Goal: Task Accomplishment & Management: Manage account settings

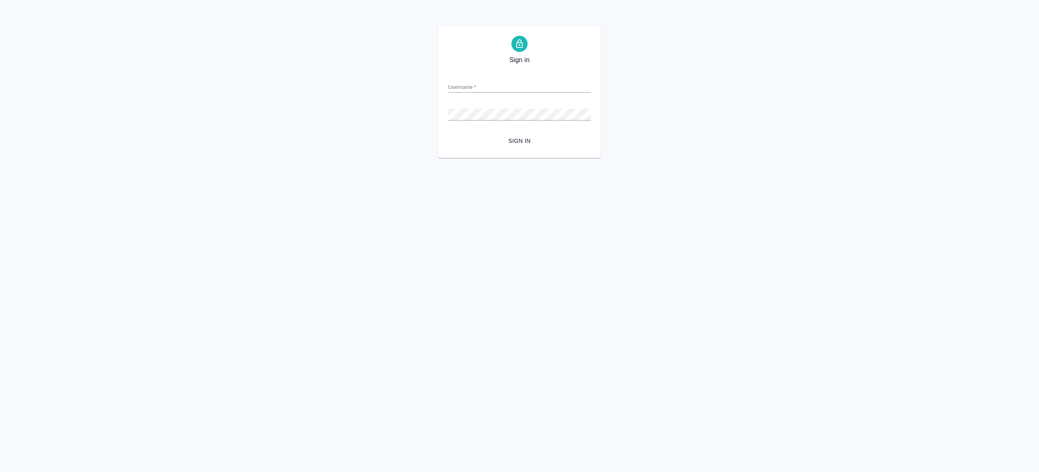
type input "r.gazizov@awatera.com"
click at [542, 145] on span "Sign in" at bounding box center [520, 141] width 130 height 10
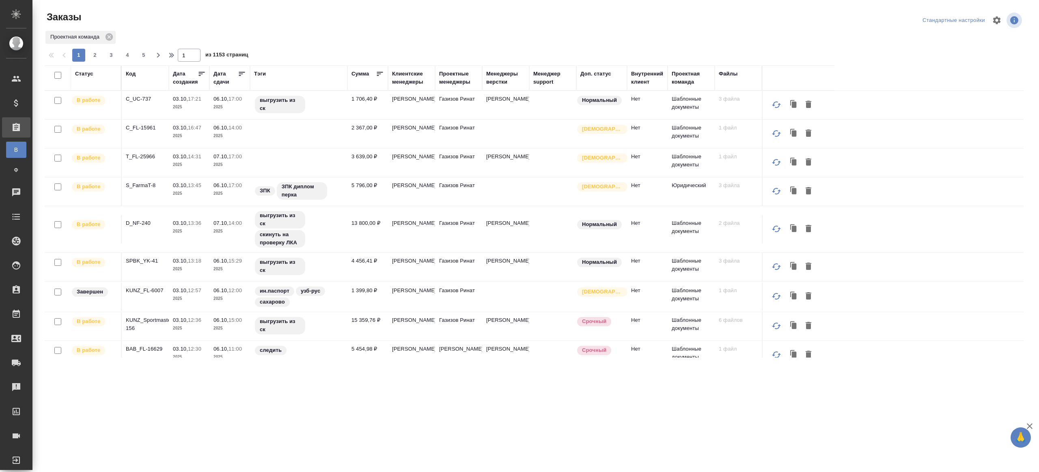
click at [261, 70] on div "Тэги" at bounding box center [260, 74] width 12 height 8
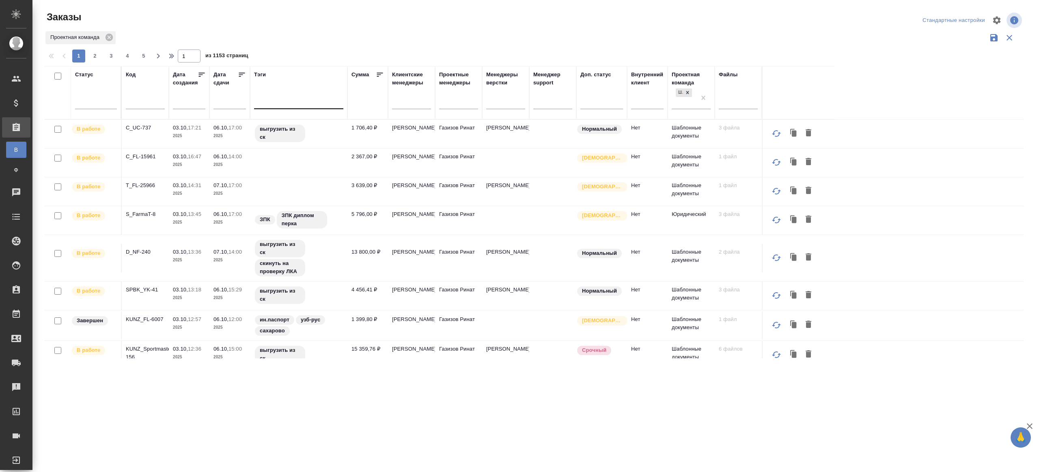
click at [321, 105] on div at bounding box center [298, 101] width 89 height 12
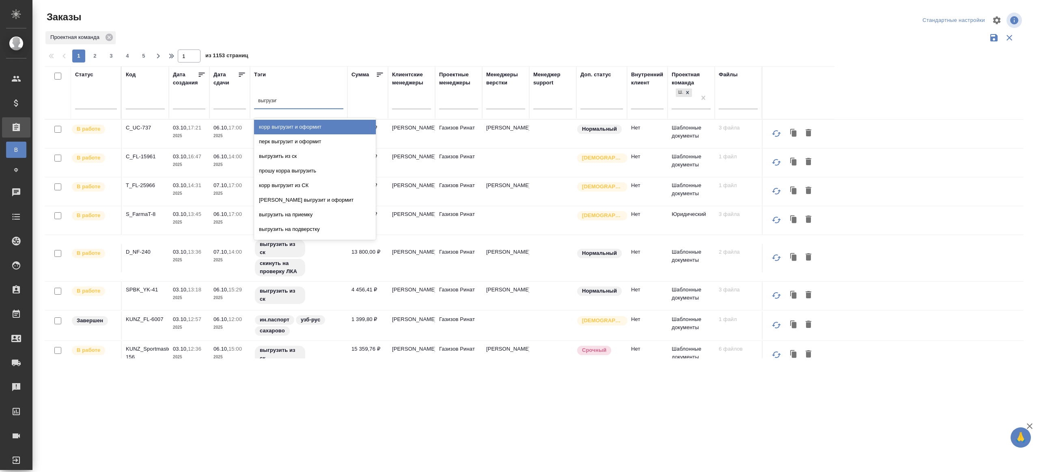
type input "выгрузить"
click at [318, 133] on div "выгрузить из ск" at bounding box center [315, 127] width 122 height 15
click at [240, 74] on icon at bounding box center [242, 75] width 6 height 4
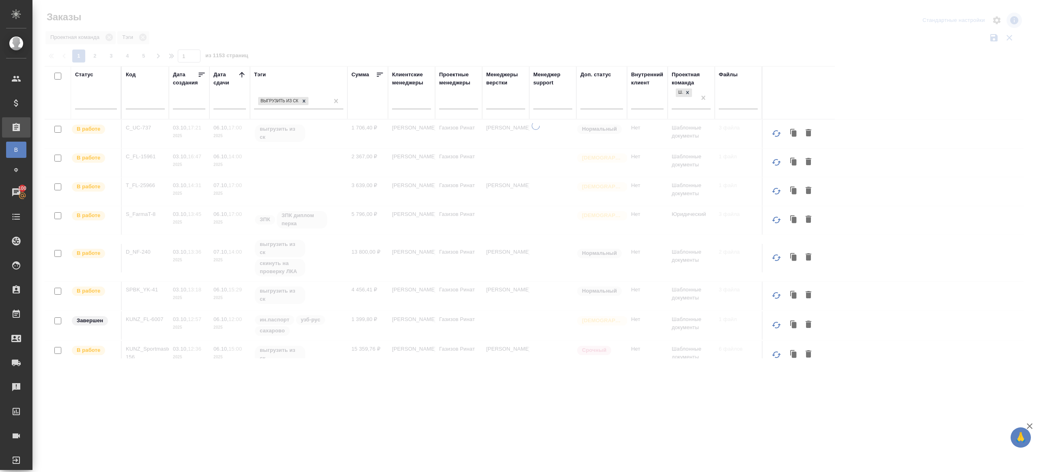
click at [357, 39] on div at bounding box center [535, 181] width 1007 height 363
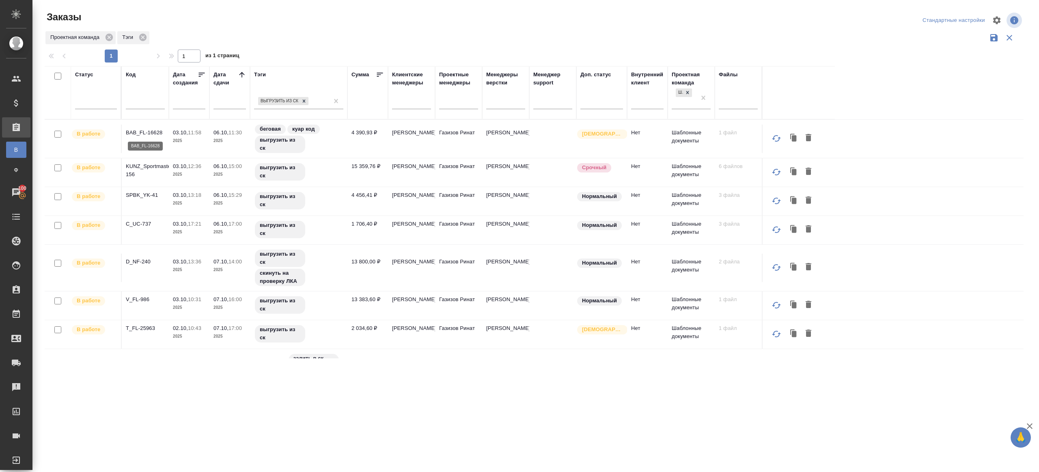
click at [142, 133] on p "BAB_FL-16628" at bounding box center [145, 133] width 39 height 8
click at [143, 161] on td "KUNZ_Sportmaster-156" at bounding box center [145, 172] width 47 height 28
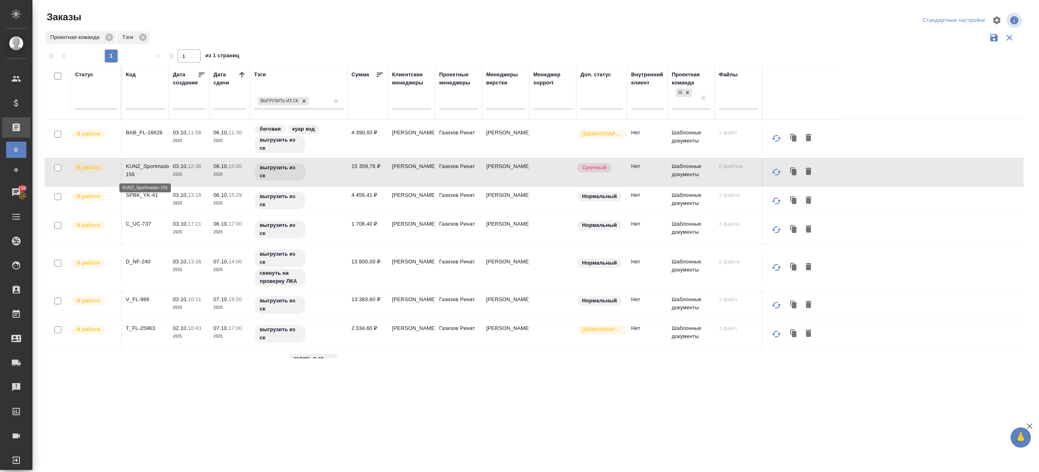
click at [147, 168] on p "KUNZ_Sportmaster-156" at bounding box center [145, 170] width 39 height 16
click at [141, 193] on p "SPBK_YK-41" at bounding box center [145, 195] width 39 height 8
click at [147, 227] on p "C_UC-737" at bounding box center [145, 224] width 39 height 8
click at [138, 261] on p "D_NF-240" at bounding box center [145, 262] width 39 height 8
click at [142, 296] on p "V_FL-986" at bounding box center [145, 300] width 39 height 8
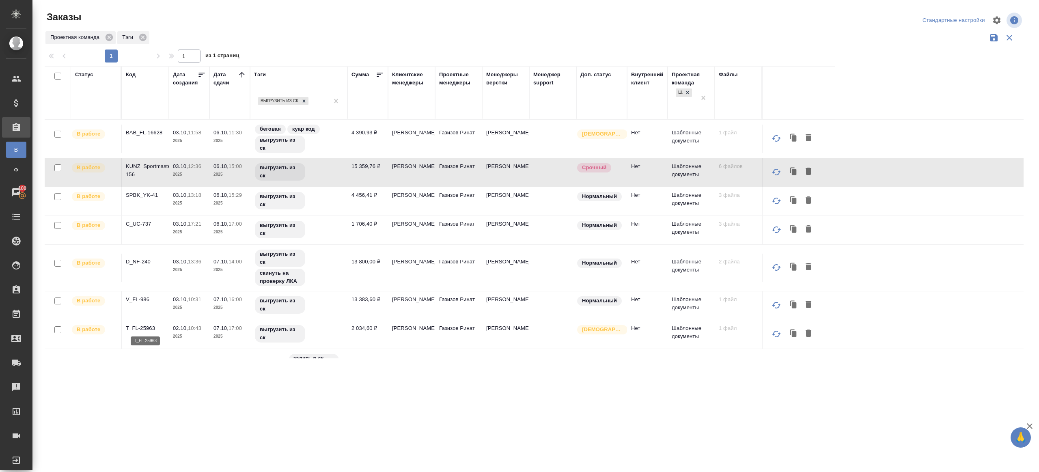
click at [152, 326] on p "T_FL-25963" at bounding box center [145, 328] width 39 height 8
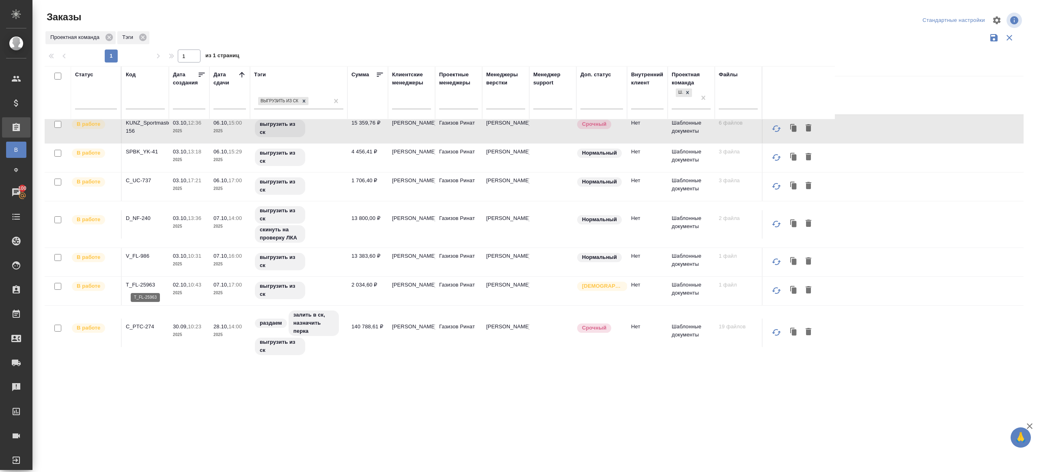
click at [143, 286] on p "T_FL-25963" at bounding box center [145, 285] width 39 height 8
click at [143, 326] on p "C_PTC-274" at bounding box center [145, 327] width 39 height 8
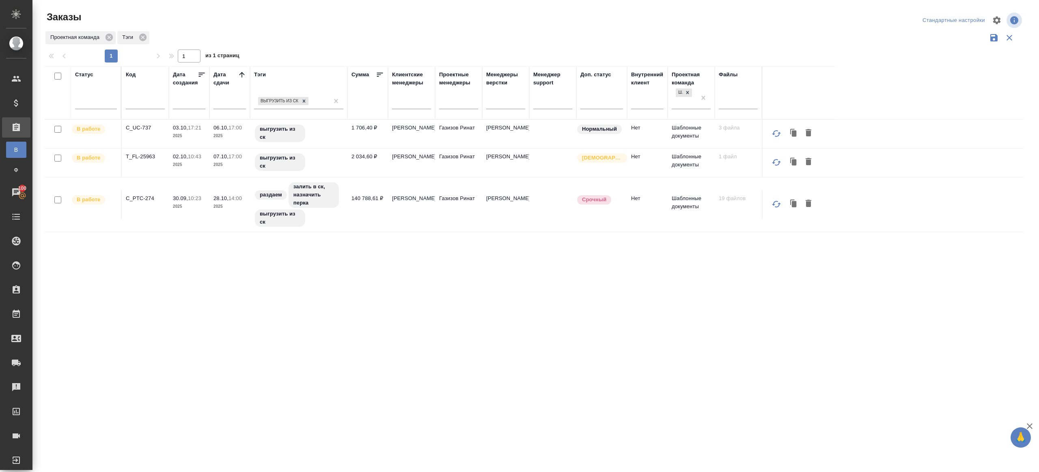
scroll to position [0, 0]
click at [90, 98] on div at bounding box center [96, 101] width 42 height 12
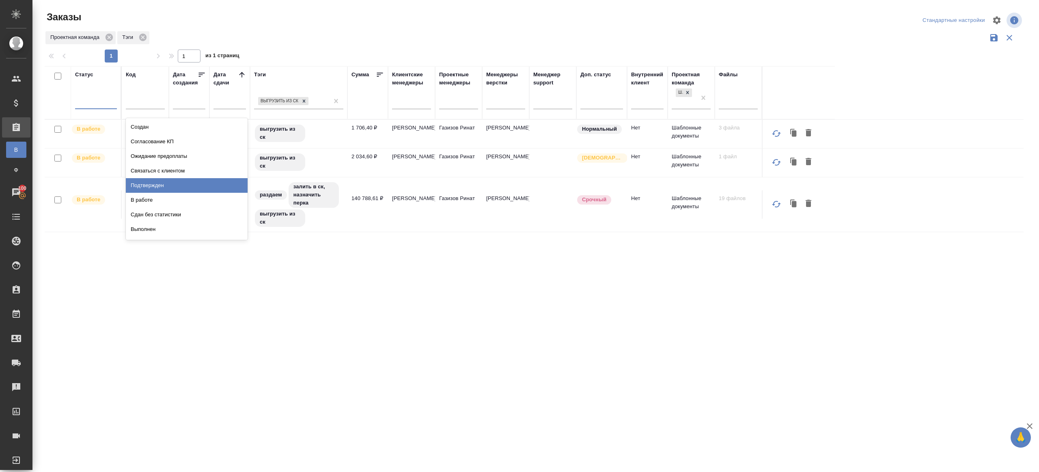
click at [166, 189] on div "Подтвержден" at bounding box center [187, 185] width 122 height 15
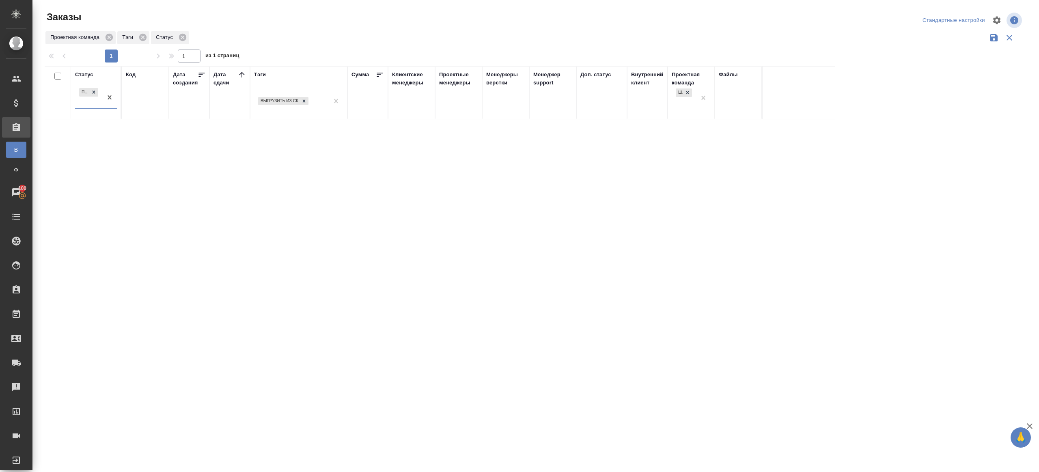
click at [238, 73] on icon at bounding box center [242, 75] width 8 height 8
click at [377, 43] on div at bounding box center [535, 181] width 1007 height 363
click at [160, 102] on input "text" at bounding box center [145, 104] width 39 height 10
paste input "S_Premier-11"
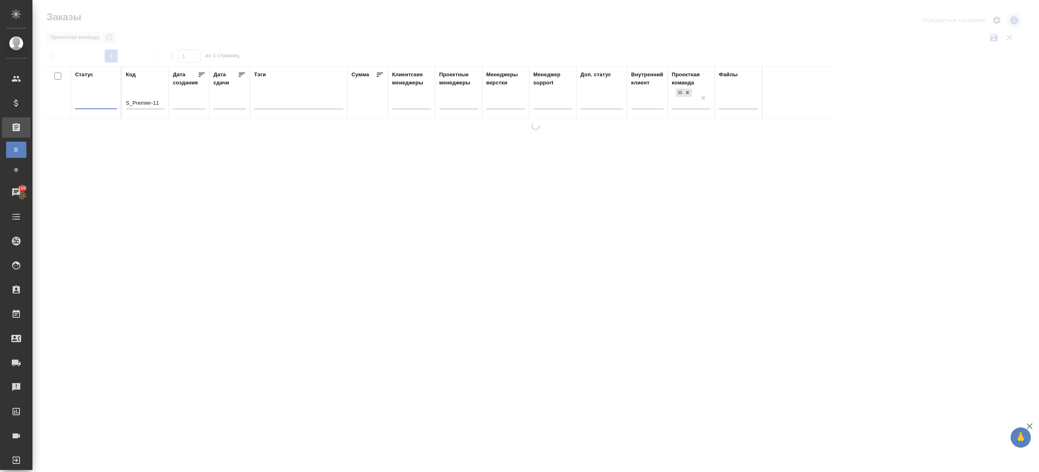
click at [302, 17] on div at bounding box center [535, 181] width 1007 height 363
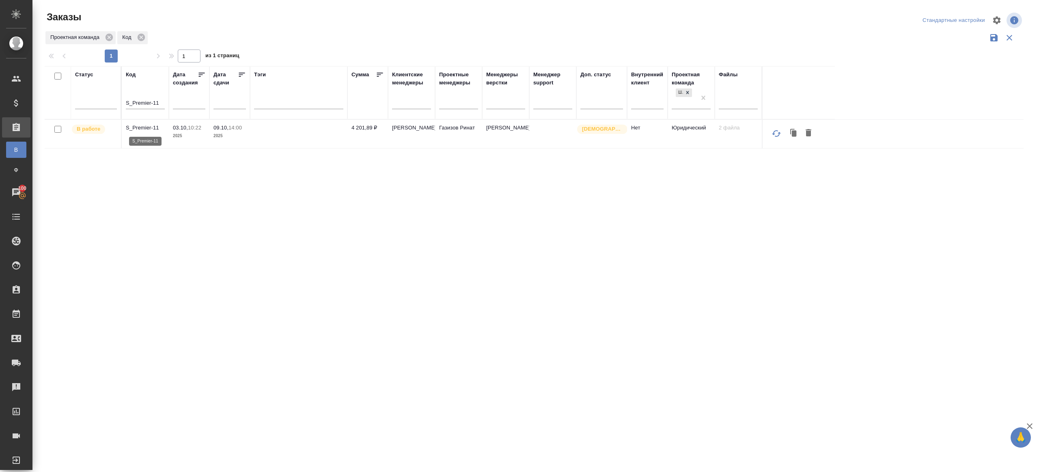
click at [147, 127] on p "S_Premier-11" at bounding box center [145, 128] width 39 height 8
click at [147, 101] on input "S_Premier-11" at bounding box center [145, 104] width 39 height 10
paste input "FarmaT-8"
type input "S_FarmaT-8"
click at [343, 28] on div "Заказы" at bounding box center [209, 20] width 328 height 19
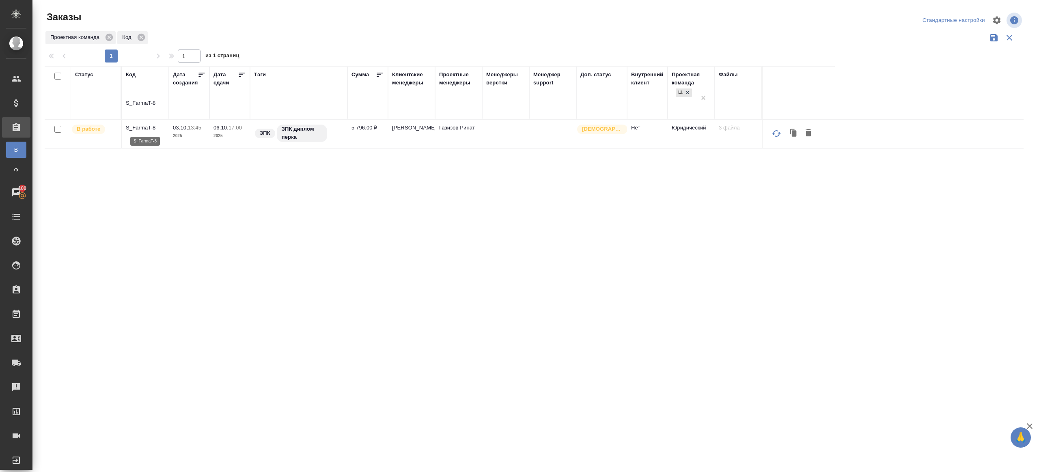
click at [149, 127] on p "S_FarmaT-8" at bounding box center [145, 128] width 39 height 8
click at [96, 102] on div at bounding box center [96, 101] width 42 height 12
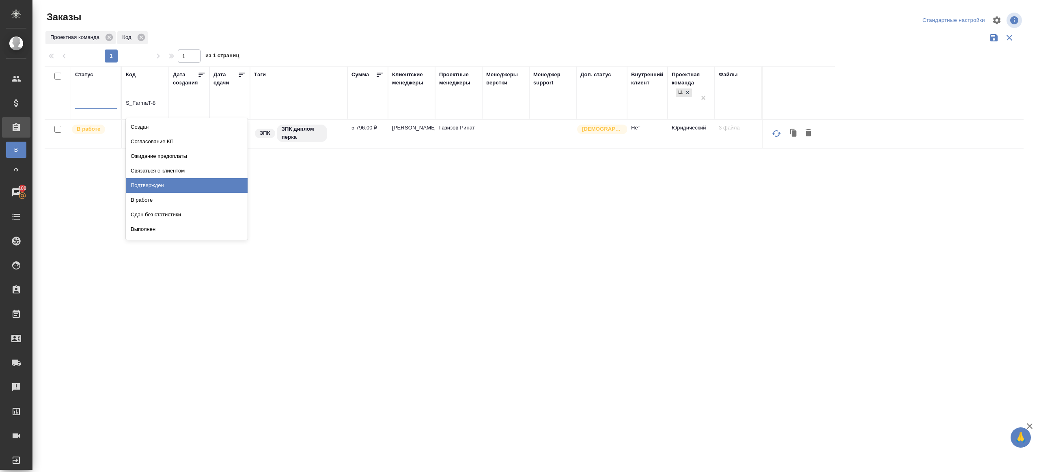
click at [171, 178] on div "Подтвержден" at bounding box center [187, 185] width 122 height 15
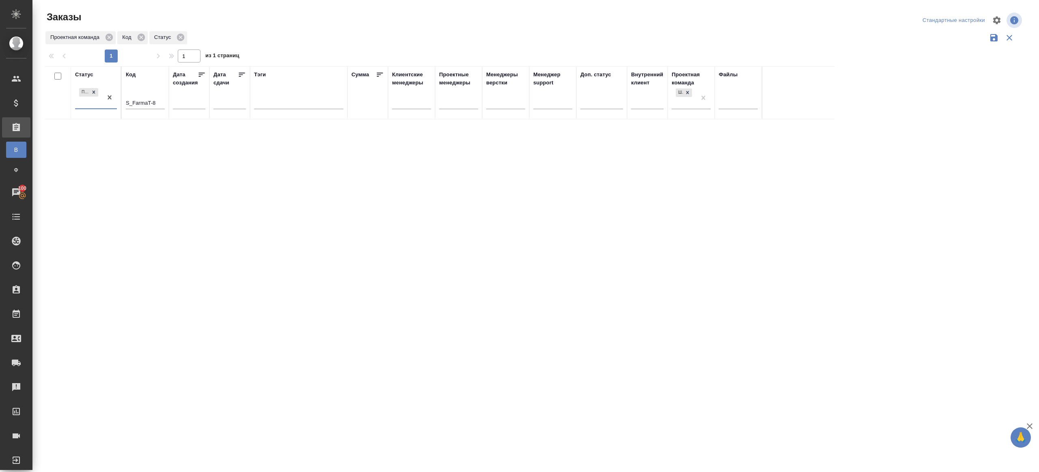
click at [156, 104] on input "S_FarmaT-8" at bounding box center [145, 104] width 39 height 10
click at [241, 179] on div "Статус Подтвержден Код Дата создания Дата сдачи Тэги Сумма Клиентские менеджеры…" at bounding box center [534, 212] width 979 height 292
click at [326, 332] on div "Статус Подтвержден Код Дата создания Дата сдачи Тэги Сумма Клиентские менеджеры…" at bounding box center [534, 212] width 979 height 292
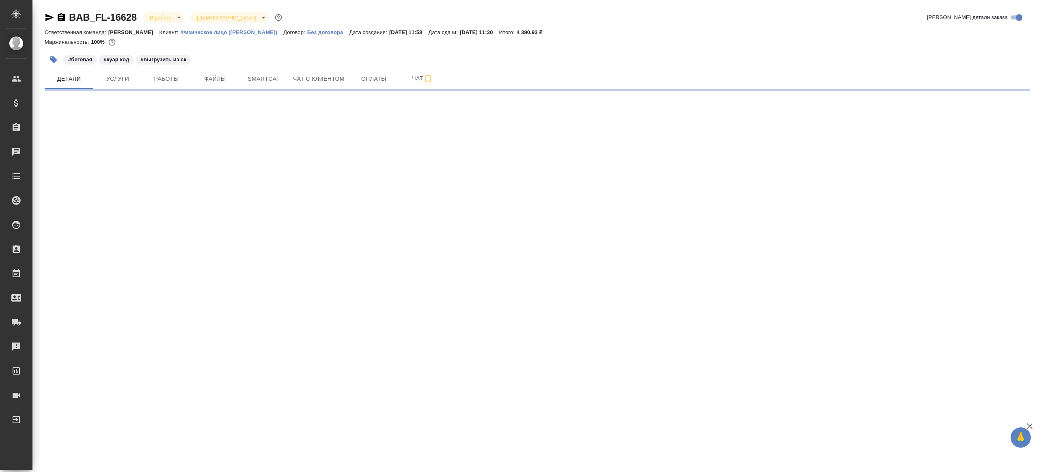
select select "RU"
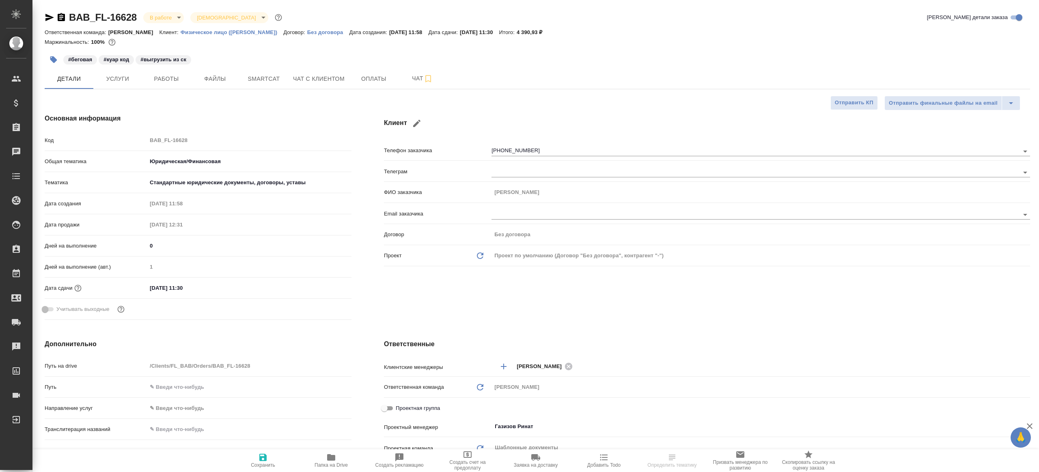
type textarea "x"
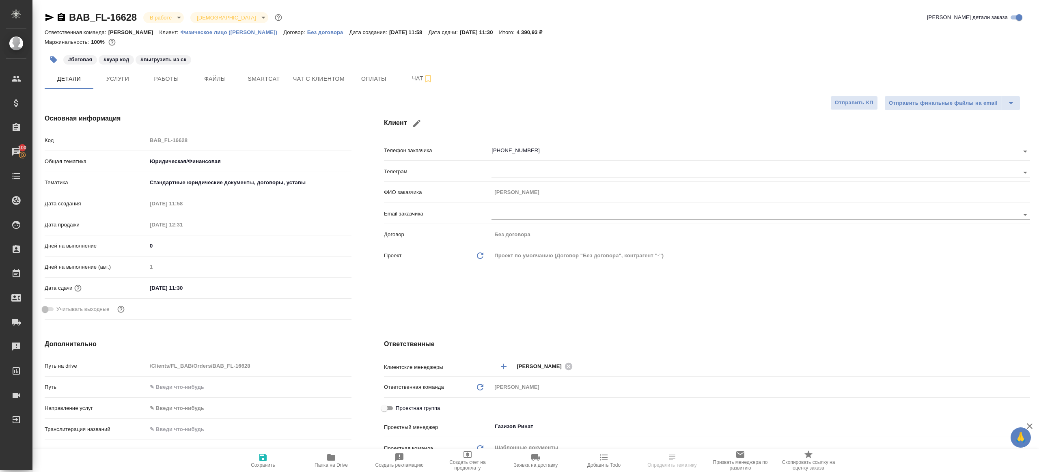
type textarea "x"
click at [167, 93] on div "BAB_FL-16628 В работе inProgress Святая троица holyTrinity Кратко детали заказа…" at bounding box center [537, 409] width 994 height 818
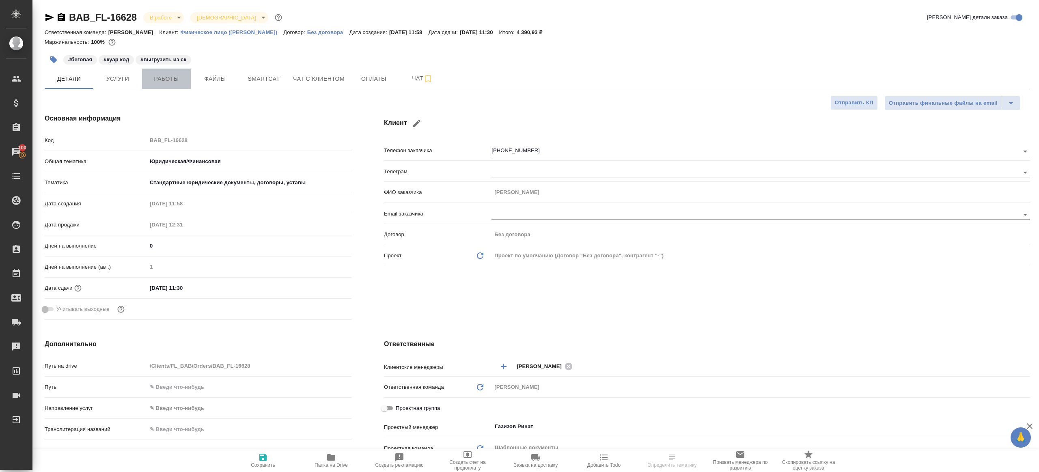
click at [170, 88] on button "Работы" at bounding box center [166, 79] width 49 height 20
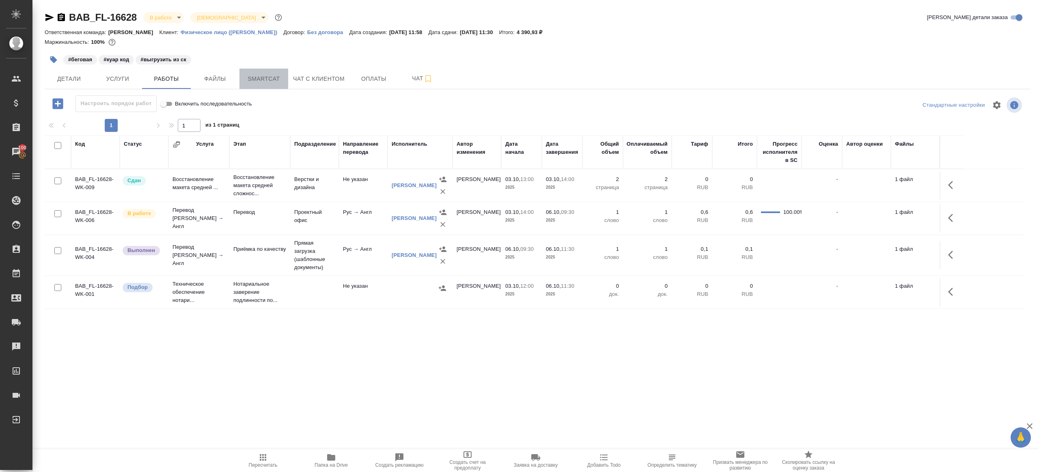
click at [256, 86] on button "Smartcat" at bounding box center [263, 79] width 49 height 20
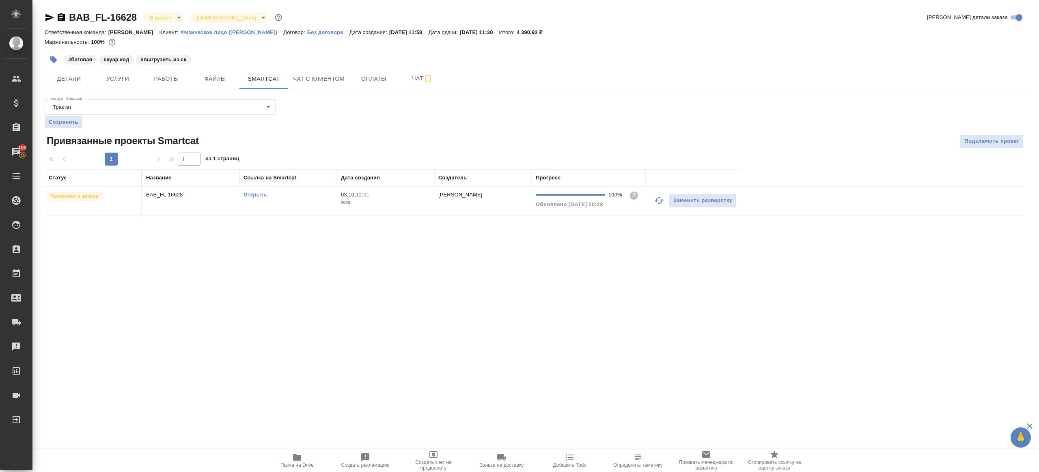
click at [251, 194] on link "Открыть" at bounding box center [255, 195] width 23 height 6
click at [177, 79] on span "Работы" at bounding box center [166, 79] width 39 height 10
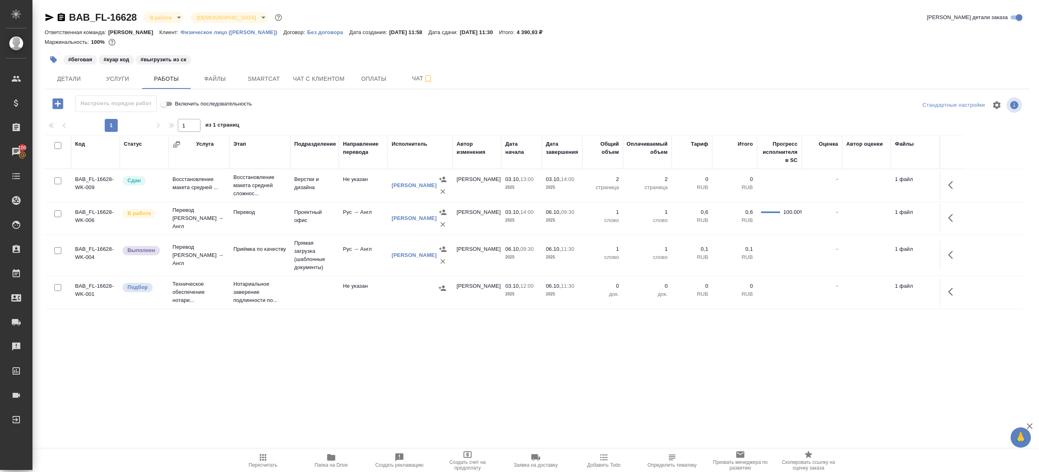
click at [54, 61] on icon "button" at bounding box center [53, 59] width 7 height 7
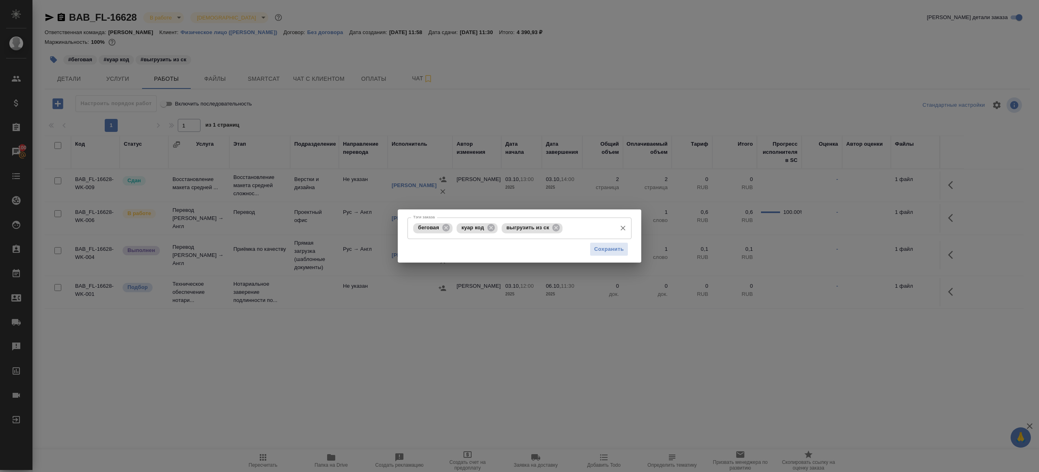
click at [563, 226] on div "выгрузить из ск" at bounding box center [532, 228] width 61 height 10
click at [564, 233] on div "беговая куар код выгрузить из ск Тэги заказа" at bounding box center [520, 229] width 224 height 22
click at [560, 229] on icon at bounding box center [555, 227] width 7 height 7
click at [604, 252] on span "Сохранить" at bounding box center [609, 249] width 30 height 9
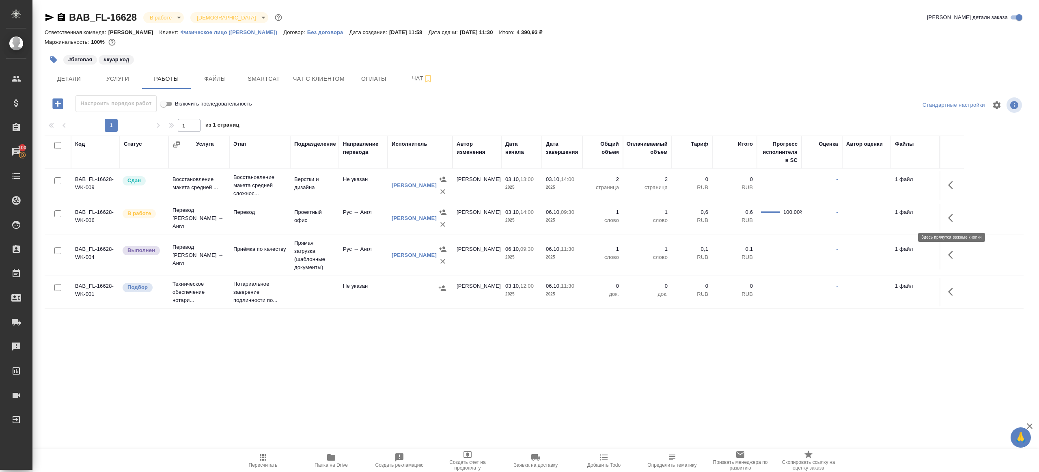
click at [947, 211] on button "button" at bounding box center [952, 217] width 19 height 19
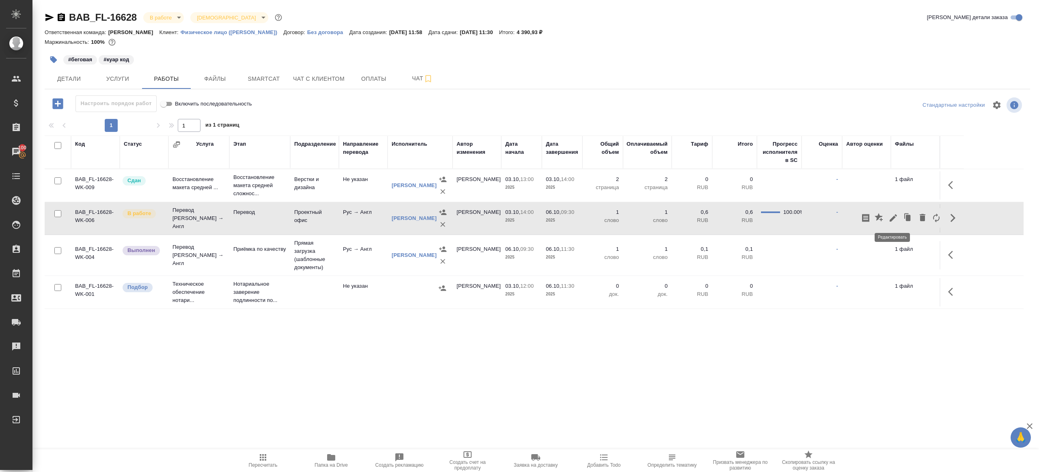
click at [896, 215] on icon "button" at bounding box center [893, 217] width 7 height 7
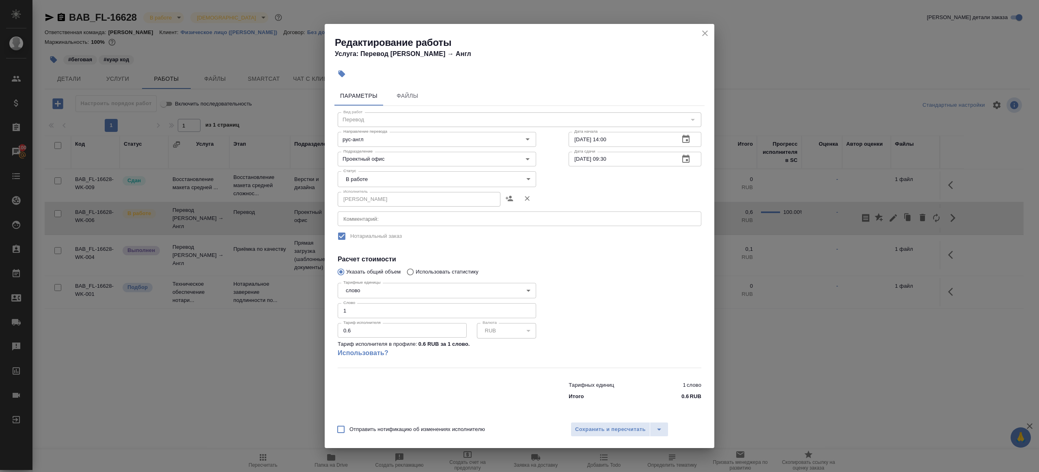
click at [408, 179] on body "🙏 .cls-1 fill:#fff; AWATERA Gazizov Rinat Клиенты Спецификации Заказы 100 Чаты …" at bounding box center [519, 236] width 1039 height 472
click at [395, 203] on li "Сдан" at bounding box center [437, 207] width 198 height 14
type input "closed"
click at [385, 319] on div "Тарифные единицы слово 5a8b1489cc6b4906c91bfd90 Тарифные единицы Слово 1 Слово …" at bounding box center [437, 324] width 198 height 88
click at [387, 316] on input "1" at bounding box center [437, 310] width 198 height 15
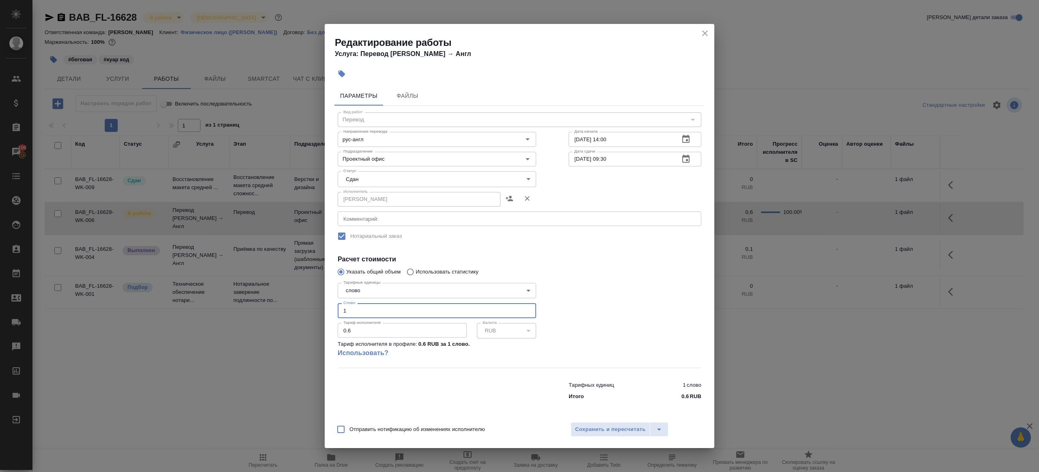
paste input "301.55"
type input "301.55"
click at [643, 310] on div at bounding box center [634, 323] width 165 height 121
click at [619, 428] on span "Сохранить и пересчитать" at bounding box center [610, 429] width 71 height 9
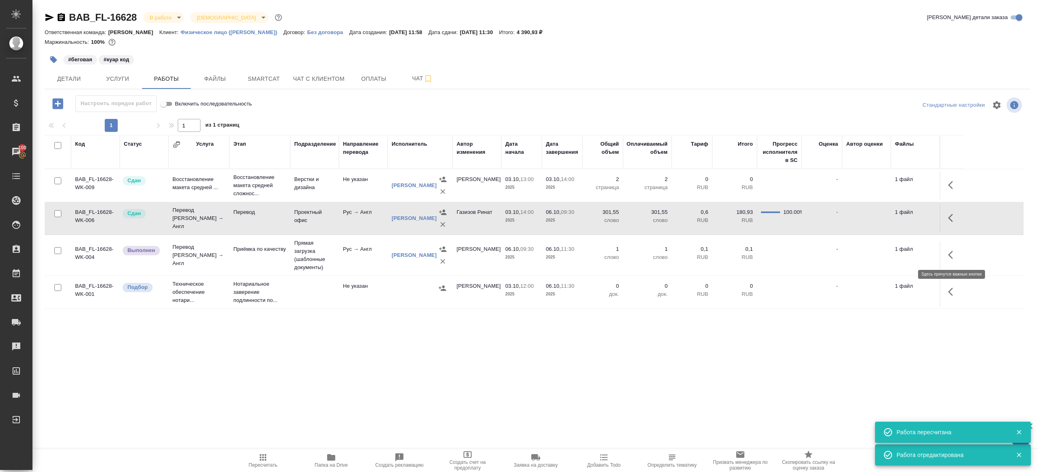
click at [954, 259] on icon "button" at bounding box center [953, 255] width 10 height 10
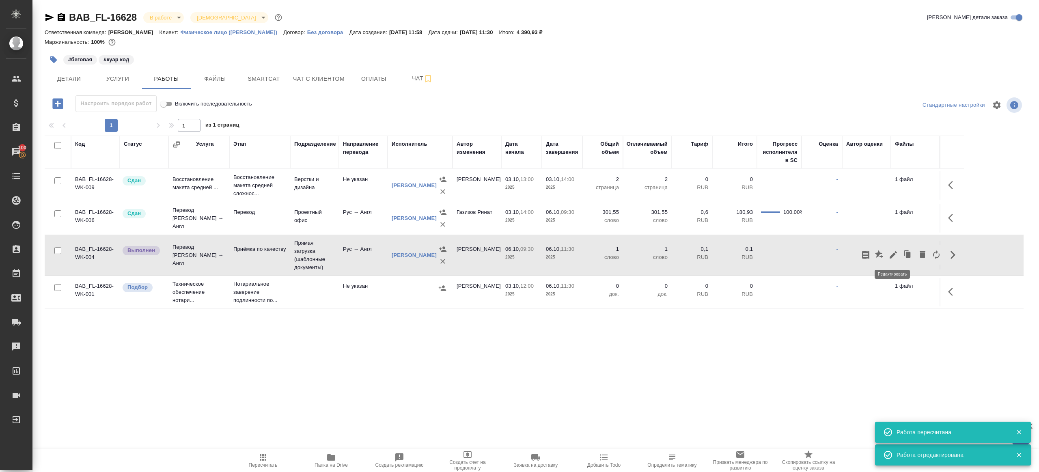
click at [890, 256] on icon "button" at bounding box center [893, 254] width 7 height 7
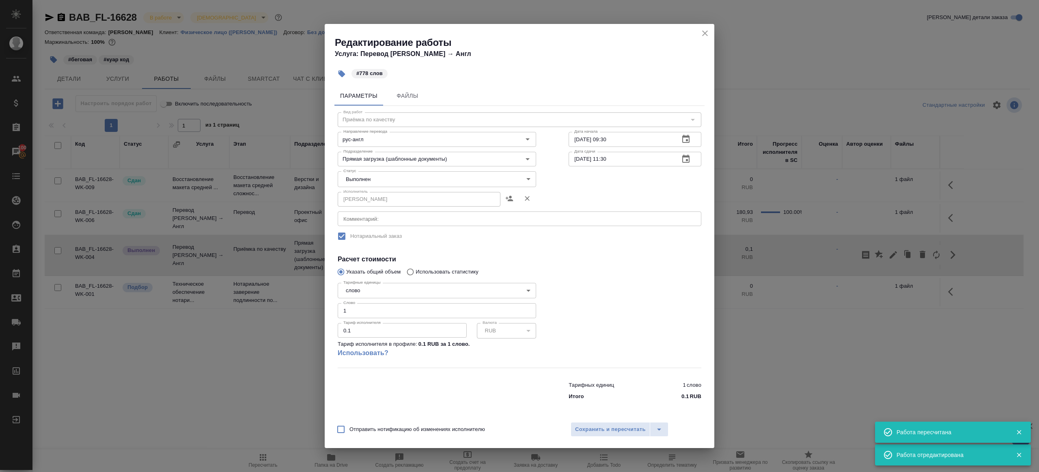
click at [384, 189] on div "Исполнитель Алилекова Валерия Исполнитель" at bounding box center [437, 198] width 198 height 19
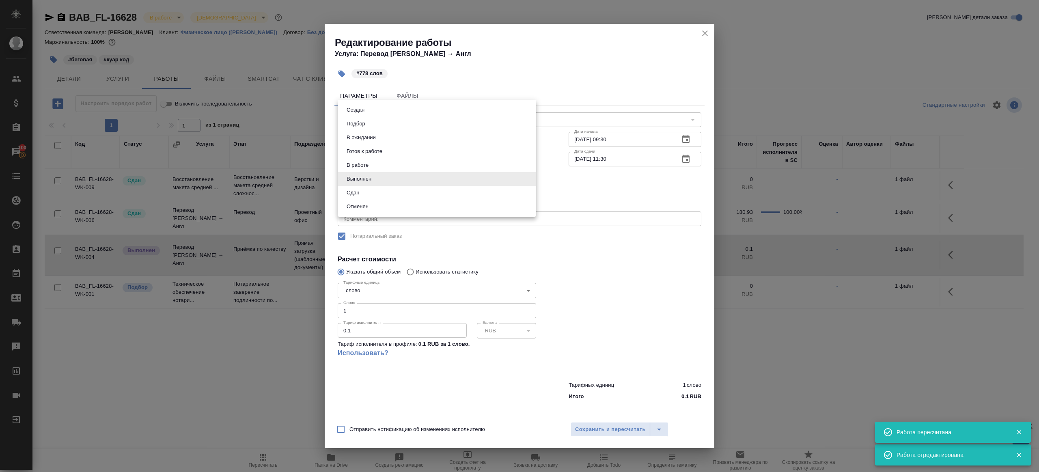
click at [383, 183] on body "🙏 .cls-1 fill:#fff; AWATERA Gazizov Rinat Клиенты Спецификации Заказы 100 Чаты …" at bounding box center [519, 236] width 1039 height 472
click at [365, 198] on li "Сдан" at bounding box center [437, 193] width 198 height 14
type input "closed"
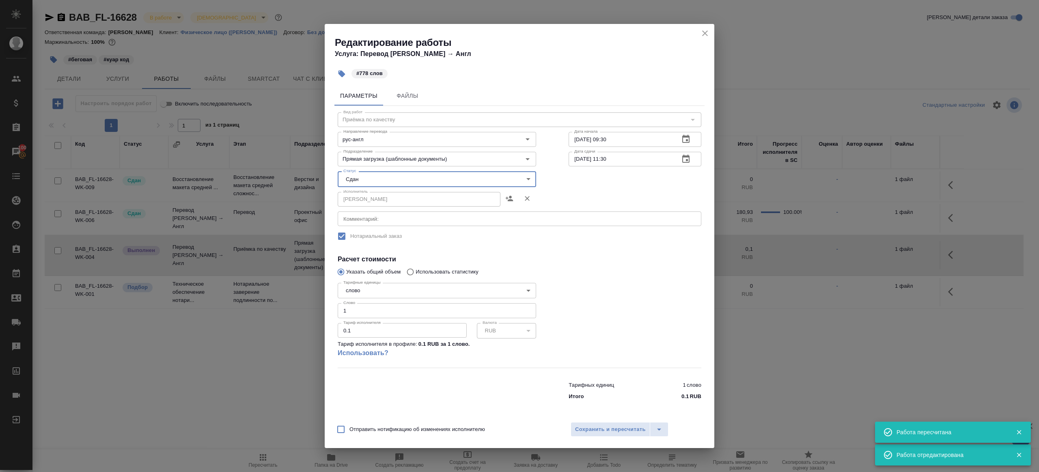
drag, startPoint x: 352, startPoint y: 309, endPoint x: 303, endPoint y: 305, distance: 49.3
click at [303, 305] on div "Редактирование работы Услуга: Перевод Стандарт Рус → Англ #778 слов Параметры Ф…" at bounding box center [519, 236] width 1039 height 472
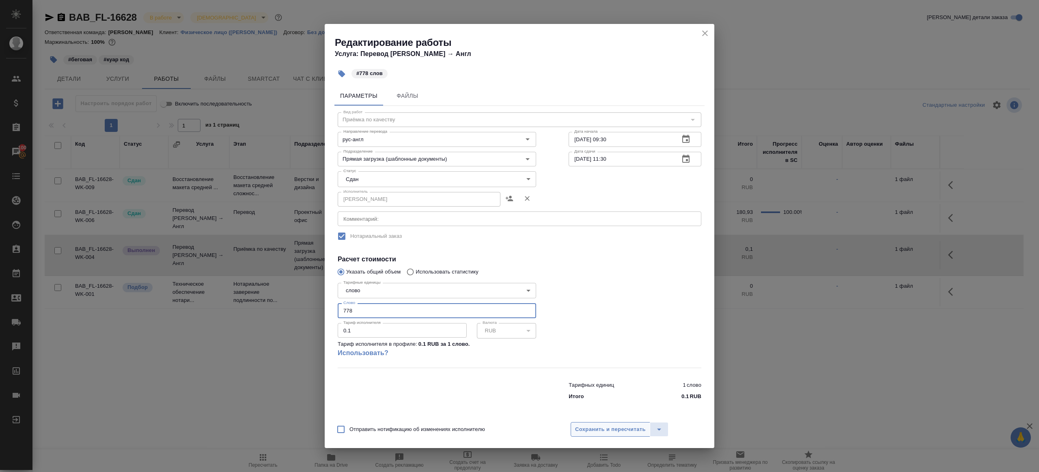
type input "778"
click at [610, 431] on span "Сохранить и пересчитать" at bounding box center [610, 429] width 71 height 9
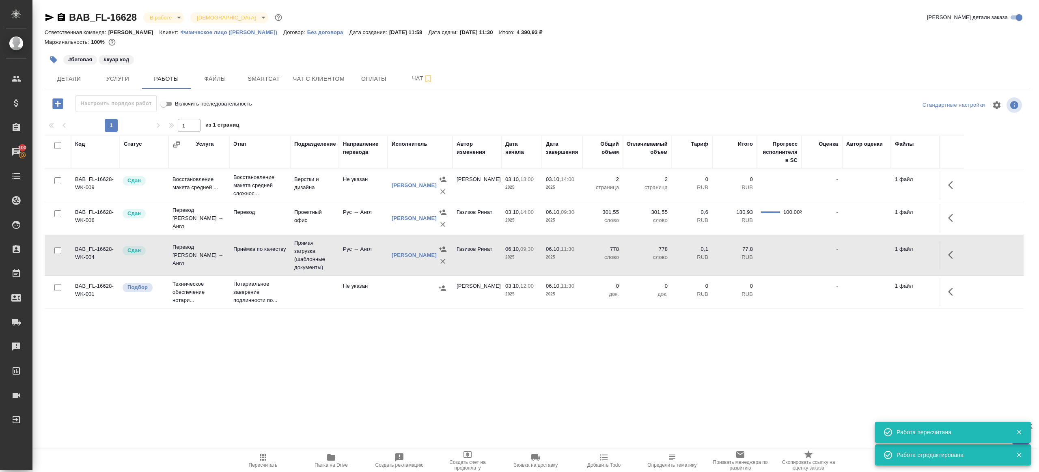
click at [166, 17] on body "🙏 .cls-1 fill:#fff; AWATERA Gazizov Rinat Клиенты Спецификации Заказы 100 Чаты …" at bounding box center [519, 236] width 1039 height 472
click at [195, 97] on button "Сдан без статистики" at bounding box center [177, 99] width 55 height 9
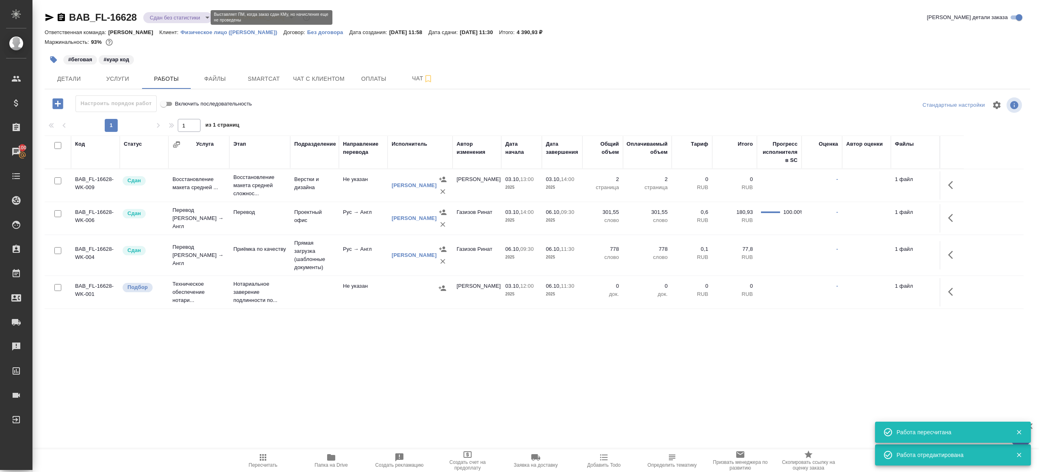
click at [180, 14] on body "🙏 .cls-1 fill:#fff; AWATERA Gazizov Rinat Клиенты Спецификации Заказы 100 Чаты …" at bounding box center [519, 236] width 1039 height 472
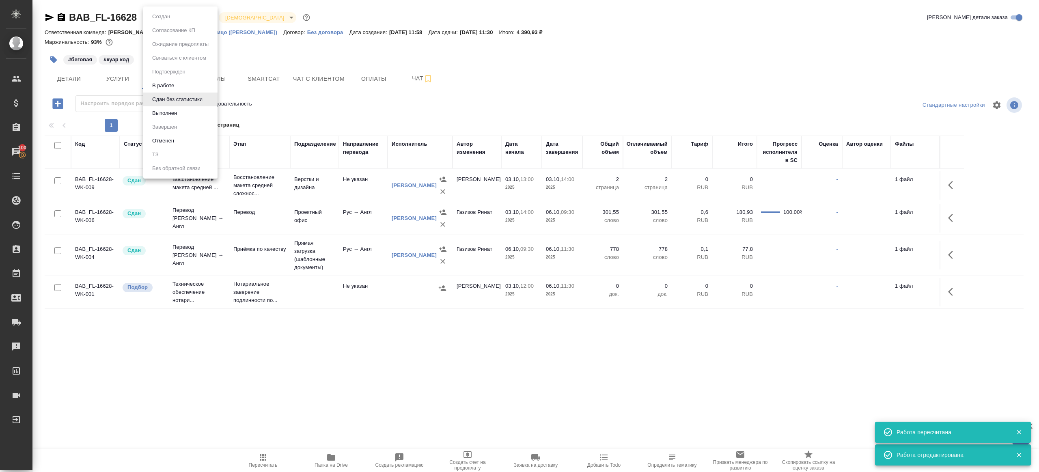
click at [173, 108] on li "Выполнен" at bounding box center [180, 113] width 74 height 14
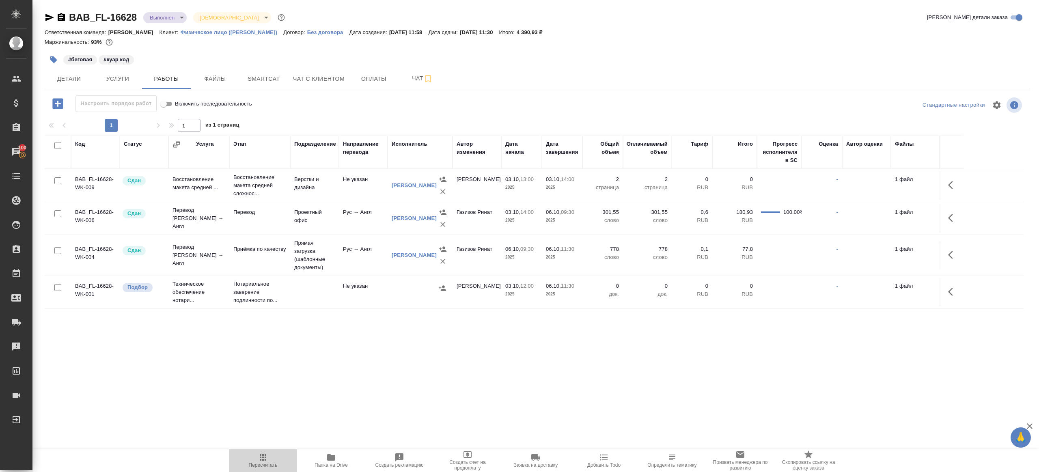
click at [265, 462] on span "Пересчитать" at bounding box center [263, 465] width 29 height 6
click at [357, 401] on div ".cls-1 fill:#fff; AWATERA Gazizov Rinat Клиенты Спецификации Заказы 100 Чаты To…" at bounding box center [519, 236] width 1039 height 472
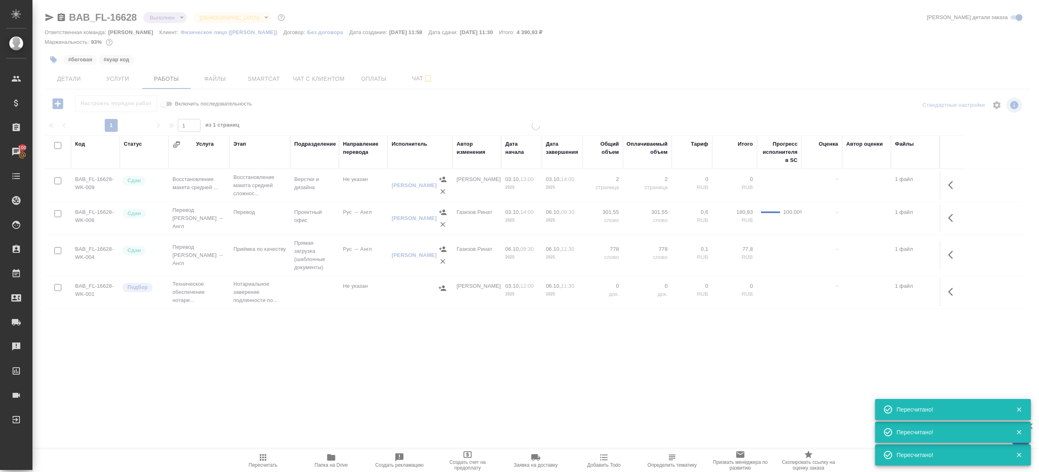
click at [271, 455] on span "Пересчитать" at bounding box center [263, 460] width 58 height 15
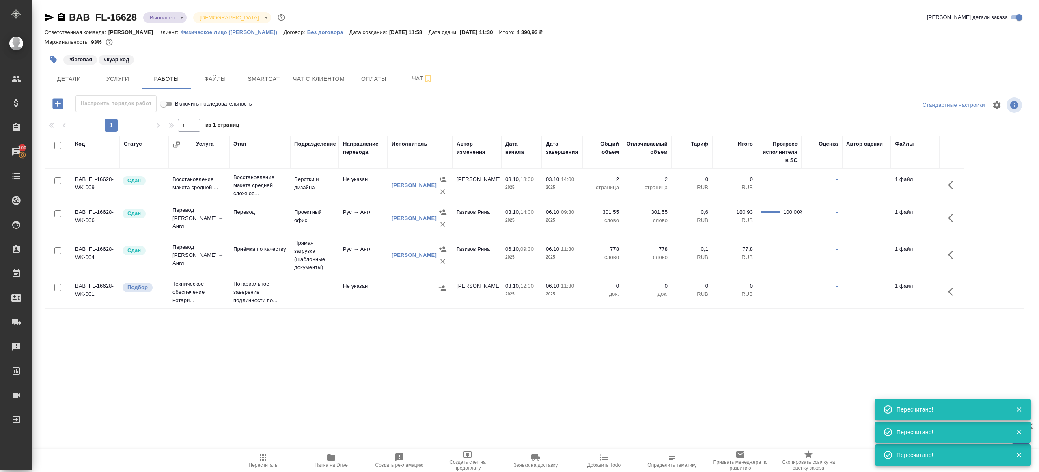
click at [271, 455] on span "Пересчитать" at bounding box center [263, 460] width 58 height 15
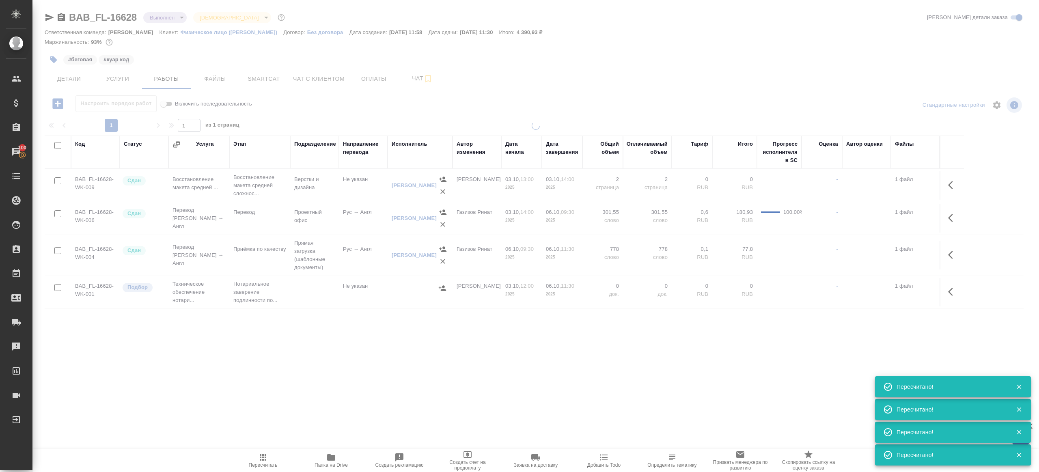
click at [358, 407] on div ".cls-1 fill:#fff; AWATERA Gazizov Rinat Клиенты Спецификации Заказы 100 Чаты To…" at bounding box center [519, 236] width 1039 height 472
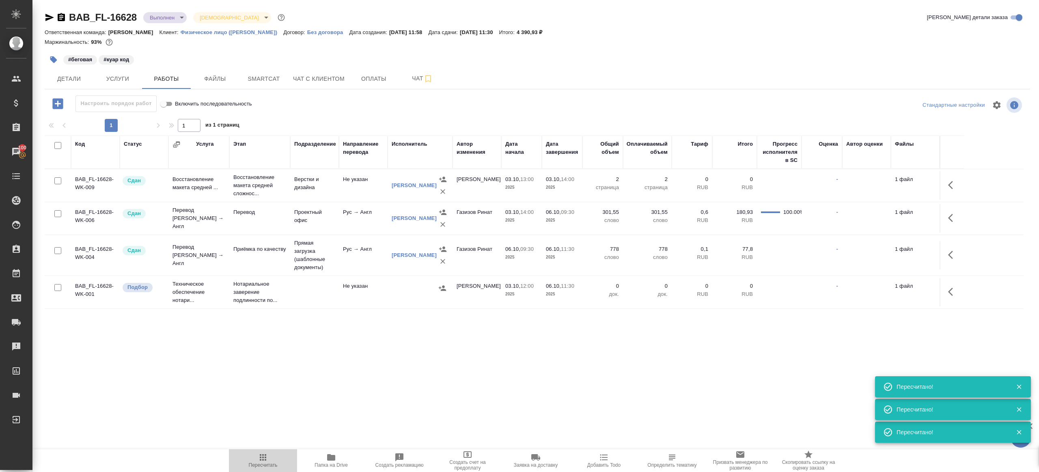
click at [276, 457] on span "Пересчитать" at bounding box center [263, 460] width 58 height 15
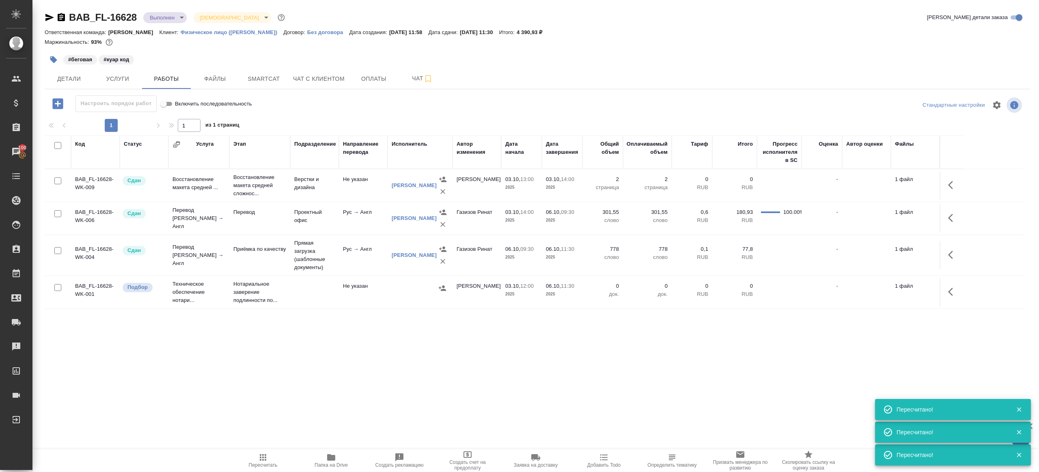
click at [276, 457] on span "Пересчитать" at bounding box center [263, 460] width 58 height 15
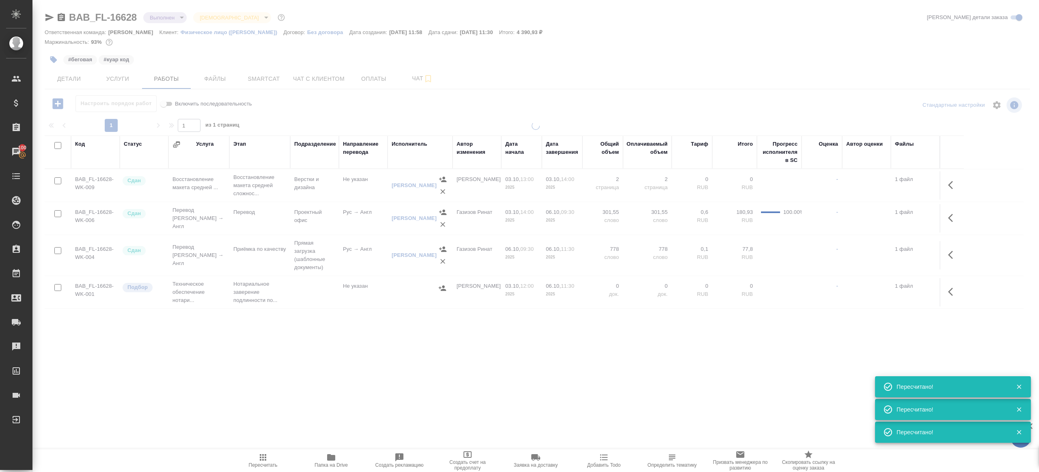
click at [276, 457] on span "Пересчитать" at bounding box center [263, 460] width 58 height 15
click at [332, 390] on div ".cls-1 fill:#fff; AWATERA Gazizov Rinat Клиенты Спецификации Заказы 100 Чаты To…" at bounding box center [519, 236] width 1039 height 472
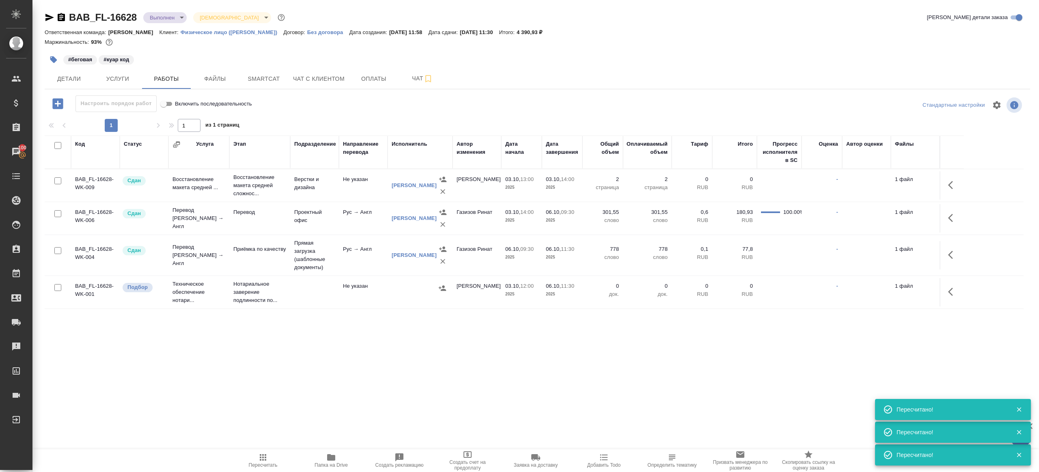
click at [263, 460] on icon "button" at bounding box center [263, 457] width 6 height 6
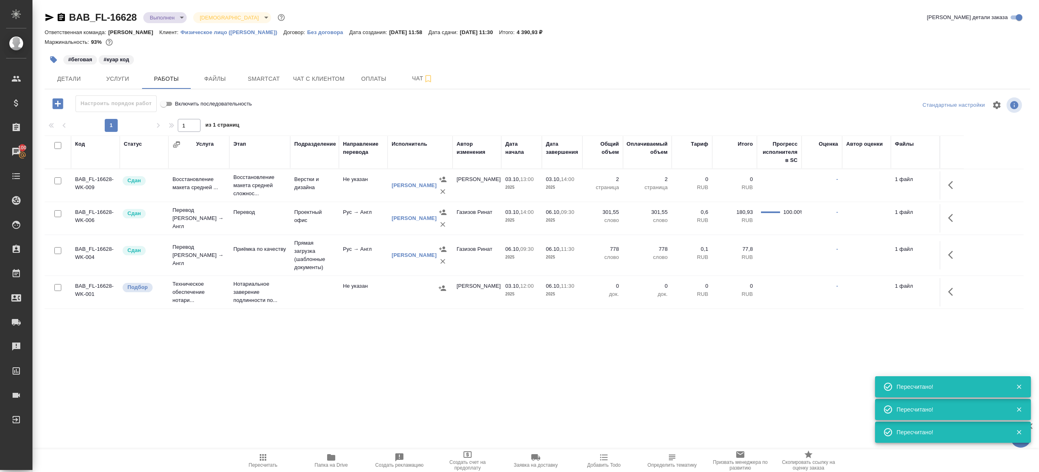
click at [263, 460] on icon "button" at bounding box center [263, 457] width 6 height 6
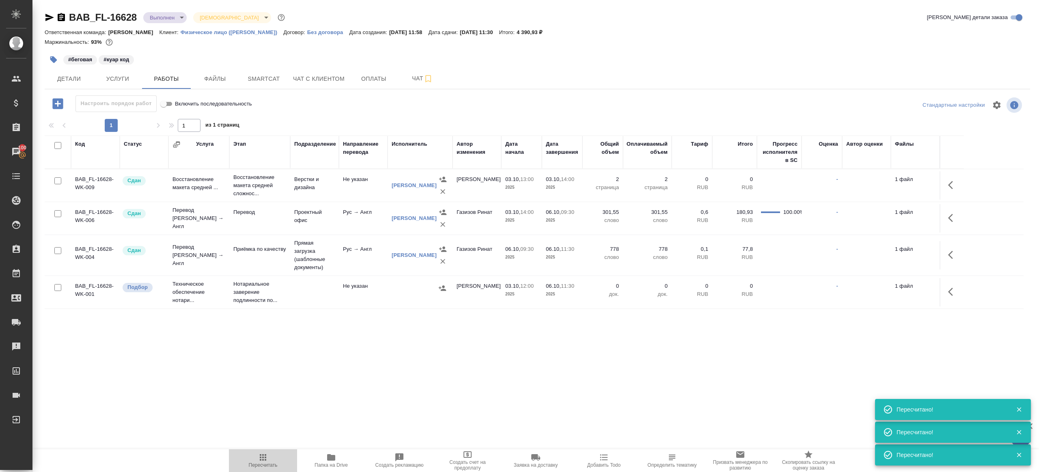
click at [263, 460] on icon "button" at bounding box center [263, 457] width 6 height 6
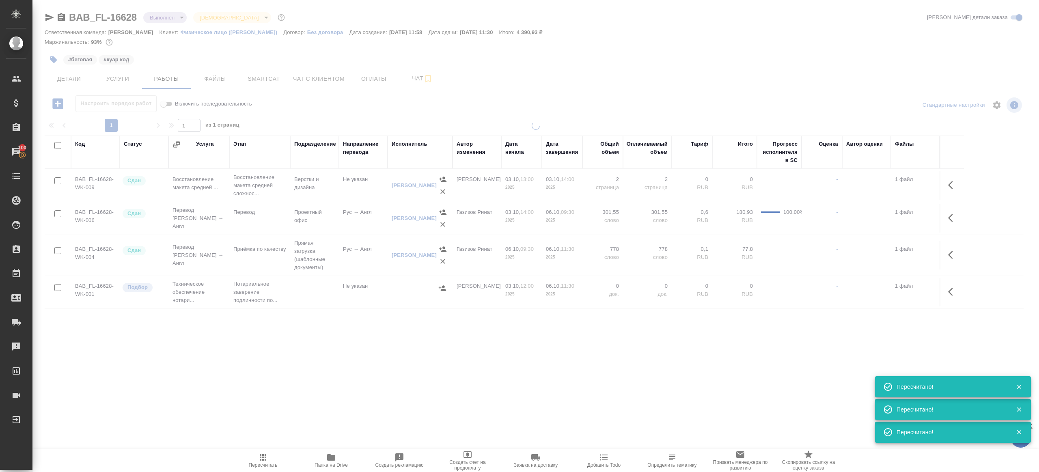
click at [263, 460] on icon "button" at bounding box center [263, 457] width 6 height 6
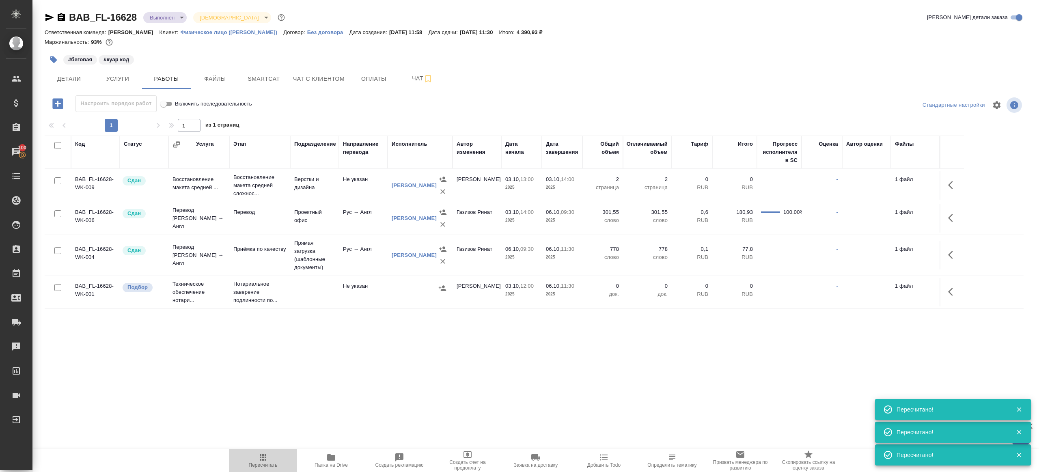
click at [263, 460] on icon "button" at bounding box center [263, 457] width 6 height 6
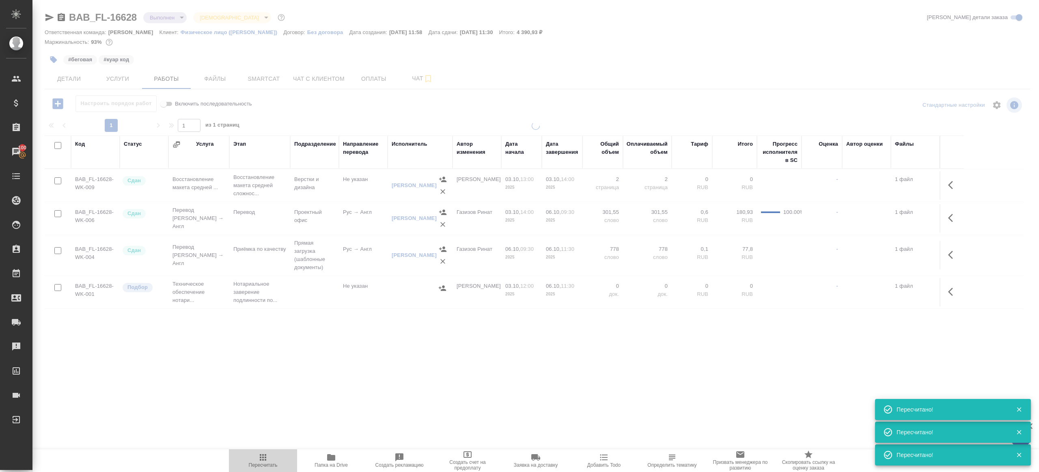
click at [263, 459] on icon "button" at bounding box center [263, 457] width 6 height 6
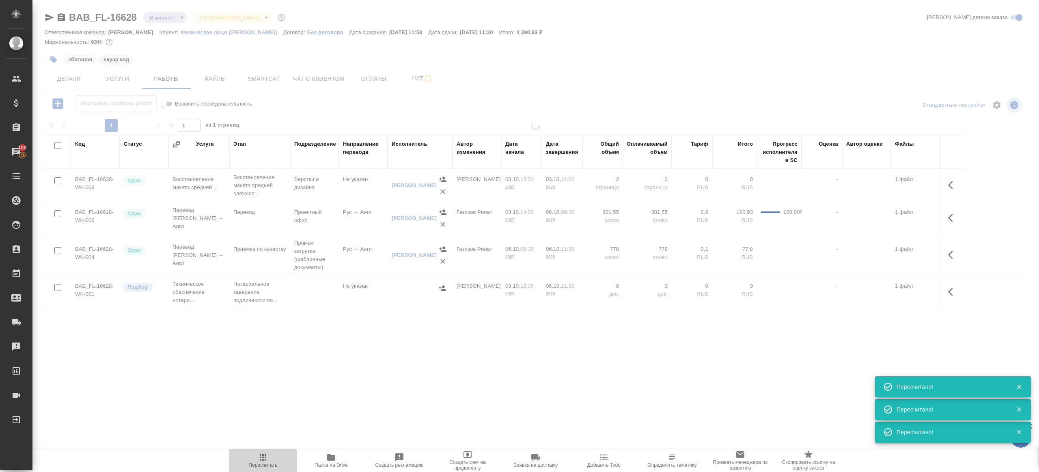
click at [263, 459] on icon "button" at bounding box center [263, 457] width 6 height 6
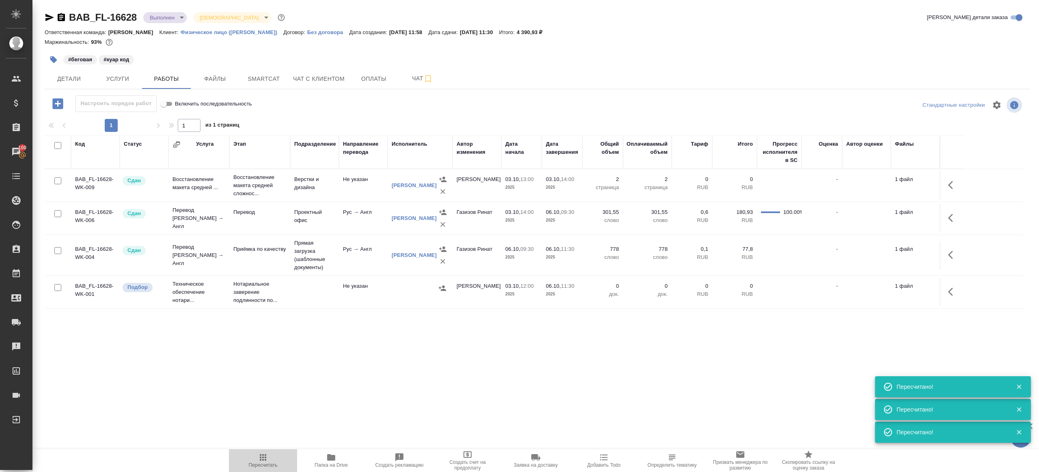
click at [263, 459] on icon "button" at bounding box center [263, 457] width 6 height 6
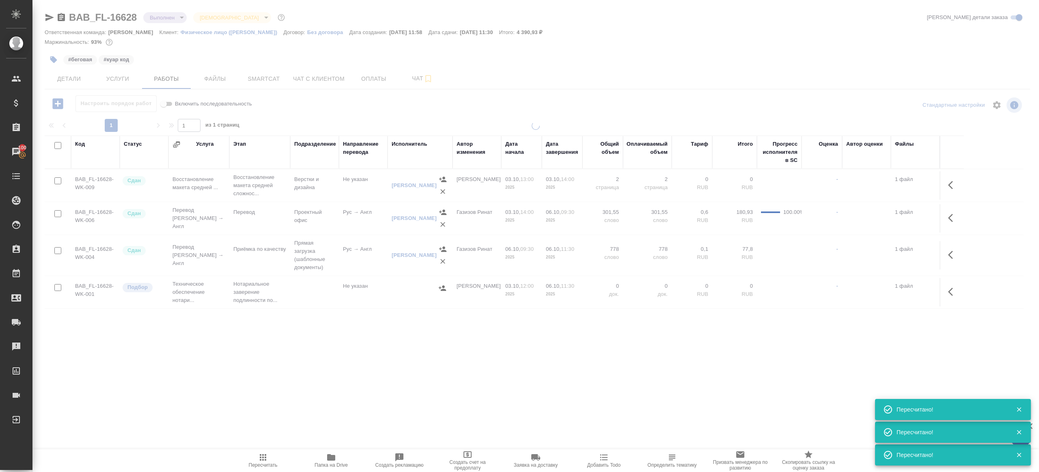
click at [263, 459] on icon "button" at bounding box center [263, 457] width 6 height 6
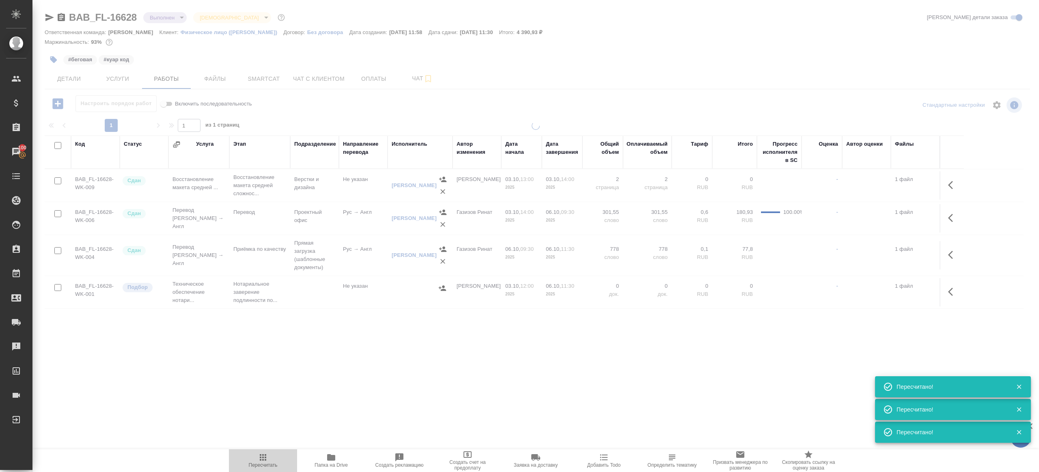
click at [263, 459] on icon "button" at bounding box center [263, 457] width 6 height 6
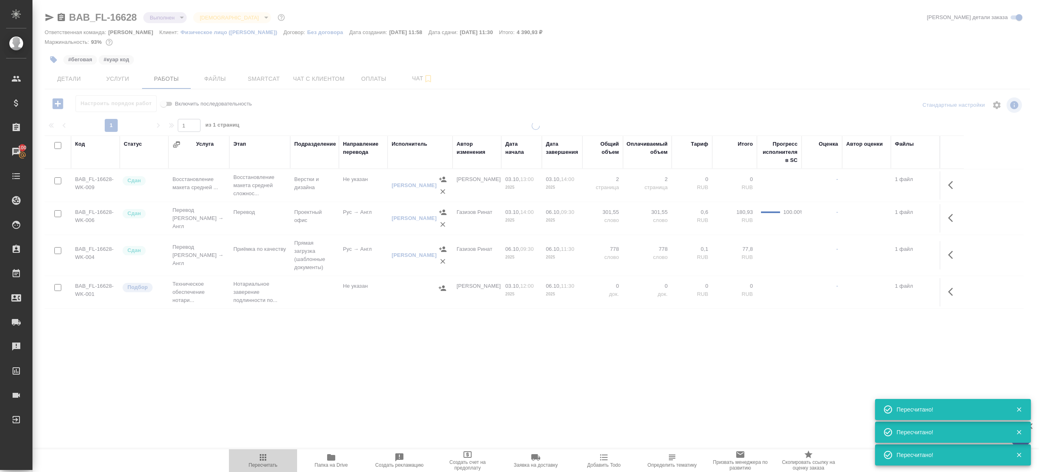
click at [263, 459] on icon "button" at bounding box center [263, 457] width 6 height 6
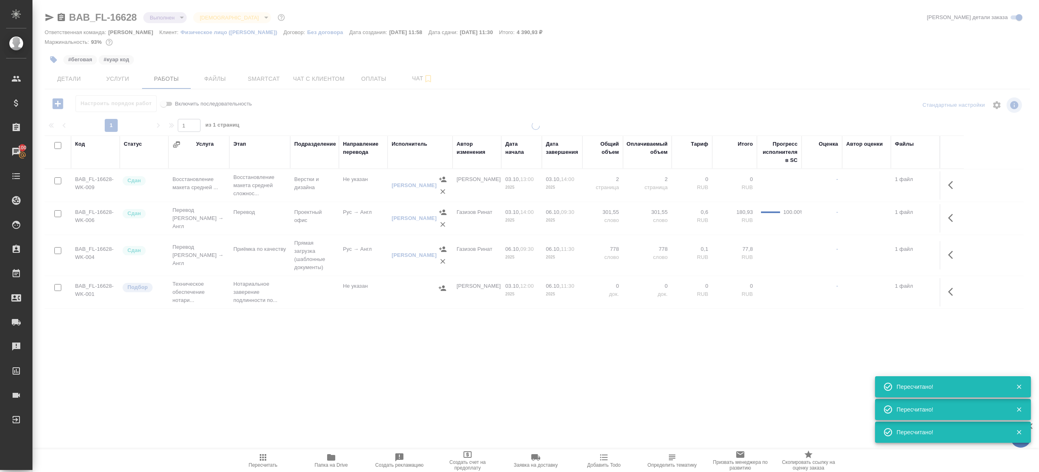
click at [277, 443] on div ".cls-1 fill:#fff; AWATERA Gazizov Rinat Клиенты Спецификации Заказы 100 Чаты To…" at bounding box center [519, 236] width 1039 height 472
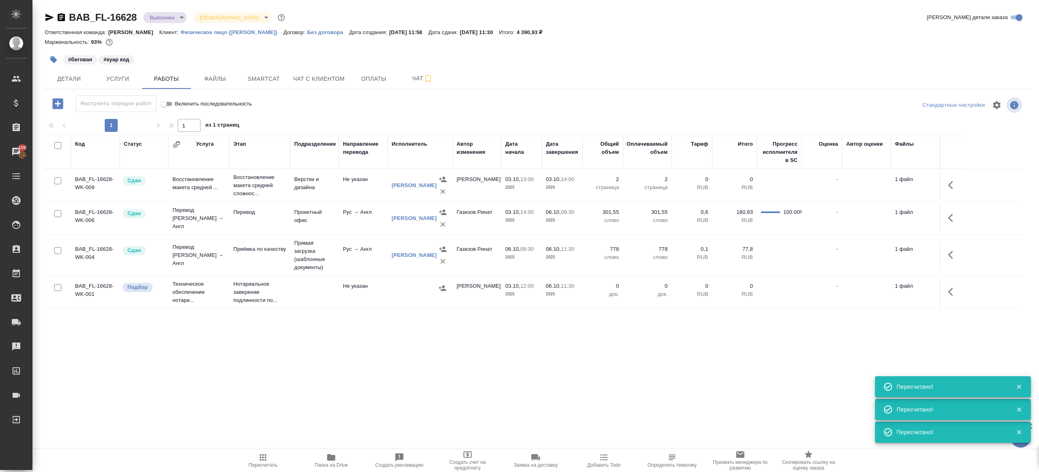
click at [241, 459] on span "Пересчитать" at bounding box center [263, 460] width 58 height 15
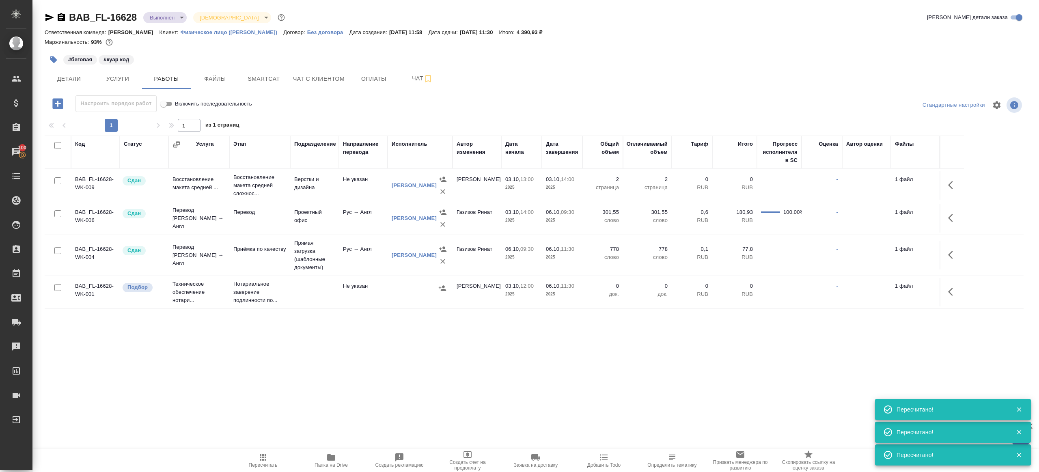
click at [253, 460] on span "Пересчитать" at bounding box center [263, 460] width 58 height 15
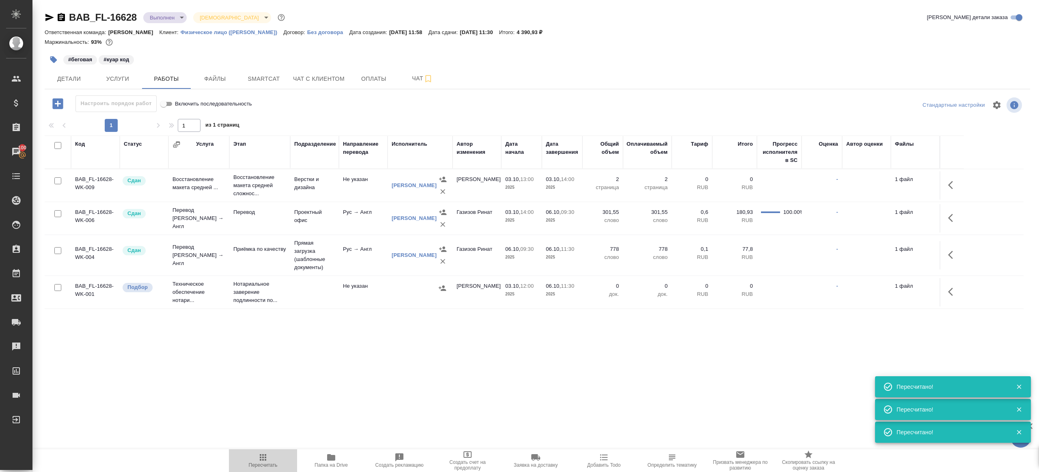
click at [253, 460] on span "Пересчитать" at bounding box center [263, 460] width 58 height 15
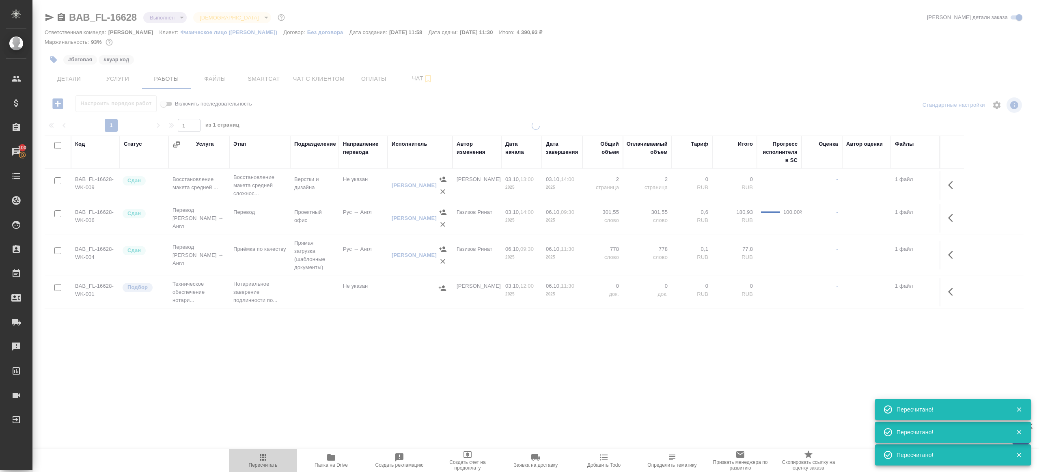
click at [253, 460] on span "Пересчитать" at bounding box center [263, 460] width 58 height 15
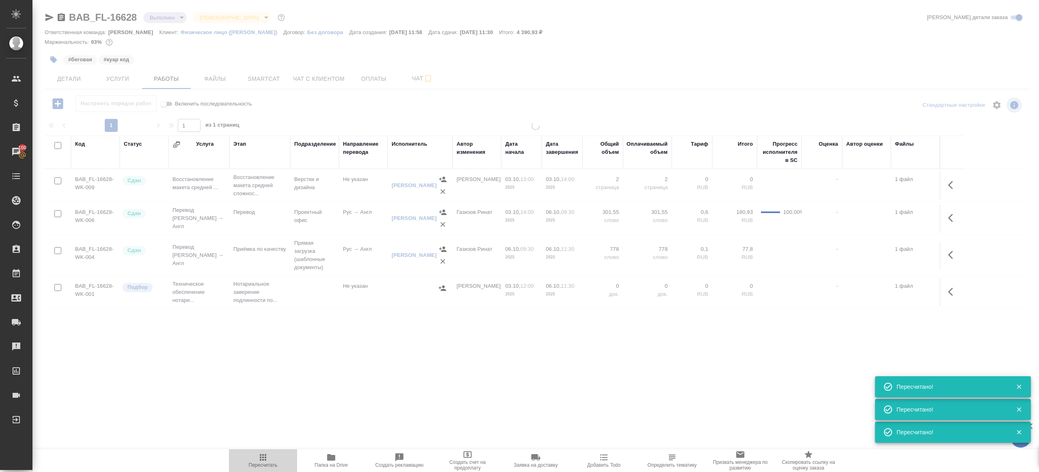
click at [253, 460] on span "Пересчитать" at bounding box center [263, 460] width 58 height 15
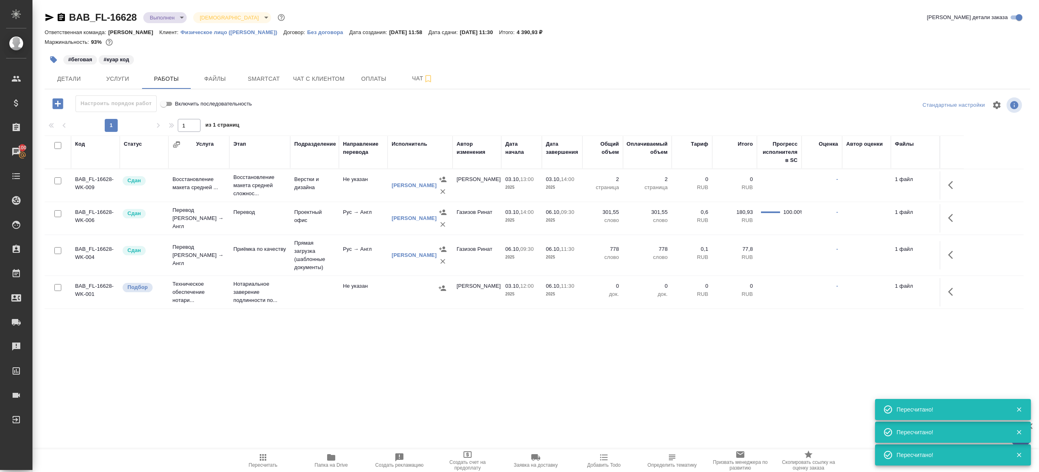
click at [253, 460] on span "Пересчитать" at bounding box center [263, 460] width 58 height 15
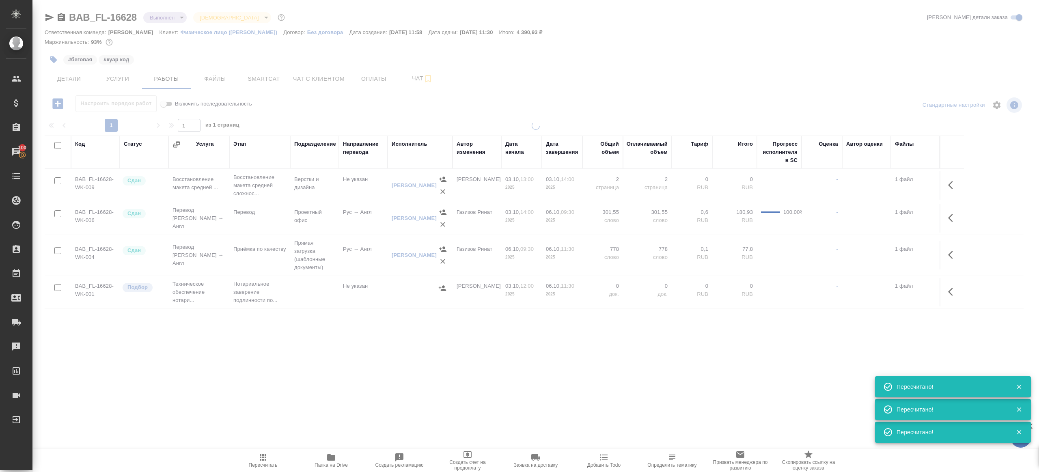
click at [253, 460] on span "Пересчитать" at bounding box center [263, 460] width 58 height 15
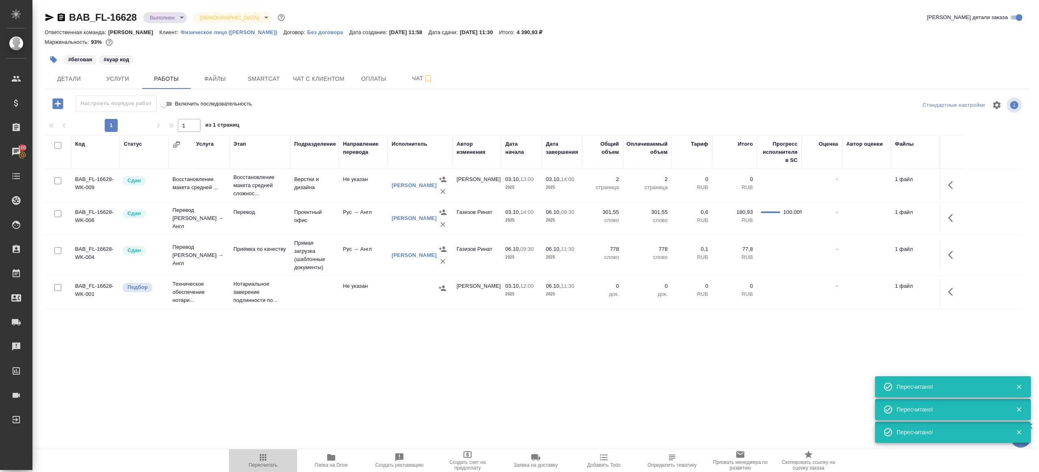
click at [253, 460] on span "Пересчитать" at bounding box center [263, 460] width 58 height 15
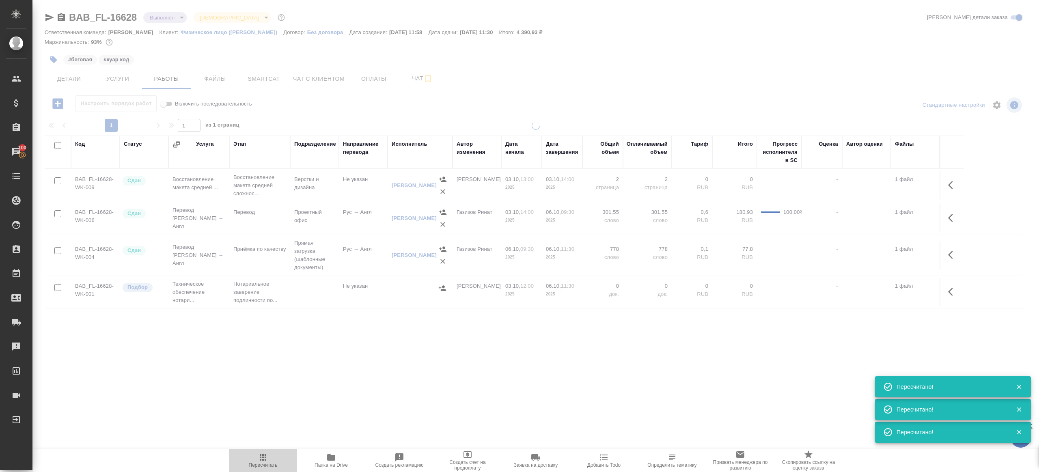
click at [253, 460] on span "Пересчитать" at bounding box center [263, 460] width 58 height 15
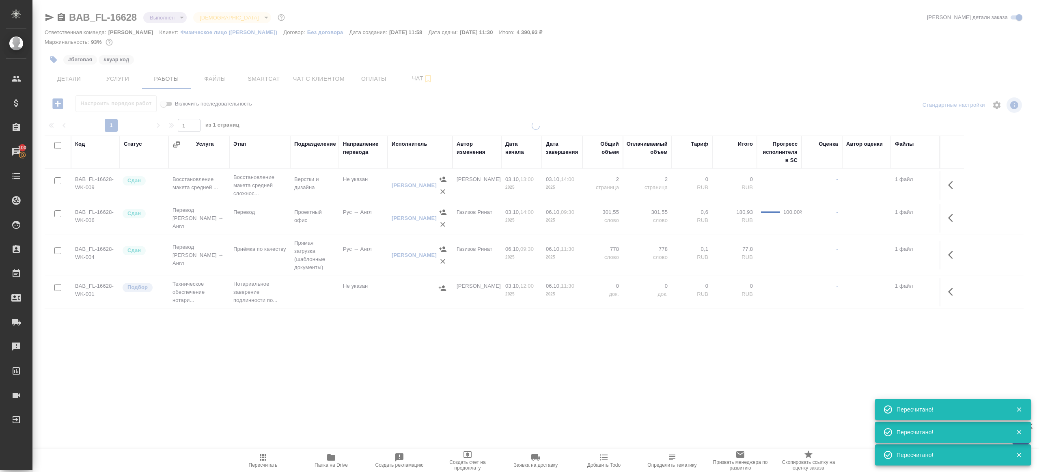
click at [253, 460] on span "Пересчитать" at bounding box center [263, 460] width 58 height 15
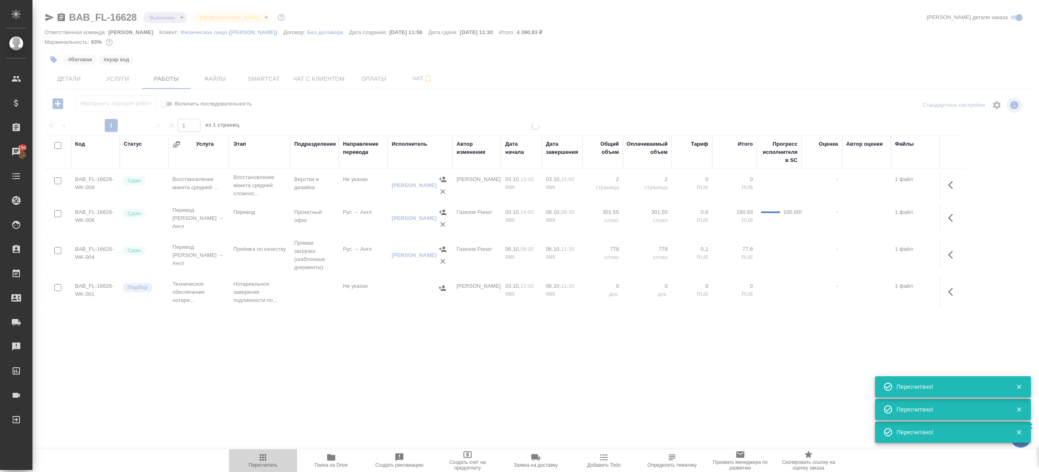
click at [253, 460] on span "Пересчитать" at bounding box center [263, 460] width 58 height 15
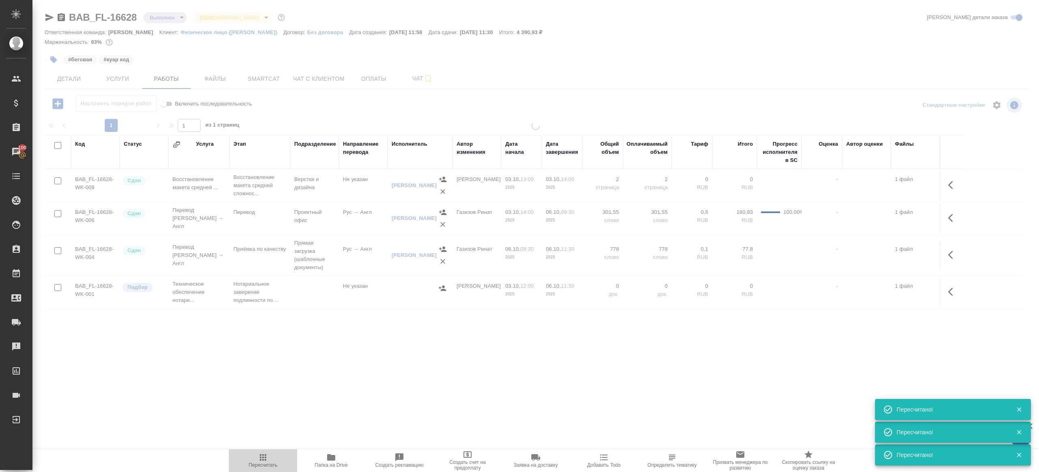
click at [253, 460] on span "Пересчитать" at bounding box center [263, 460] width 58 height 15
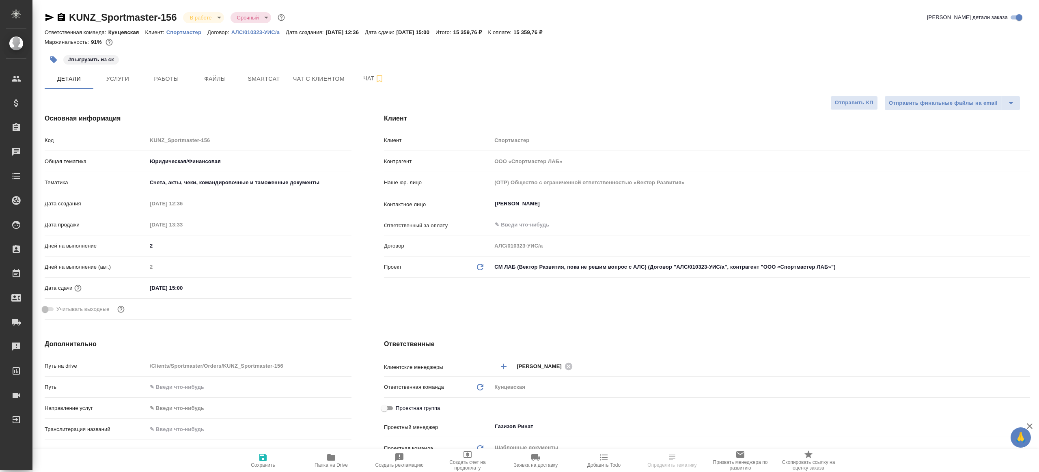
select select "RU"
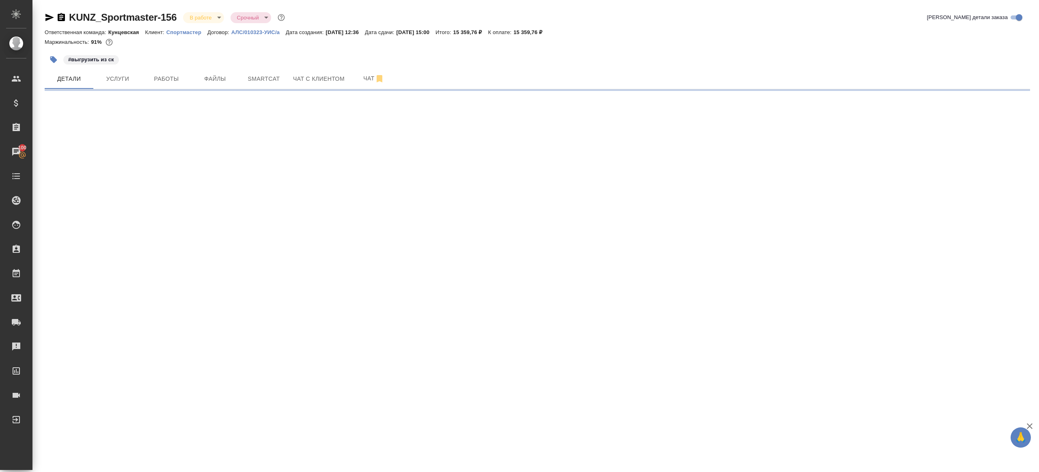
select select "RU"
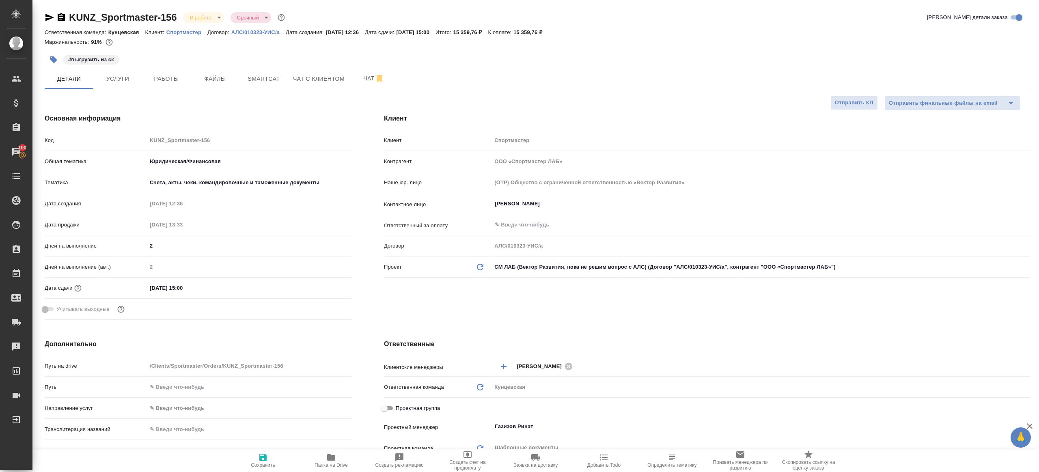
type textarea "x"
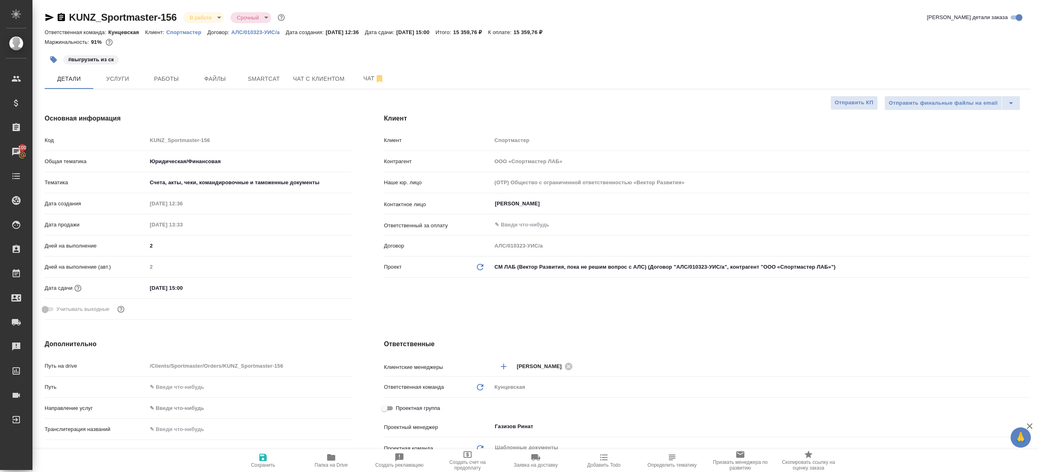
type textarea "x"
click at [179, 84] on button "Работы" at bounding box center [166, 79] width 49 height 20
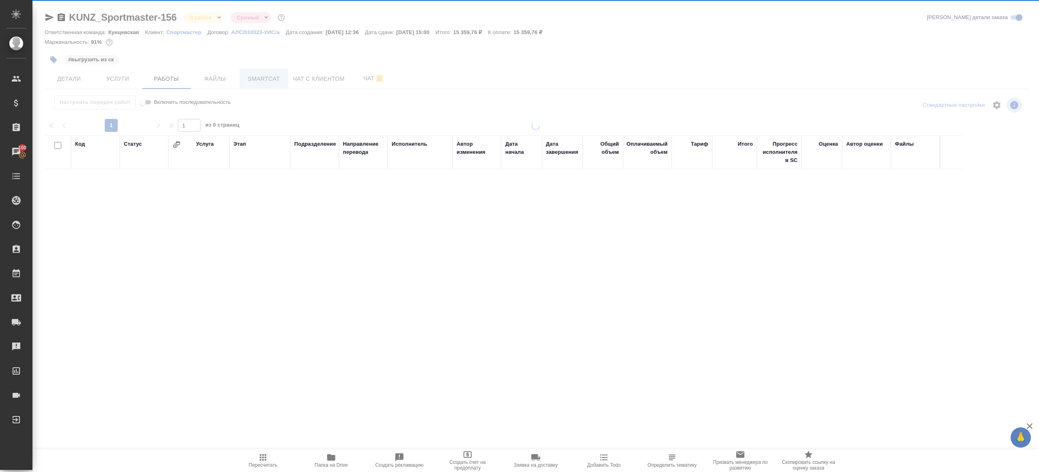
click at [250, 84] on div at bounding box center [535, 169] width 1007 height 339
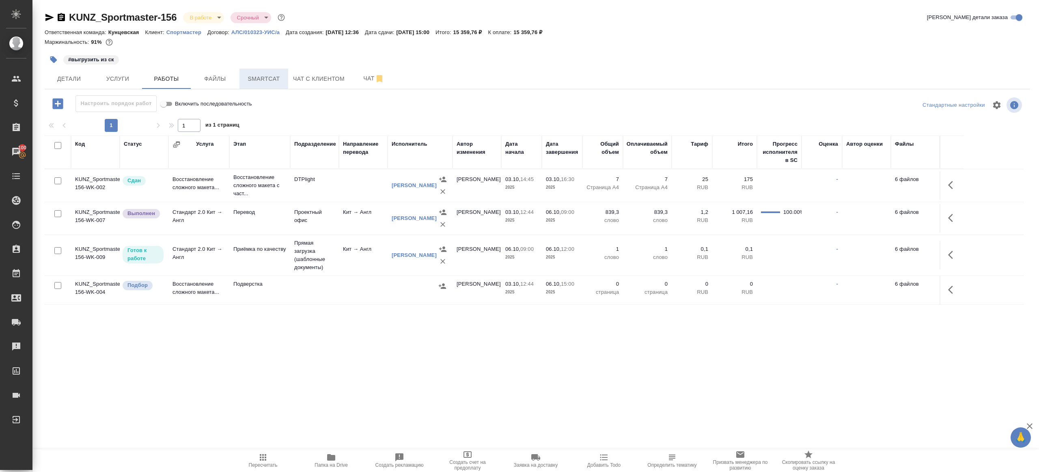
click at [250, 80] on span "Smartcat" at bounding box center [263, 79] width 39 height 10
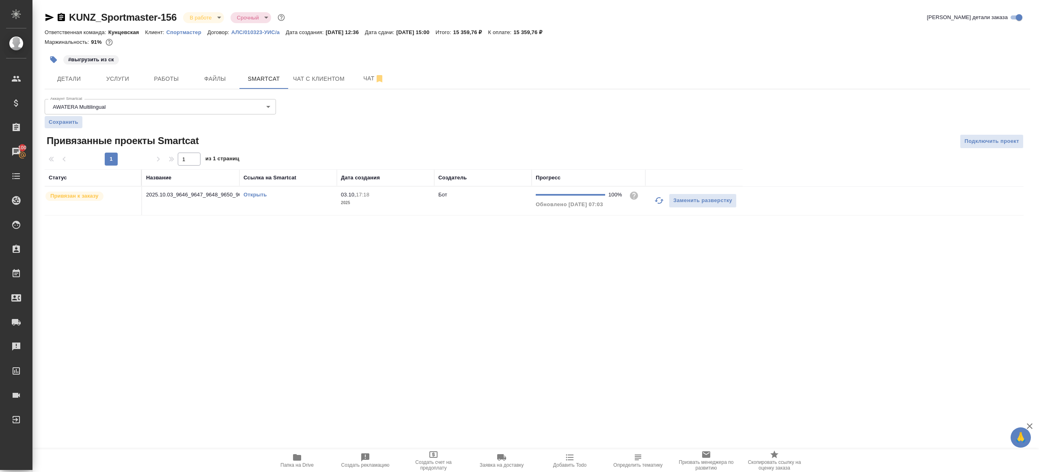
click at [259, 196] on link "Открыть" at bounding box center [255, 195] width 23 height 6
click at [175, 79] on span "Работы" at bounding box center [166, 79] width 39 height 10
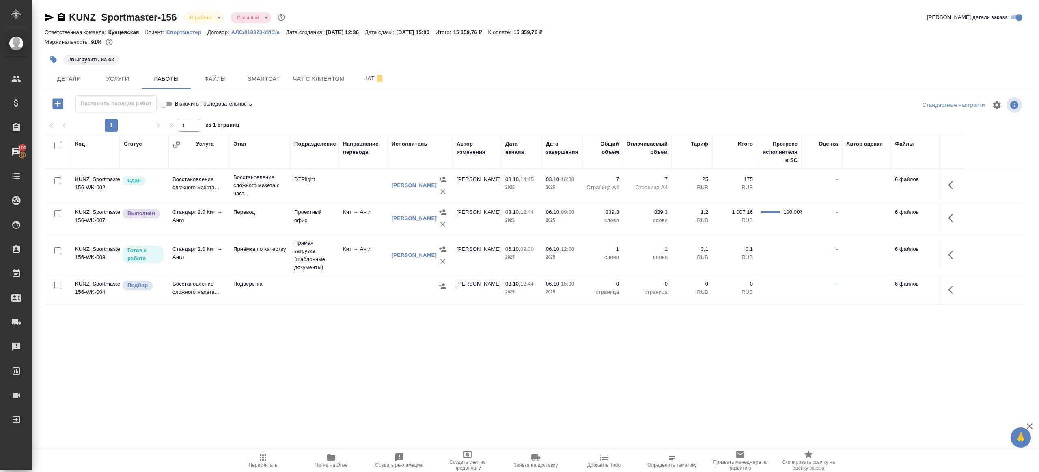
click at [324, 453] on span "Папка на Drive" at bounding box center [331, 460] width 58 height 15
click at [252, 79] on span "Smartcat" at bounding box center [263, 79] width 39 height 10
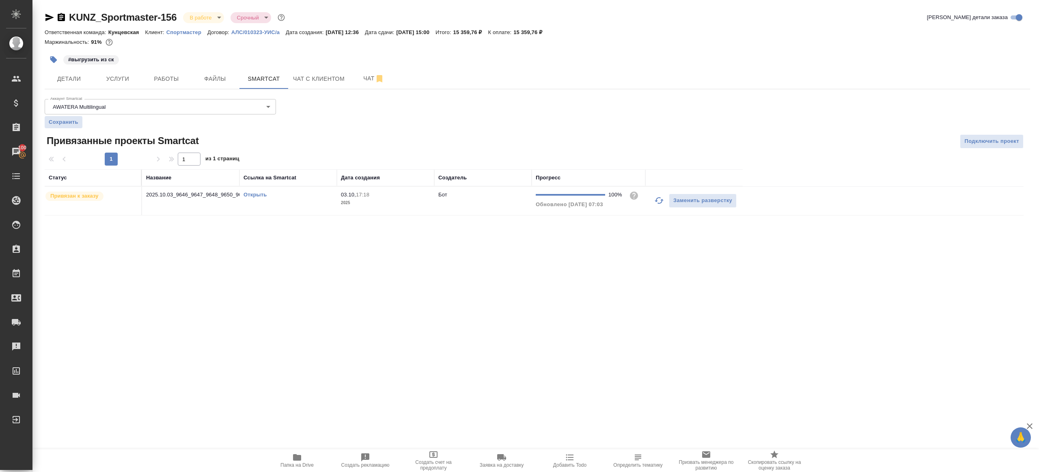
click at [252, 194] on link "Открыть" at bounding box center [255, 195] width 23 height 6
click at [168, 69] on button "Работы" at bounding box center [166, 79] width 49 height 20
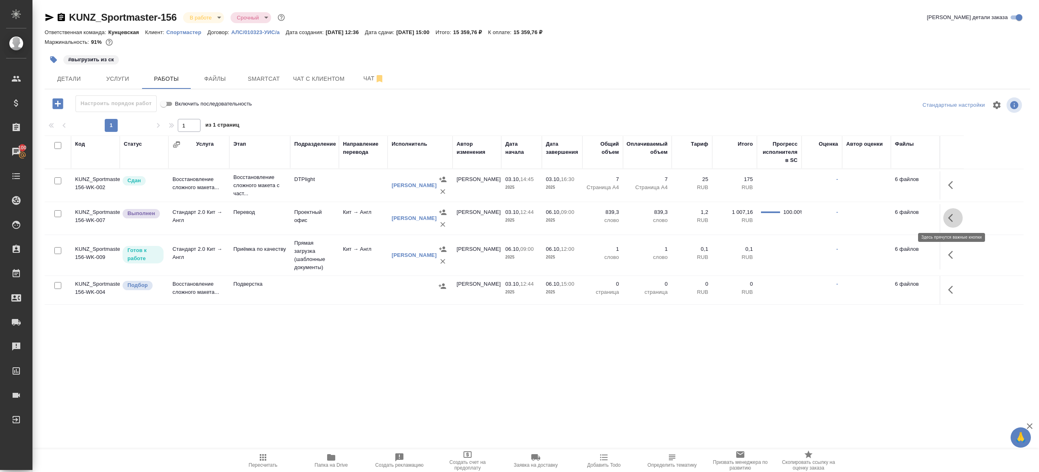
click at [947, 221] on button "button" at bounding box center [952, 217] width 19 height 19
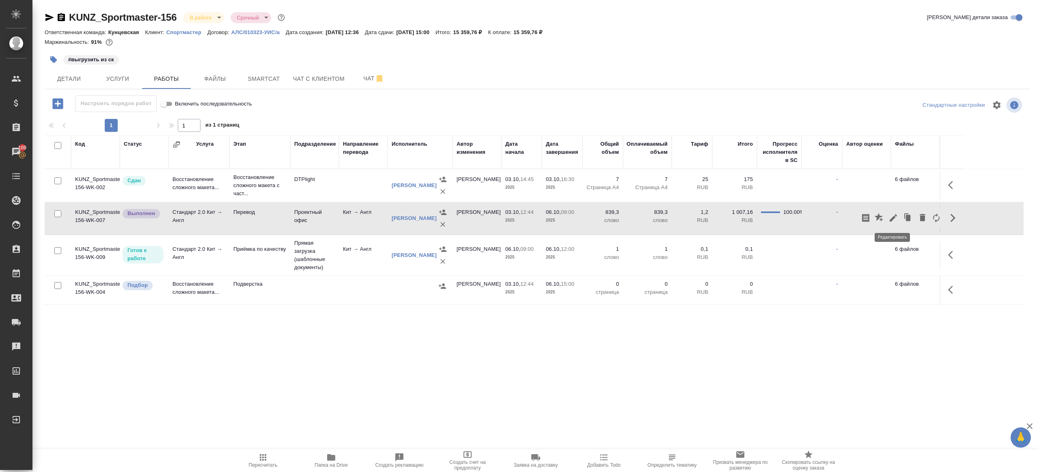
click at [891, 215] on icon "button" at bounding box center [894, 218] width 10 height 10
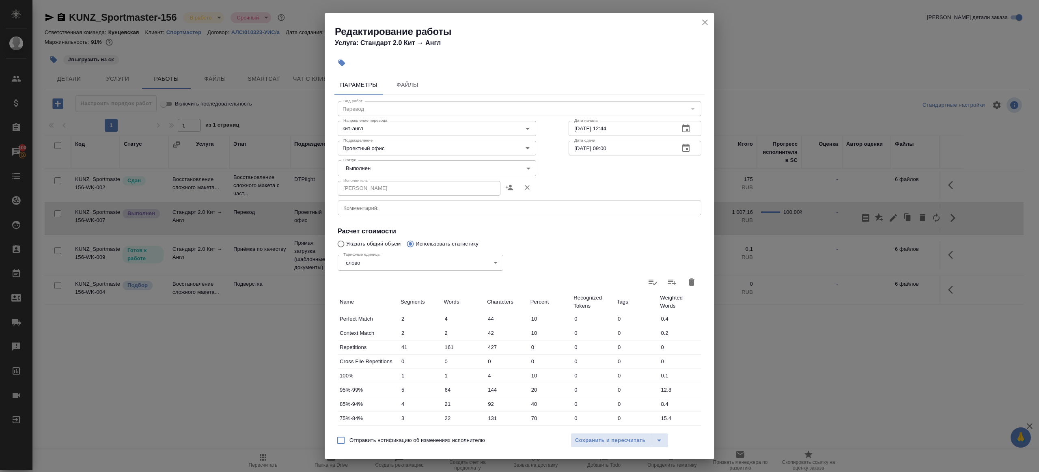
click at [407, 168] on body "🙏 .cls-1 fill:#fff; AWATERA Gazizov Rinat Клиенты Спецификации Заказы 100 Чаты …" at bounding box center [519, 236] width 1039 height 472
click at [389, 188] on li "Сдан" at bounding box center [435, 182] width 194 height 14
type input "closed"
click at [356, 248] on div "Тарифные единицы слово 5a8b1489cc6b4906c91bfd90 Тарифные единицы" at bounding box center [420, 261] width 198 height 53
click at [356, 245] on div "Тарифные единицы слово 5a8b1489cc6b4906c91bfd90 Тарифные единицы" at bounding box center [420, 261] width 198 height 53
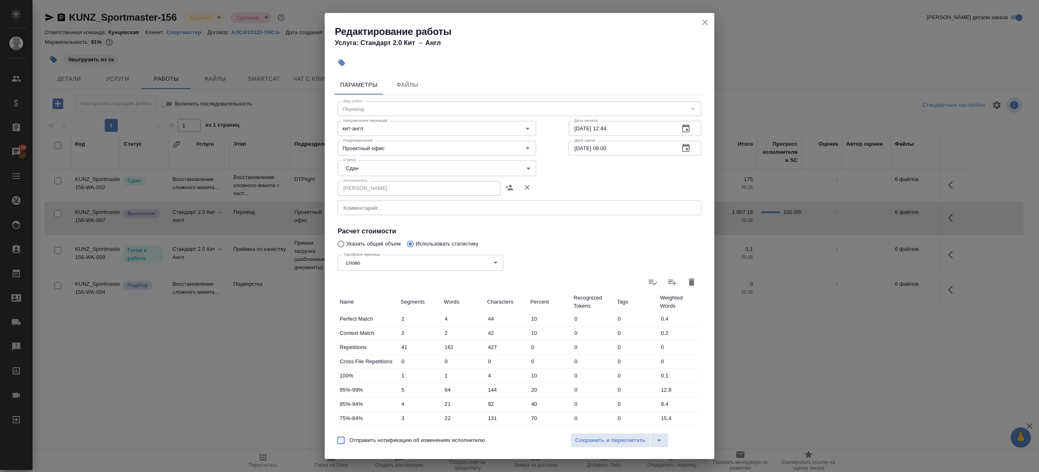
click at [358, 243] on div "Тарифные единицы слово 5a8b1489cc6b4906c91bfd90 Тарифные единицы" at bounding box center [420, 261] width 198 height 53
click at [341, 242] on input "Указать общий объем" at bounding box center [339, 243] width 13 height 15
radio input "true"
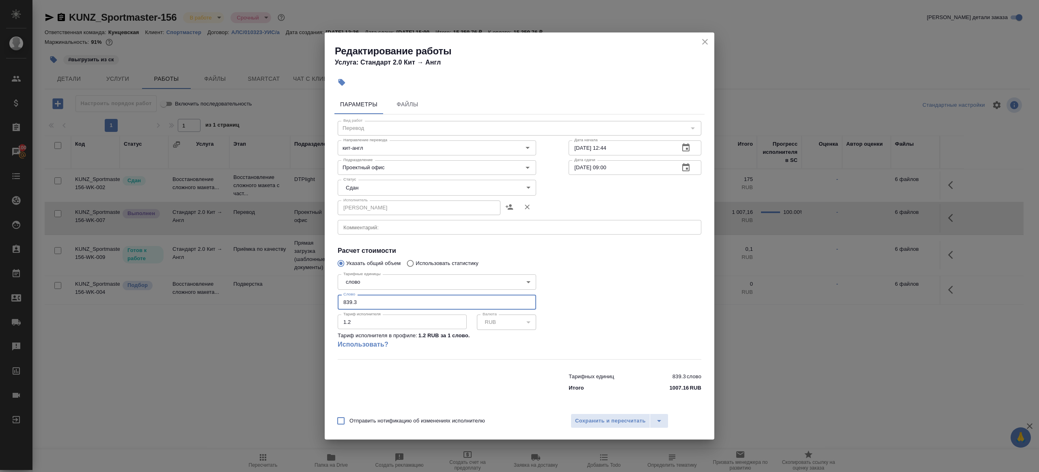
click at [423, 308] on input "839.3" at bounding box center [437, 302] width 198 height 15
paste input "1330"
type input "1330"
click at [585, 294] on div at bounding box center [634, 315] width 165 height 121
click at [614, 416] on button "Сохранить и пересчитать" at bounding box center [611, 421] width 80 height 15
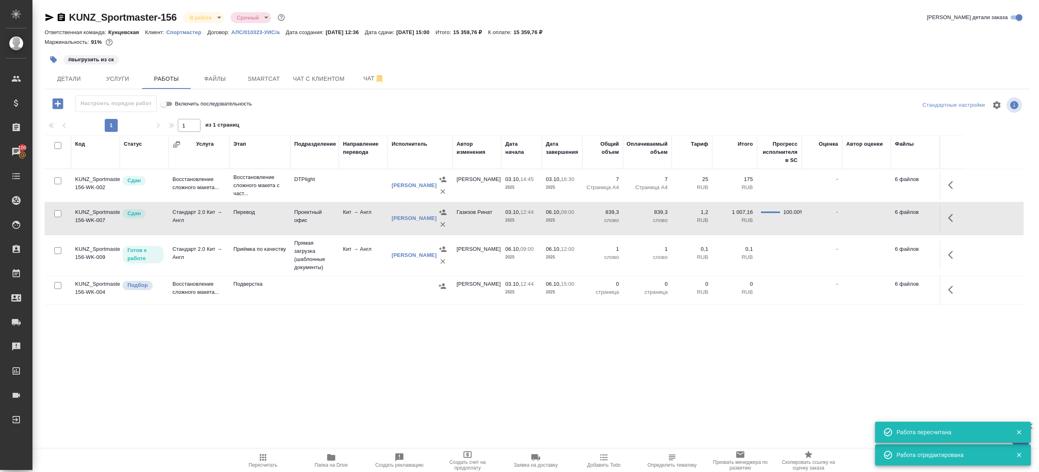
click at [263, 457] on icon "button" at bounding box center [263, 457] width 6 height 6
click at [263, 456] on icon "button" at bounding box center [263, 458] width 10 height 10
click at [348, 401] on div ".cls-1 fill:#fff; AWATERA Gazizov Rinat Клиенты Спецификации Заказы 100 Чаты To…" at bounding box center [519, 236] width 1039 height 472
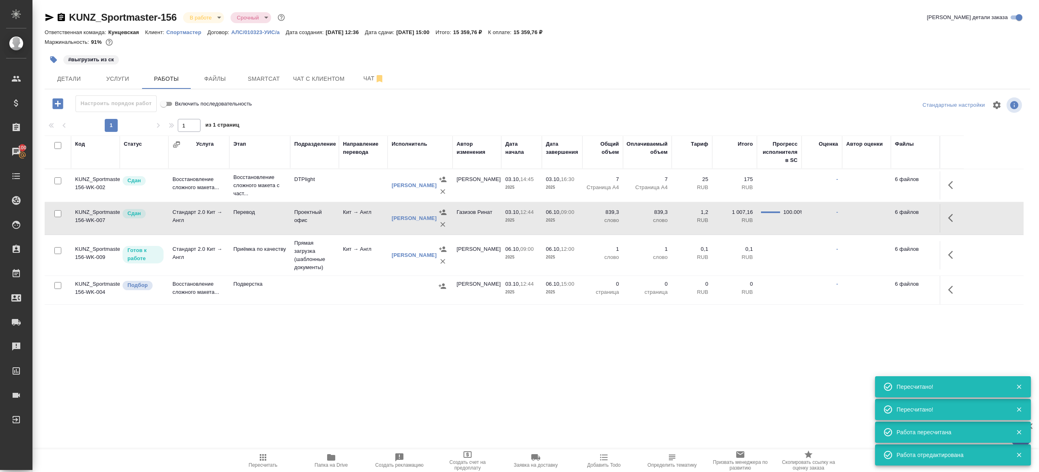
click at [270, 453] on button "Пересчитать" at bounding box center [263, 460] width 68 height 23
click at [262, 465] on span "Пересчитать" at bounding box center [263, 465] width 29 height 6
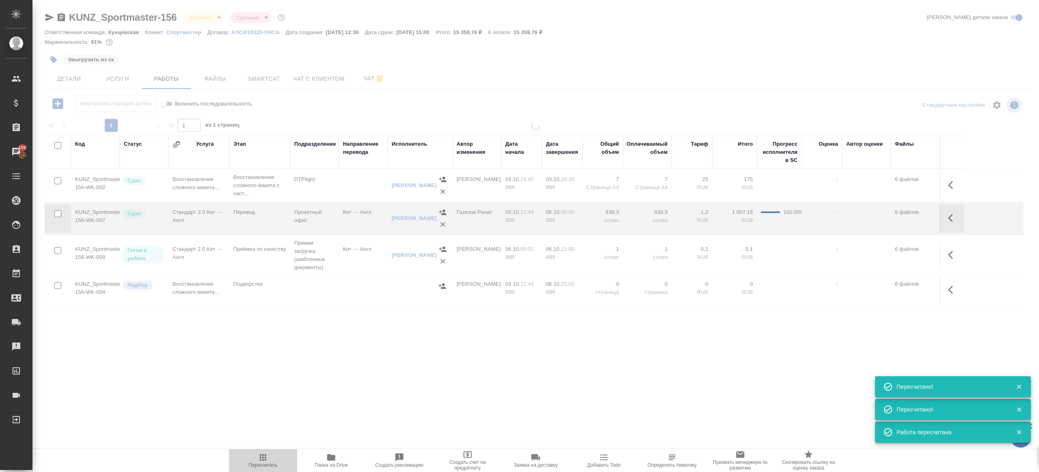
click at [262, 465] on span "Пересчитать" at bounding box center [263, 465] width 29 height 6
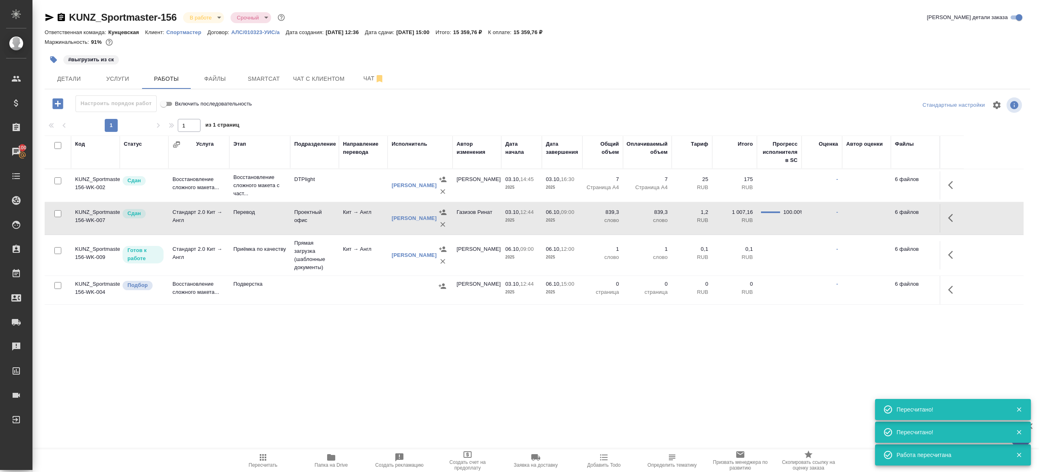
click at [262, 465] on span "Пересчитать" at bounding box center [263, 465] width 29 height 6
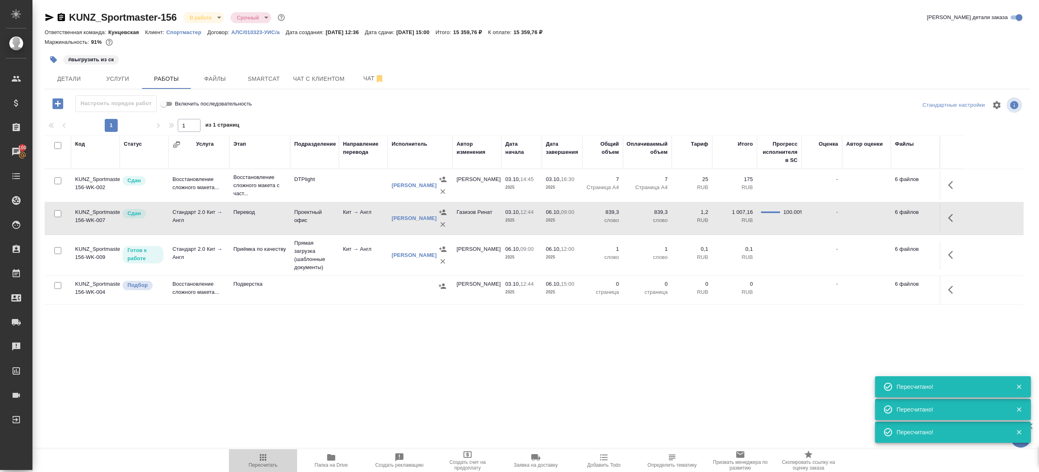
click at [262, 465] on span "Пересчитать" at bounding box center [263, 465] width 29 height 6
click at [262, 464] on span "Пересчитать" at bounding box center [263, 465] width 29 height 6
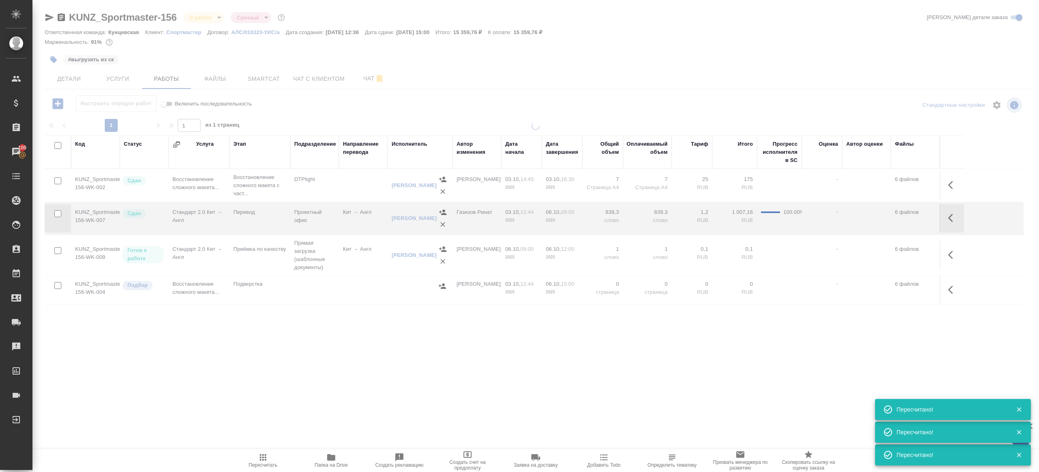
click at [262, 464] on span "Пересчитать" at bounding box center [263, 465] width 29 height 6
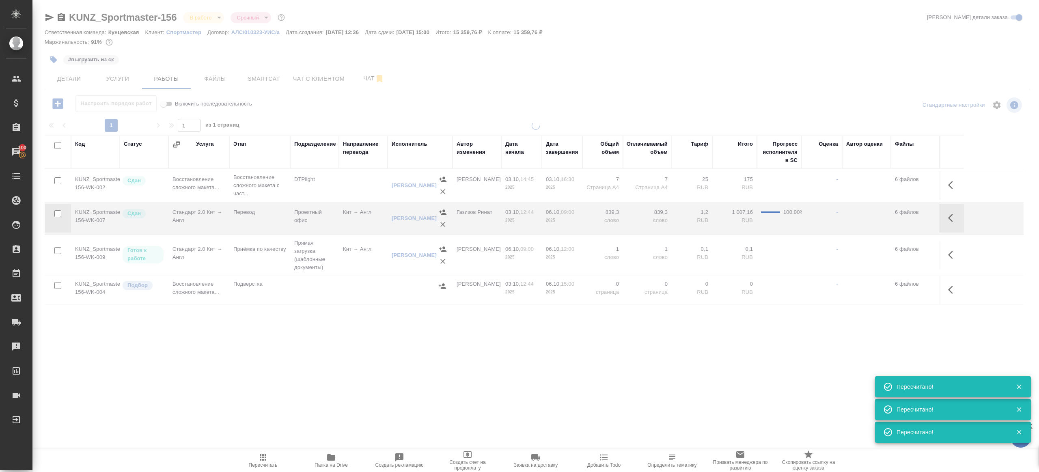
click at [262, 464] on span "Пересчитать" at bounding box center [263, 465] width 29 height 6
click at [263, 464] on span "Пересчитать" at bounding box center [263, 465] width 29 height 6
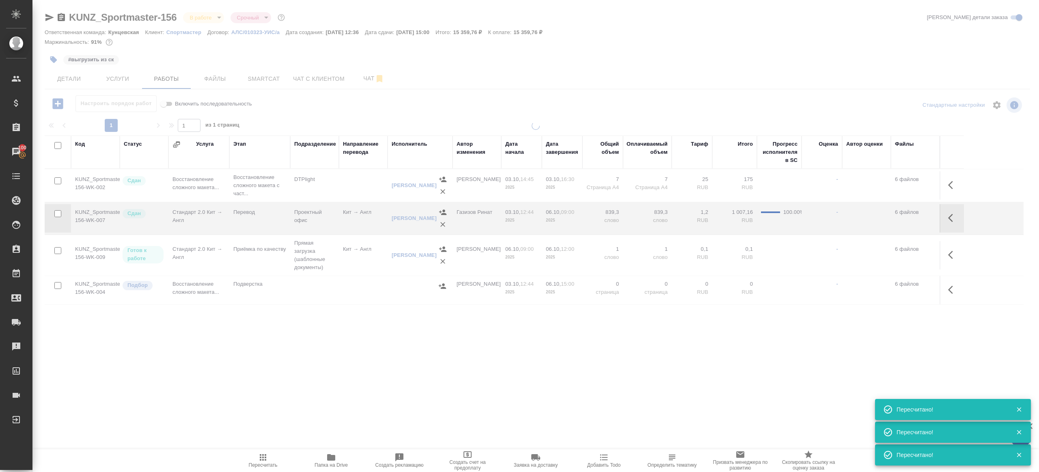
click at [263, 464] on span "Пересчитать" at bounding box center [263, 465] width 29 height 6
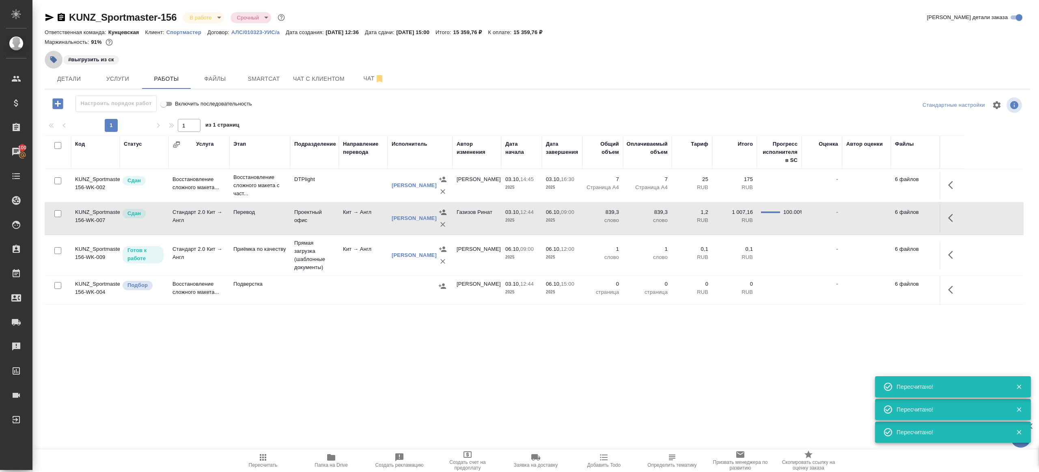
click at [52, 56] on icon "button" at bounding box center [53, 59] width 7 height 7
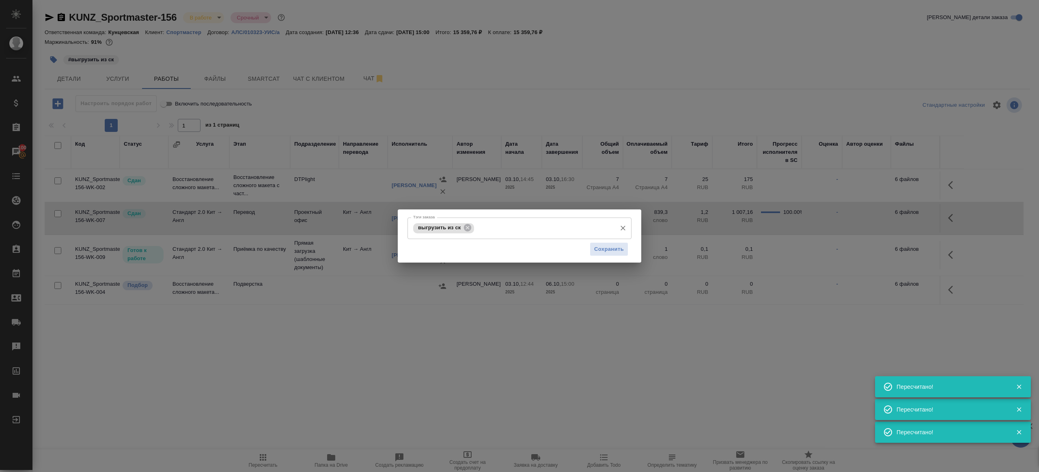
click at [466, 228] on icon at bounding box center [467, 227] width 7 height 7
click at [615, 254] on button "Сохранить" at bounding box center [609, 249] width 39 height 14
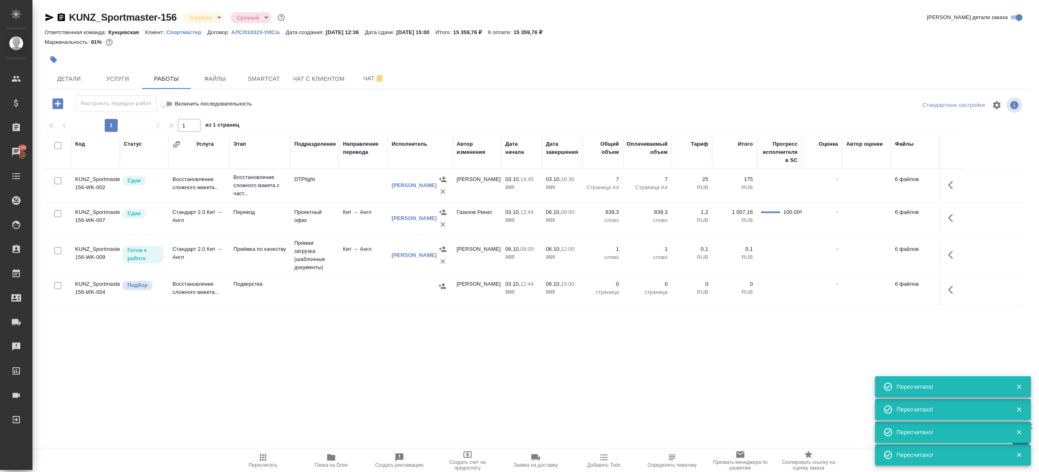
click at [264, 455] on icon "button" at bounding box center [263, 458] width 10 height 10
click at [334, 395] on div ".cls-1 fill:#fff; AWATERA Gazizov Rinat Клиенты Спецификации Заказы 100 Чаты To…" at bounding box center [519, 236] width 1039 height 472
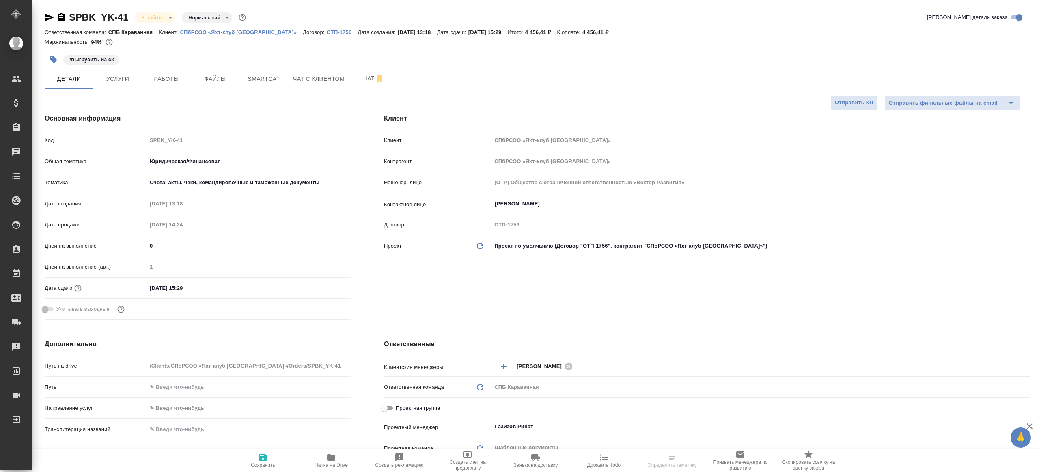
select select "RU"
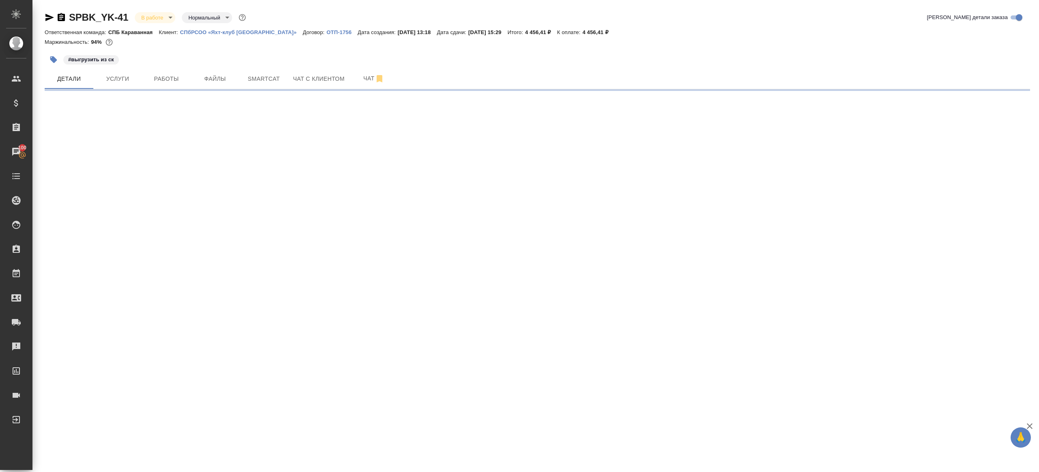
select select "RU"
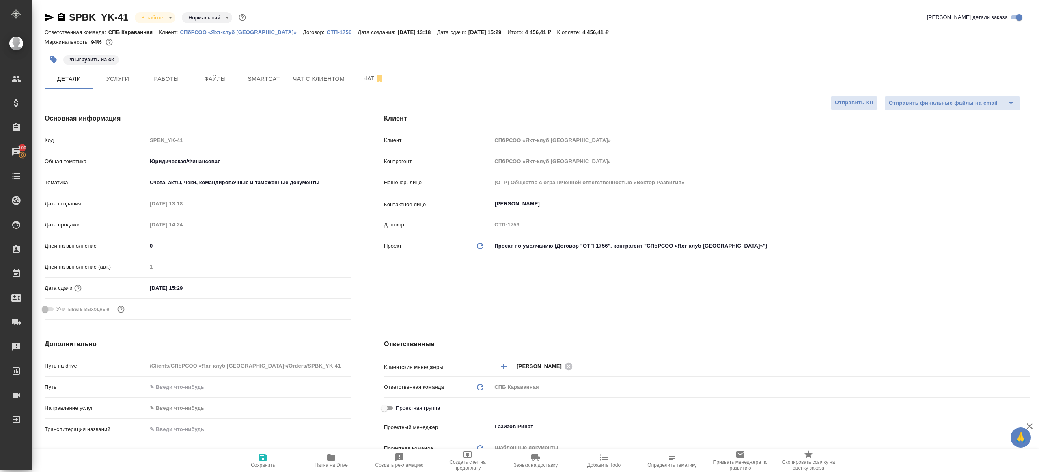
type textarea "x"
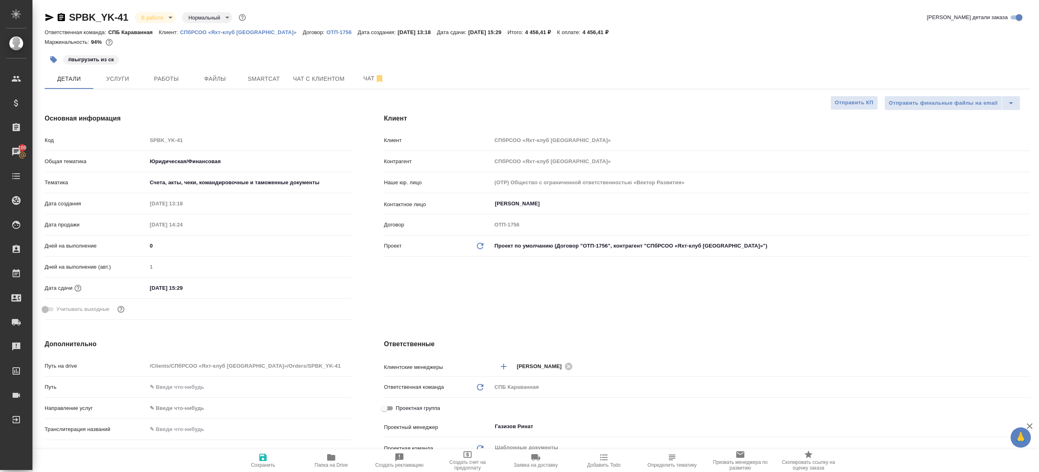
type textarea "x"
click at [172, 86] on button "Работы" at bounding box center [166, 79] width 49 height 20
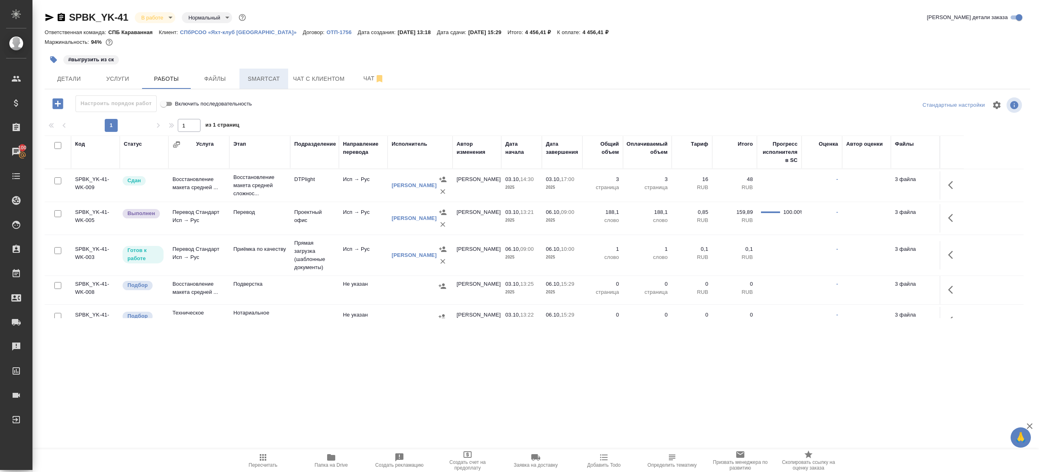
click at [262, 76] on span "Smartcat" at bounding box center [263, 79] width 39 height 10
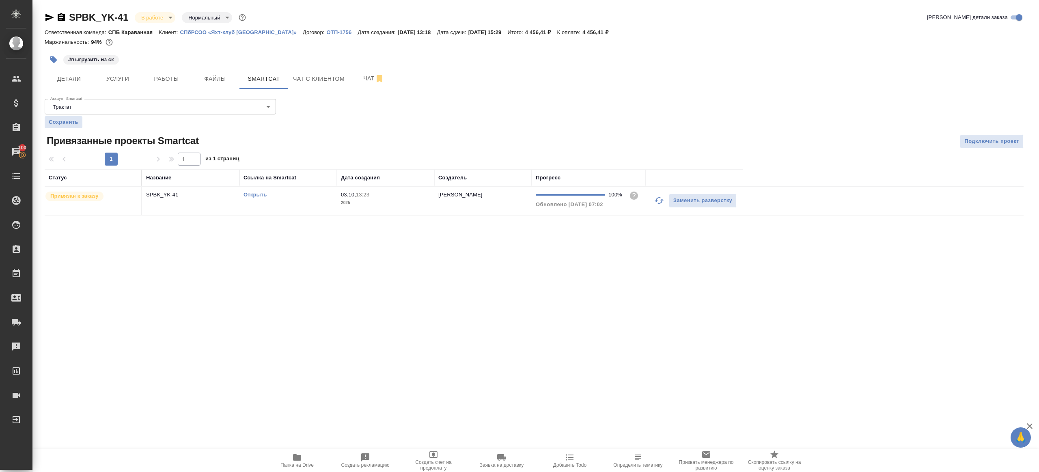
click at [255, 193] on link "Открыть" at bounding box center [255, 195] width 23 height 6
click at [164, 82] on span "Работы" at bounding box center [166, 79] width 39 height 10
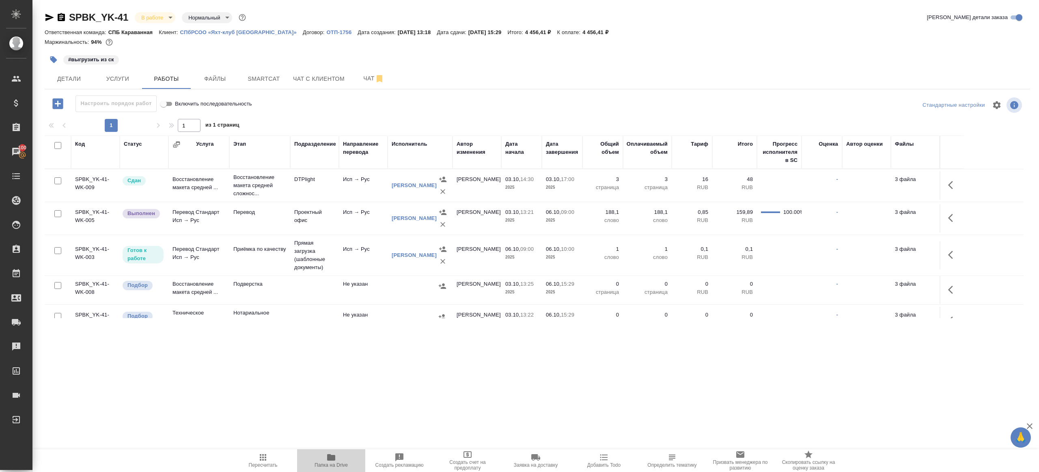
click at [334, 455] on icon "button" at bounding box center [331, 457] width 8 height 6
click at [58, 60] on button "button" at bounding box center [54, 60] width 18 height 18
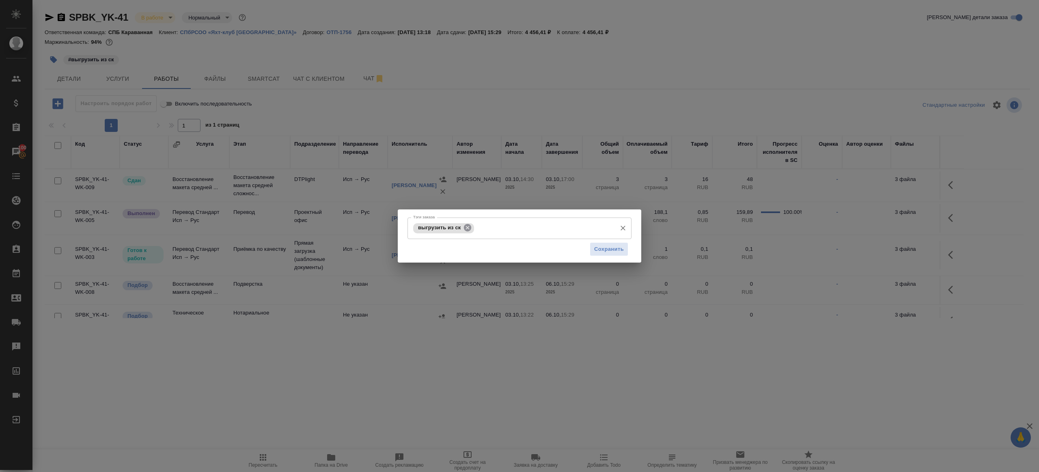
click at [464, 224] on icon at bounding box center [467, 227] width 9 height 9
click at [590, 248] on button "Сохранить" at bounding box center [609, 249] width 39 height 14
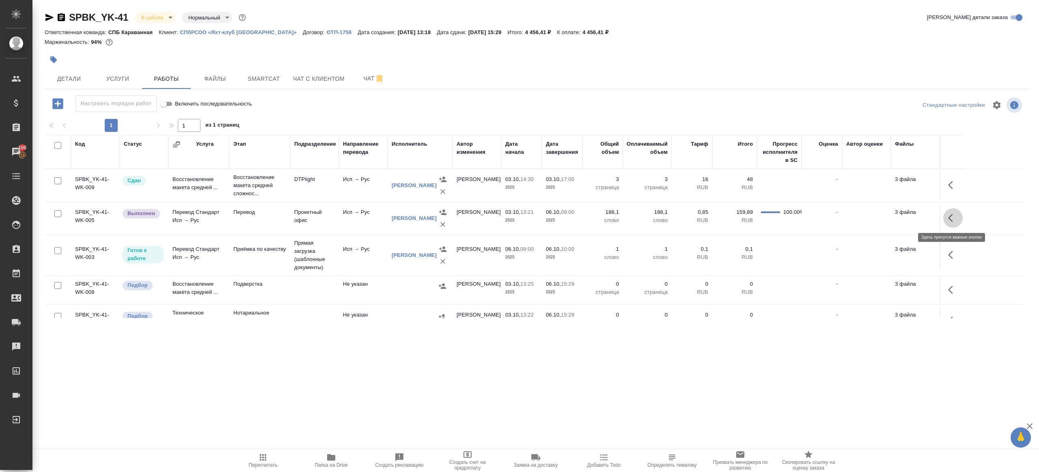
click at [946, 216] on button "button" at bounding box center [952, 217] width 19 height 19
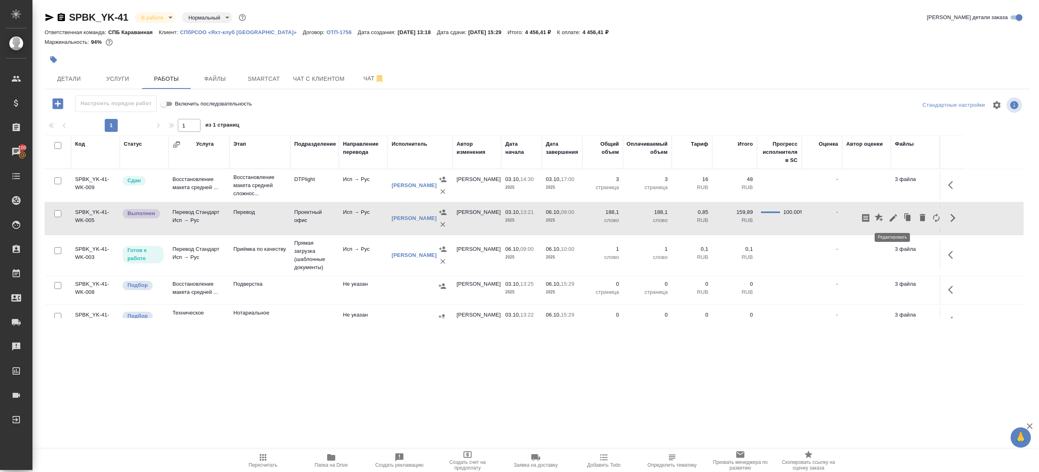
click at [895, 216] on icon "button" at bounding box center [893, 217] width 7 height 7
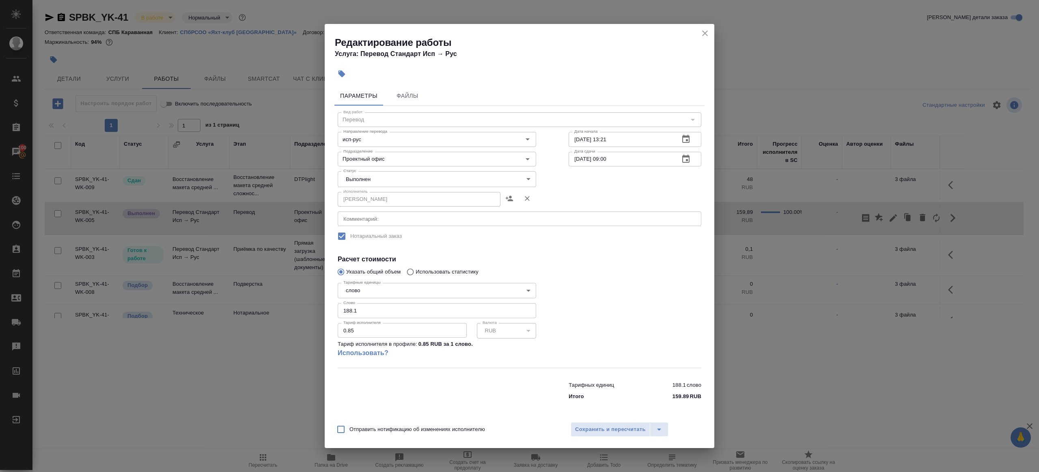
click at [380, 177] on body "🙏 .cls-1 fill:#fff; AWATERA [PERSON_NAME] Клиенты Спецификации Заказы 100 Чаты …" at bounding box center [519, 236] width 1039 height 472
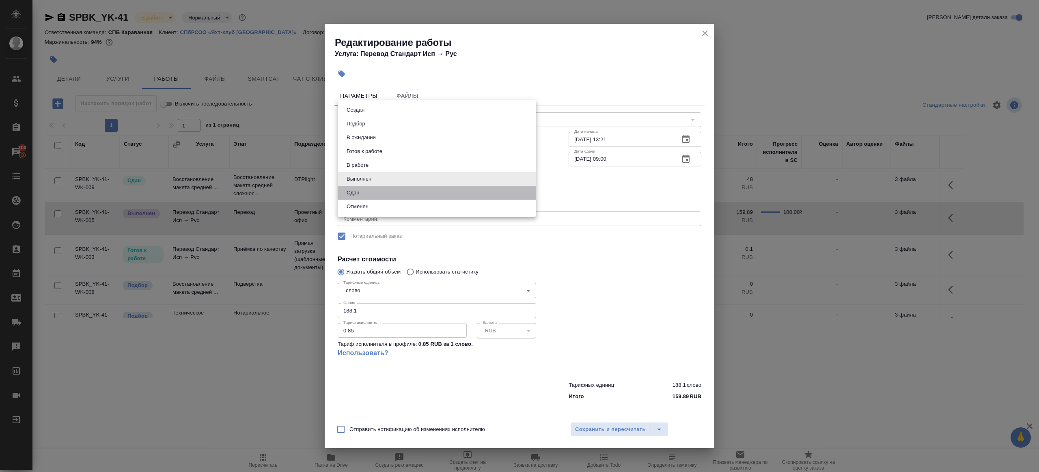
click at [378, 191] on li "Сдан" at bounding box center [437, 193] width 198 height 14
type input "closed"
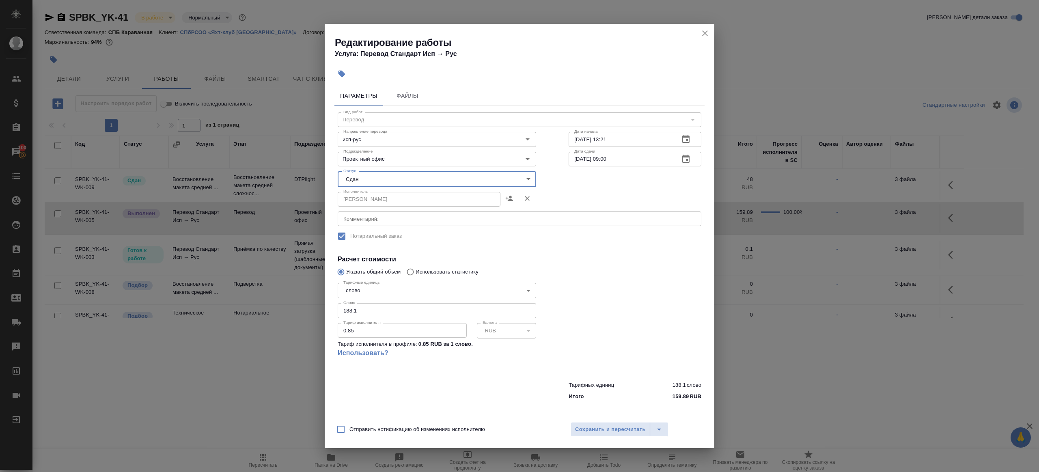
click at [391, 307] on input "188.1" at bounding box center [437, 310] width 198 height 15
paste input "59.75"
type input "159.75"
drag, startPoint x: 612, startPoint y: 322, endPoint x: 604, endPoint y: 388, distance: 67.0
click at [612, 322] on div at bounding box center [634, 323] width 165 height 121
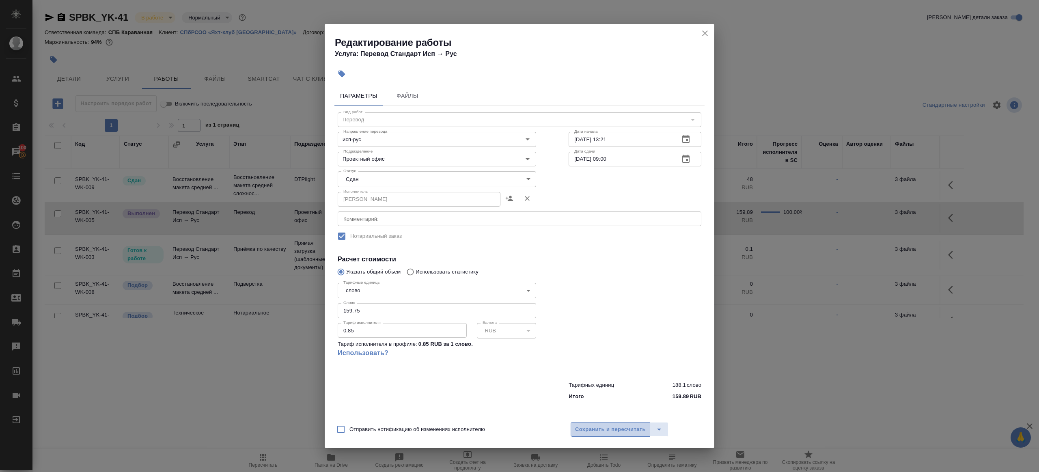
click at [604, 434] on button "Сохранить и пересчитать" at bounding box center [611, 429] width 80 height 15
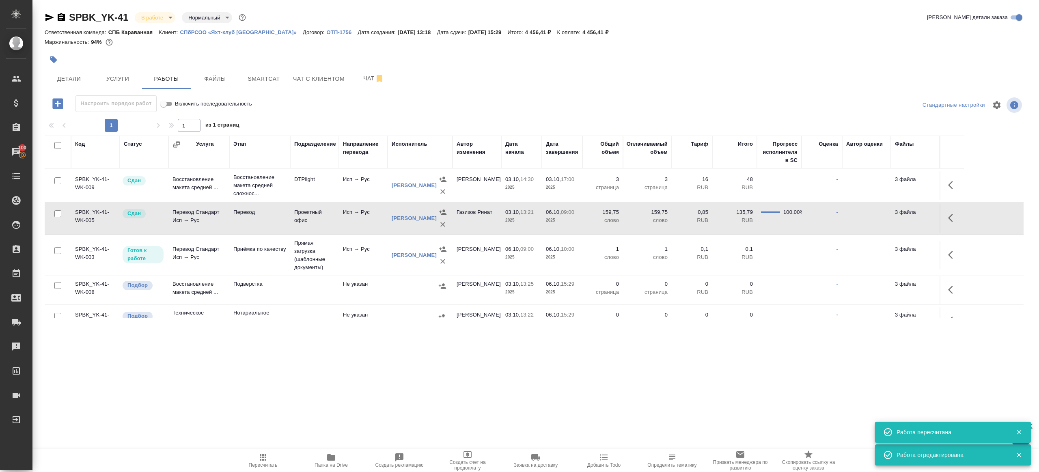
click at [256, 462] on span "Пересчитать" at bounding box center [263, 465] width 29 height 6
click at [257, 461] on span "Пересчитать" at bounding box center [263, 460] width 58 height 15
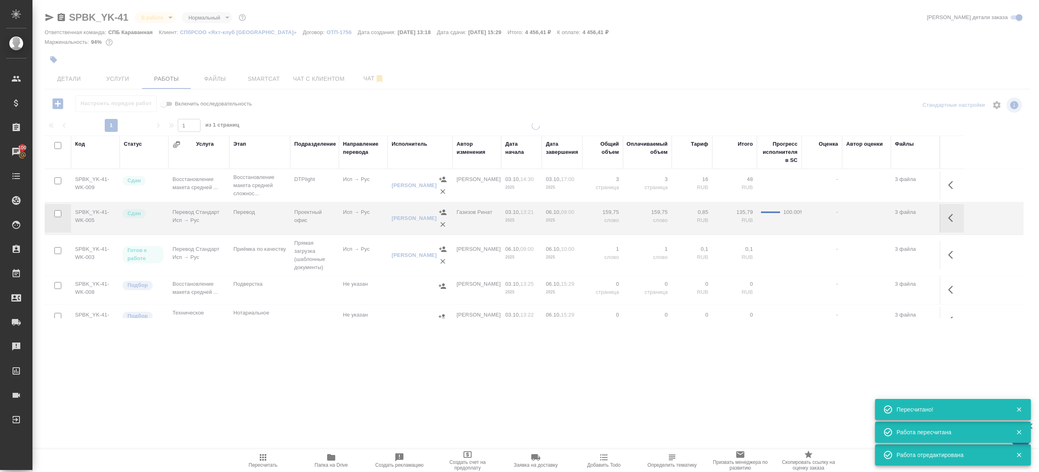
click at [336, 377] on div ".cls-1 fill:#fff; AWATERA [PERSON_NAME] Клиенты Спецификации Заказы 100 Чаты To…" at bounding box center [519, 236] width 1039 height 472
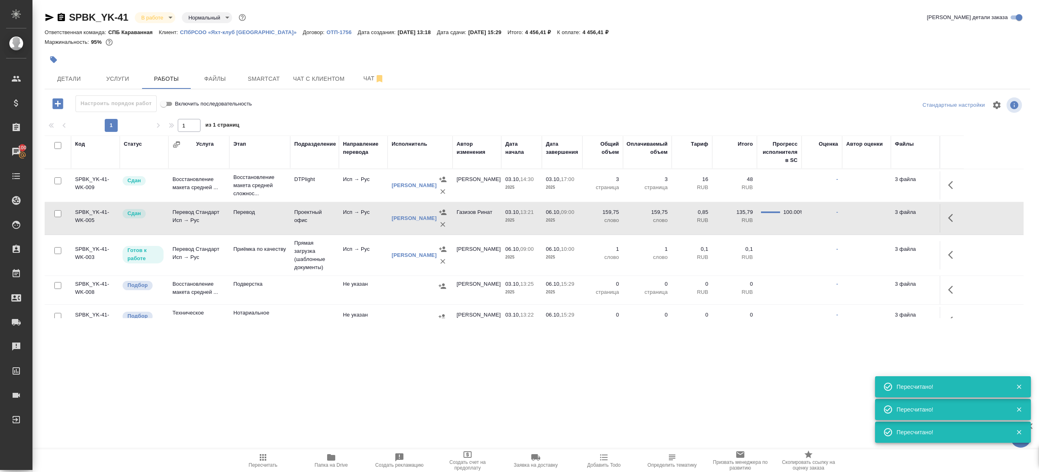
click at [259, 462] on span "Пересчитать" at bounding box center [263, 465] width 29 height 6
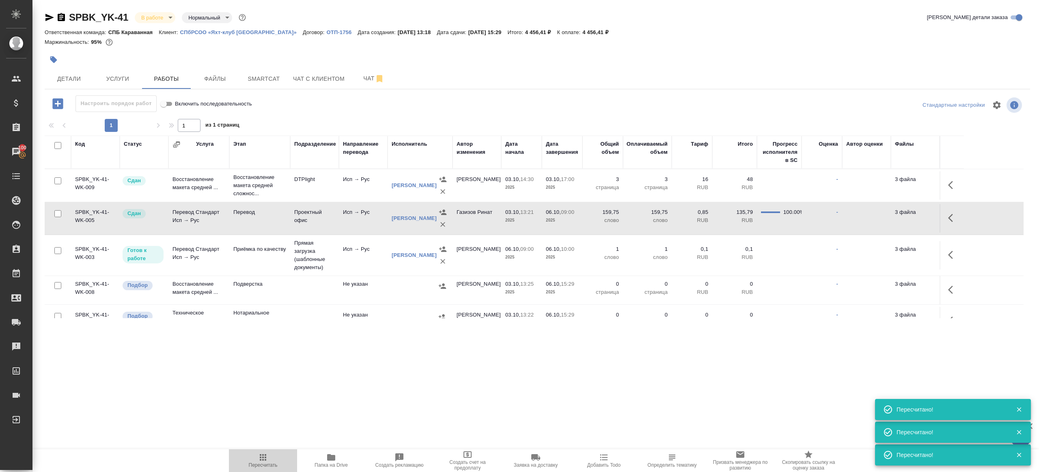
click at [259, 462] on span "Пересчитать" at bounding box center [263, 465] width 29 height 6
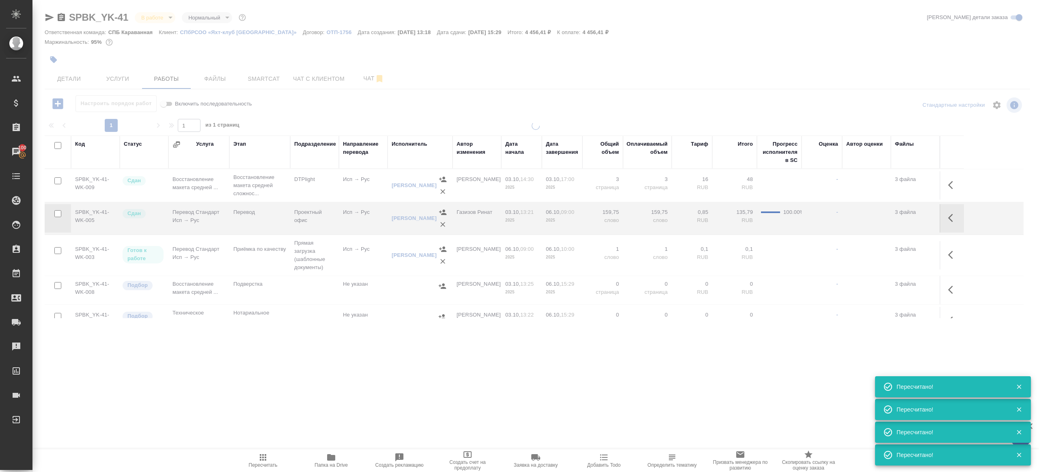
click at [310, 432] on div ".cls-1 fill:#fff; AWATERA [PERSON_NAME] Клиенты Спецификации Заказы 100 Чаты To…" at bounding box center [519, 236] width 1039 height 472
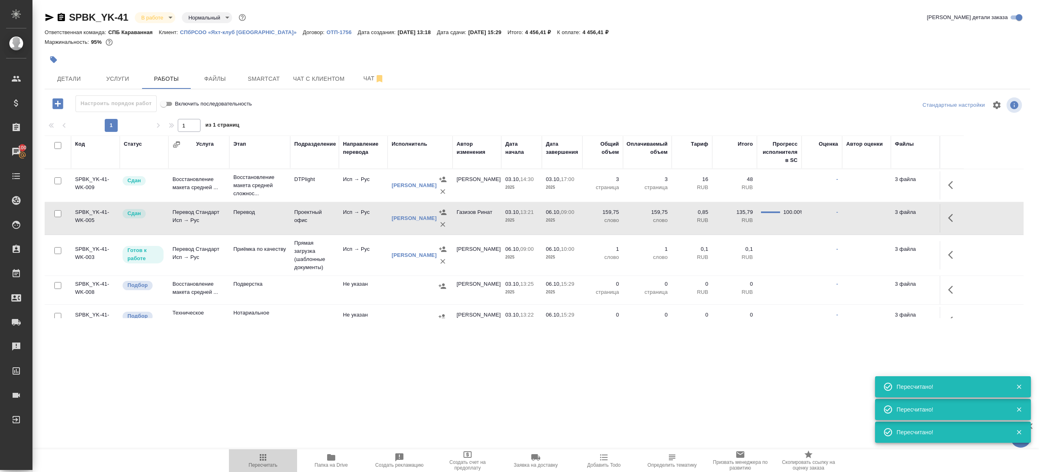
click at [259, 467] on span "Пересчитать" at bounding box center [263, 465] width 29 height 6
drag, startPoint x: 259, startPoint y: 467, endPoint x: 267, endPoint y: 459, distance: 11.8
click at [259, 467] on span "Пересчитать" at bounding box center [263, 465] width 29 height 6
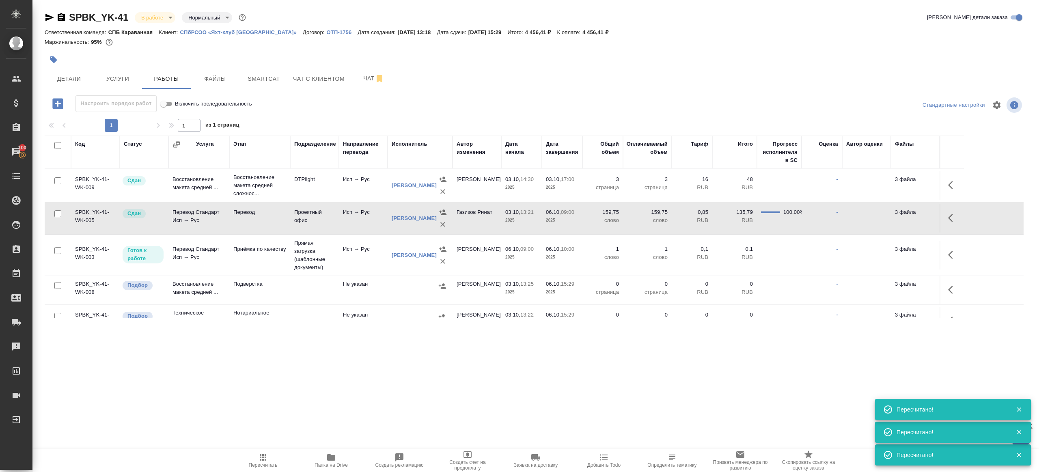
click at [328, 420] on div ".cls-1 fill:#fff; AWATERA [PERSON_NAME] Клиенты Спецификации Заказы 100 Чаты To…" at bounding box center [519, 236] width 1039 height 472
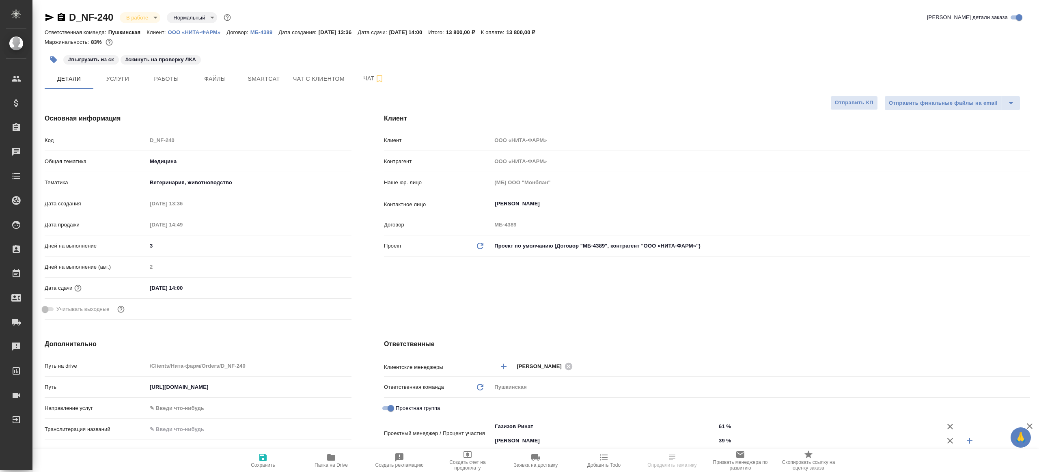
select select "RU"
type textarea "x"
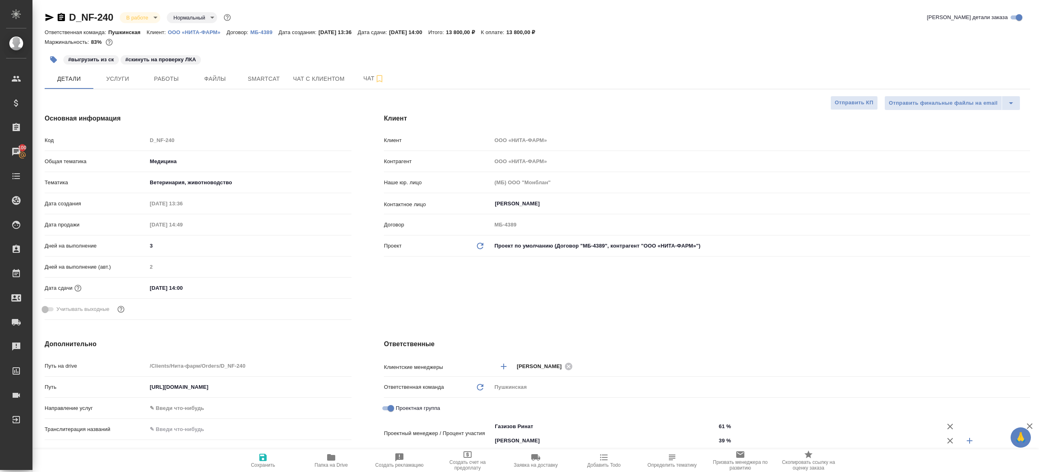
type textarea "x"
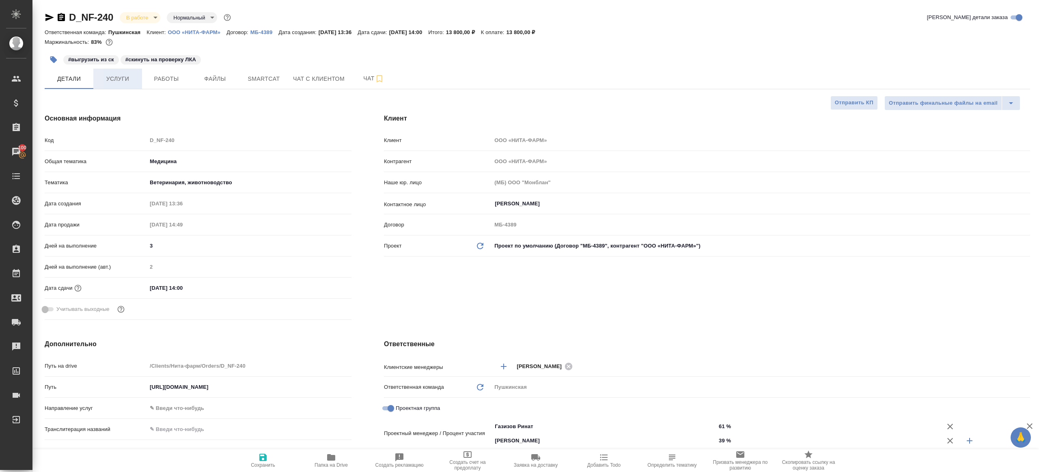
type textarea "x"
click at [172, 80] on span "Работы" at bounding box center [166, 79] width 39 height 10
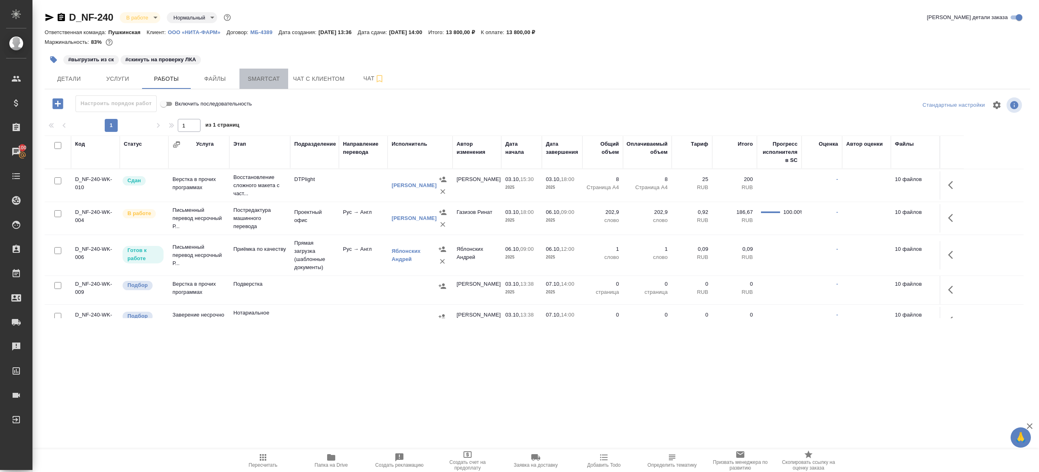
click at [267, 76] on span "Smartcat" at bounding box center [263, 79] width 39 height 10
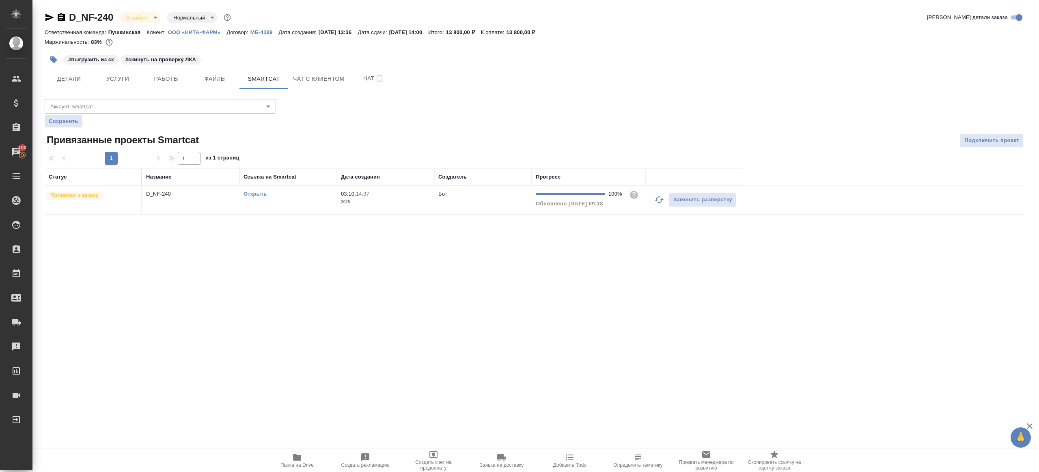
click at [660, 198] on icon "button" at bounding box center [659, 200] width 10 height 10
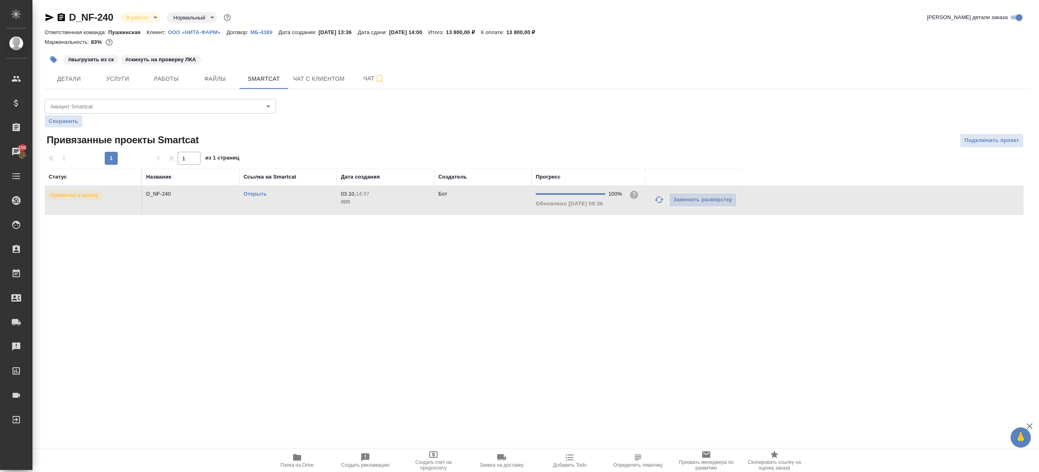
click at [259, 194] on link "Открыть" at bounding box center [255, 194] width 23 height 6
click at [214, 188] on td "D_NF-240" at bounding box center [190, 200] width 97 height 28
click at [161, 78] on span "Работы" at bounding box center [166, 79] width 39 height 10
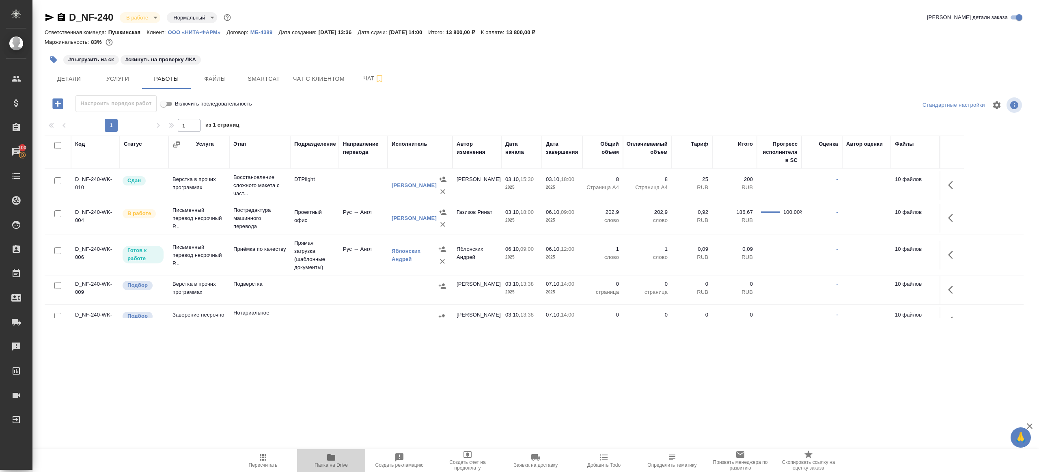
click at [332, 455] on icon "button" at bounding box center [331, 457] width 8 height 6
click at [53, 59] on icon "button" at bounding box center [53, 59] width 7 height 7
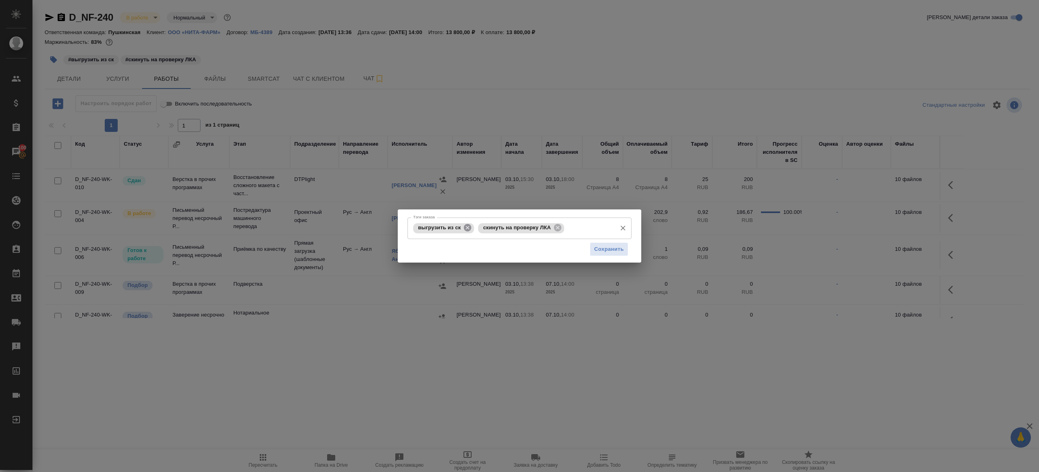
click at [471, 228] on icon at bounding box center [467, 227] width 7 height 7
click at [582, 247] on div "Сохранить" at bounding box center [520, 249] width 224 height 21
click at [609, 247] on span "Сохранить" at bounding box center [609, 249] width 30 height 9
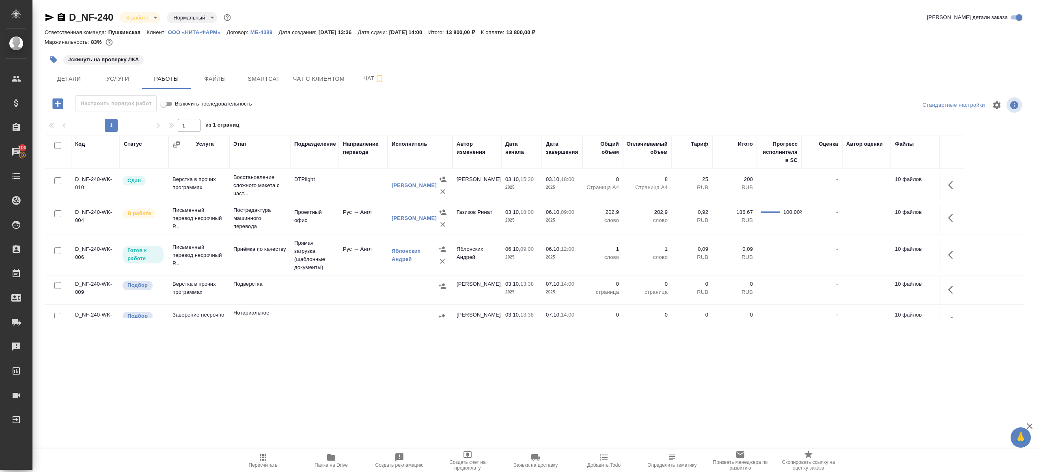
click at [270, 454] on span "Пересчитать" at bounding box center [263, 460] width 58 height 15
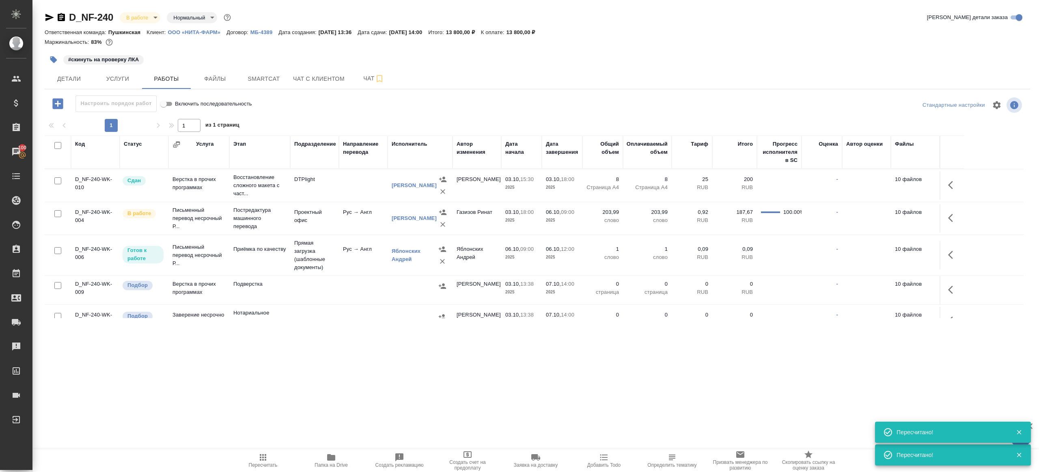
click at [451, 406] on div ".cls-1 fill:#fff; AWATERA Gazizov Rinat Клиенты Спецификации Заказы 100 Чаты To…" at bounding box center [519, 236] width 1039 height 472
click at [954, 215] on icon "button" at bounding box center [953, 218] width 10 height 10
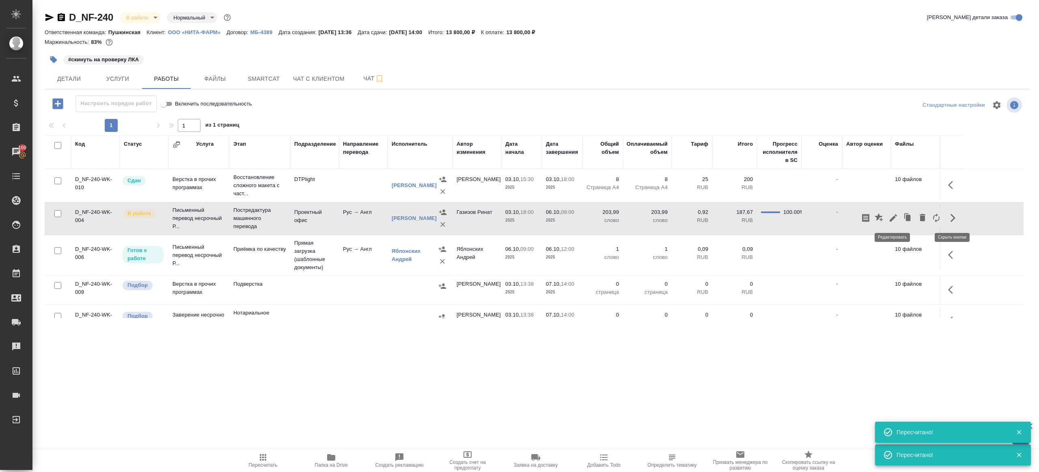
click at [892, 218] on icon "button" at bounding box center [893, 217] width 7 height 7
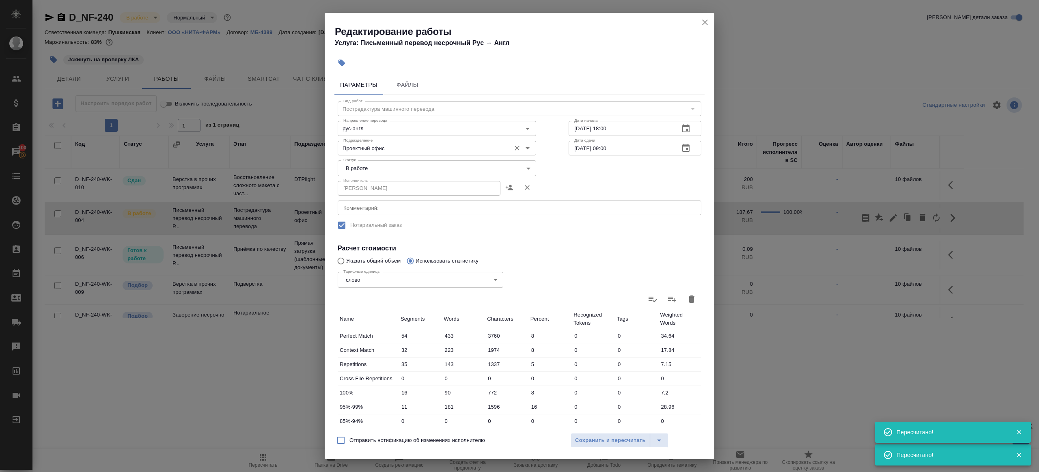
click at [362, 153] on input "Проектный офис" at bounding box center [423, 148] width 166 height 10
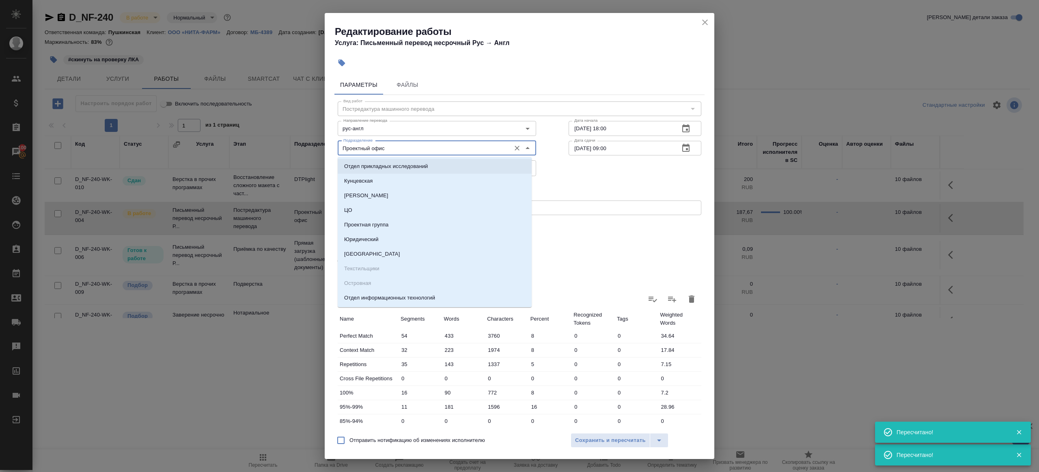
click at [584, 198] on div "Исполнитель Пащенко Елена Владимировна Исполнитель" at bounding box center [519, 188] width 396 height 52
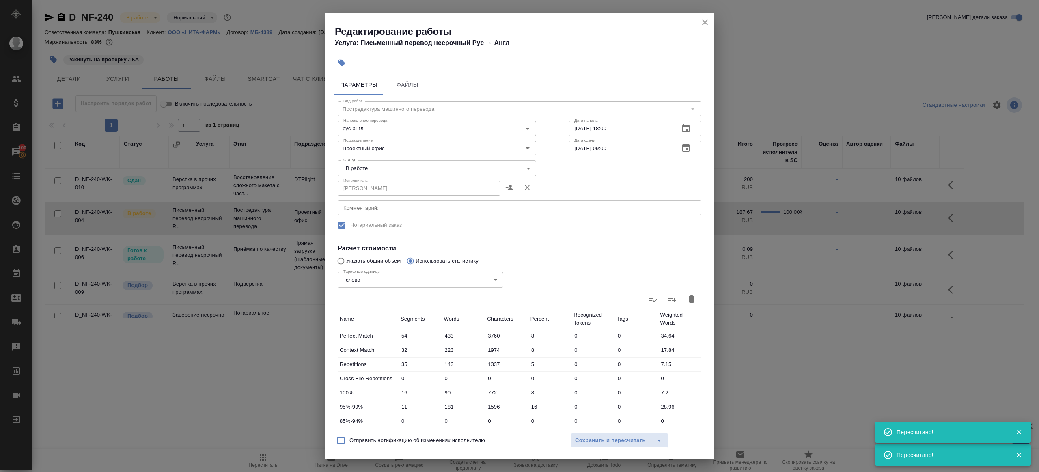
click at [425, 174] on body "🙏 .cls-1 fill:#fff; AWATERA Gazizov Rinat Клиенты Спецификации Заказы 100 Чаты …" at bounding box center [519, 236] width 1039 height 472
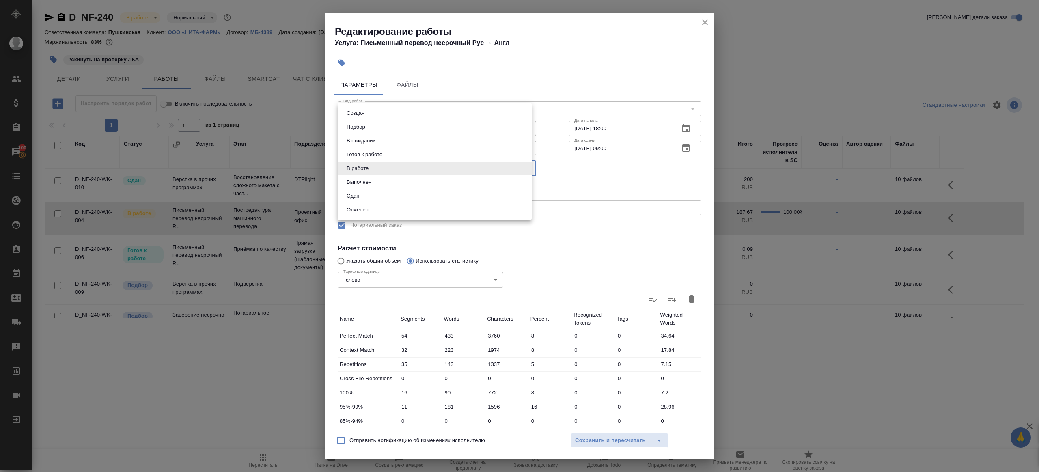
click at [391, 199] on li "Сдан" at bounding box center [435, 196] width 194 height 14
type input "closed"
click at [589, 442] on span "Сохранить и пересчитать" at bounding box center [610, 440] width 71 height 9
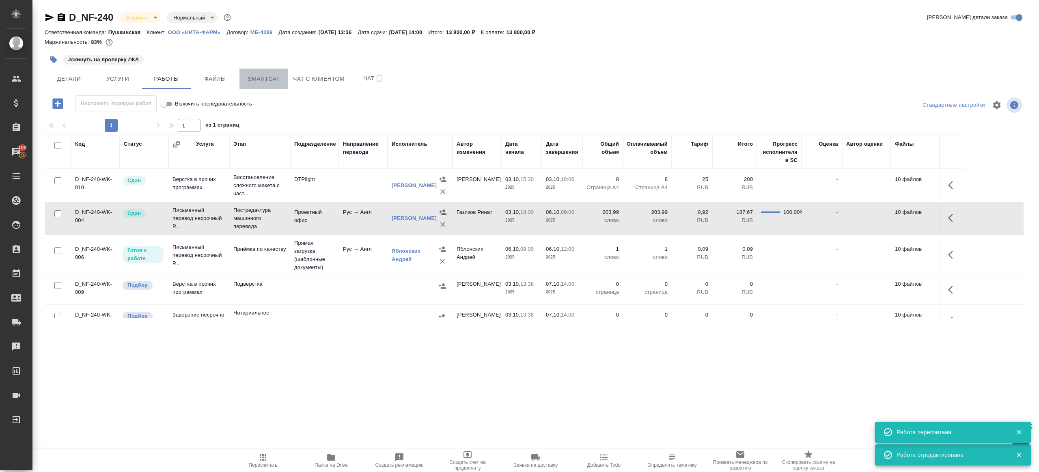
click at [252, 82] on span "Smartcat" at bounding box center [263, 79] width 39 height 10
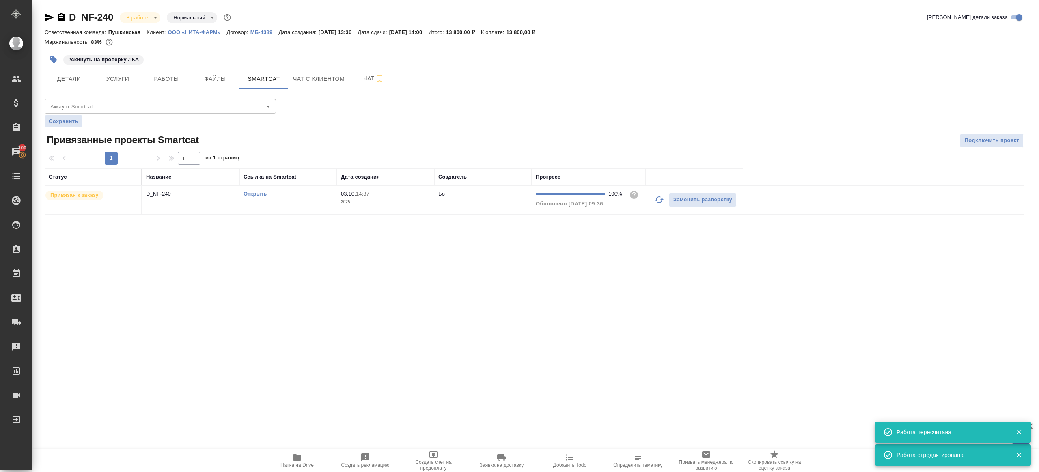
click at [509, 206] on td "Бот" at bounding box center [482, 200] width 97 height 28
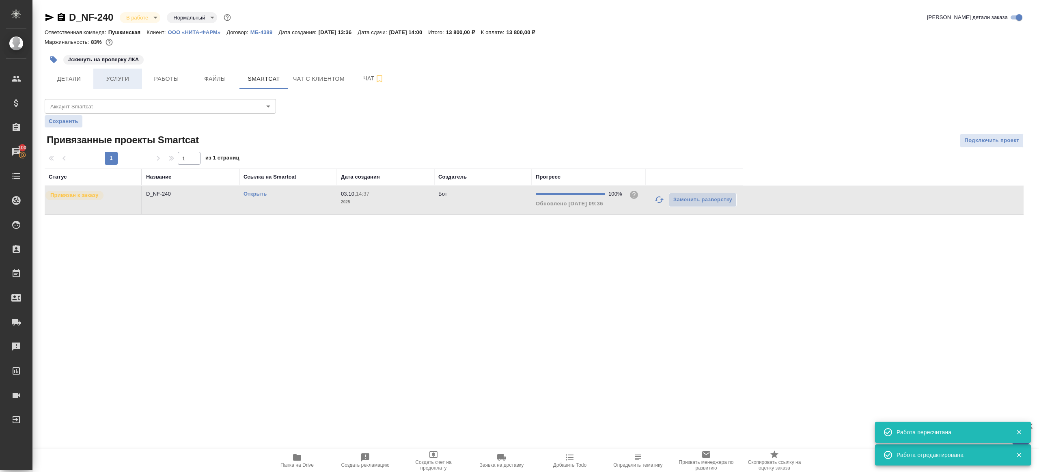
click at [108, 87] on button "Услуги" at bounding box center [117, 79] width 49 height 20
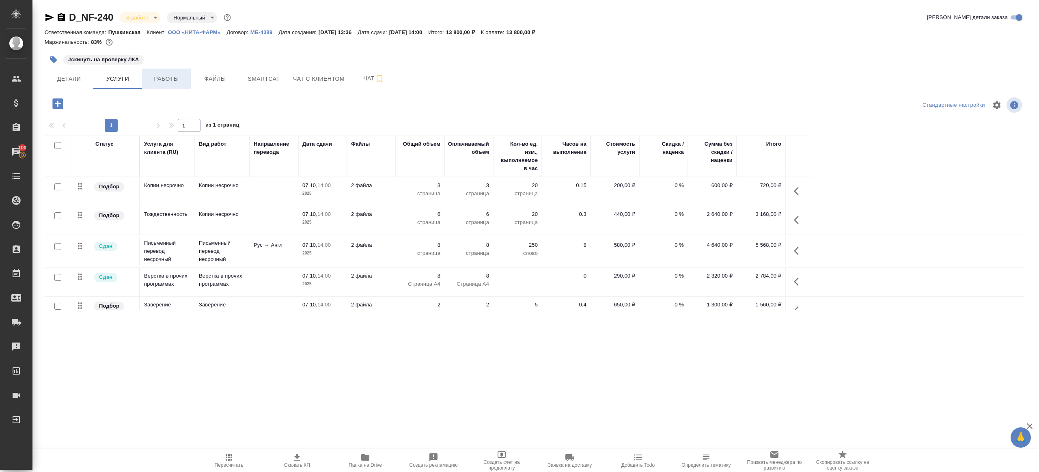
click at [183, 82] on span "Работы" at bounding box center [166, 79] width 39 height 10
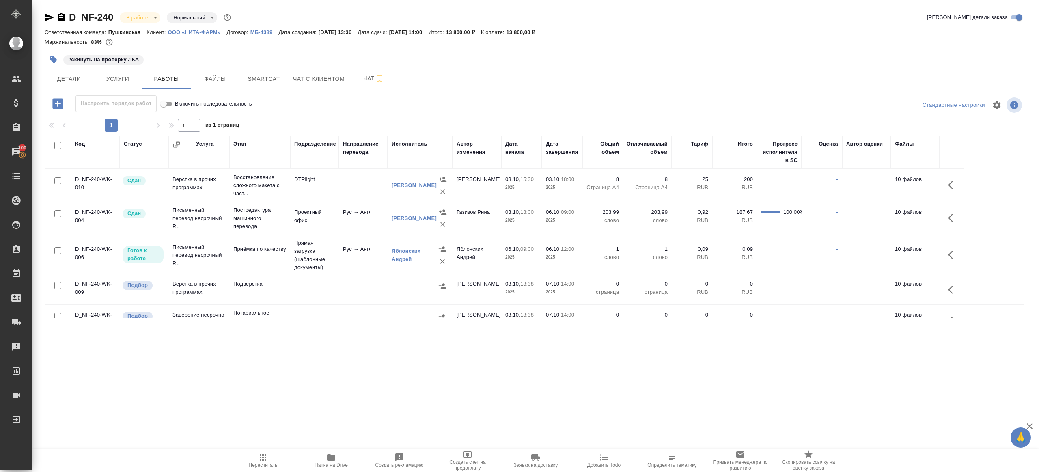
click at [375, 116] on div at bounding box center [538, 117] width 986 height 4
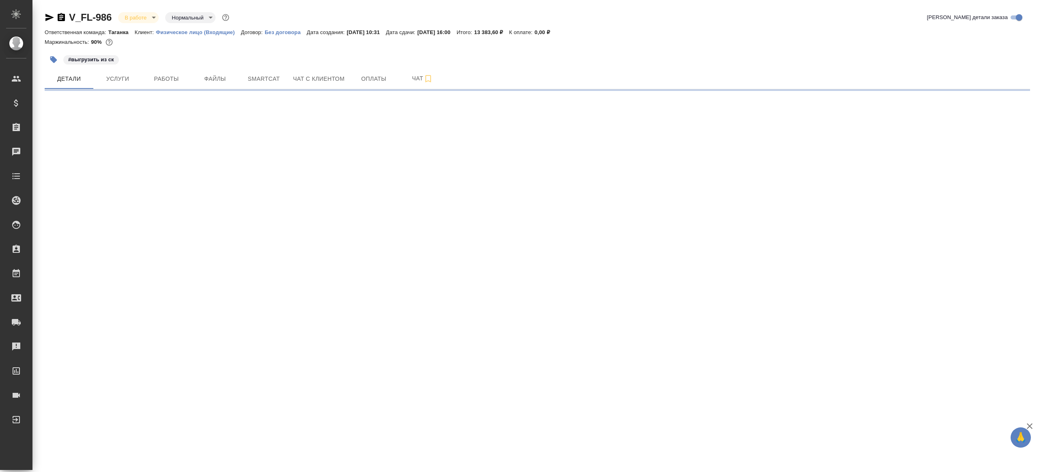
select select "RU"
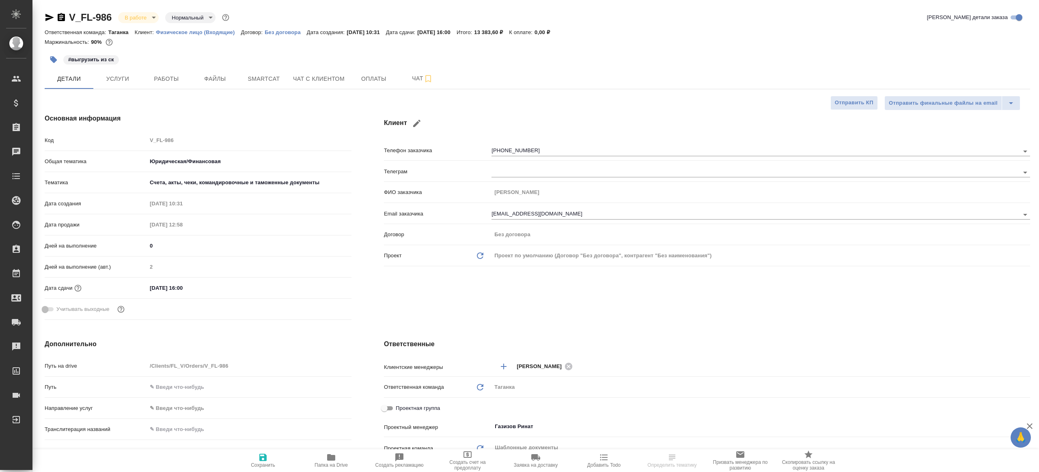
type textarea "x"
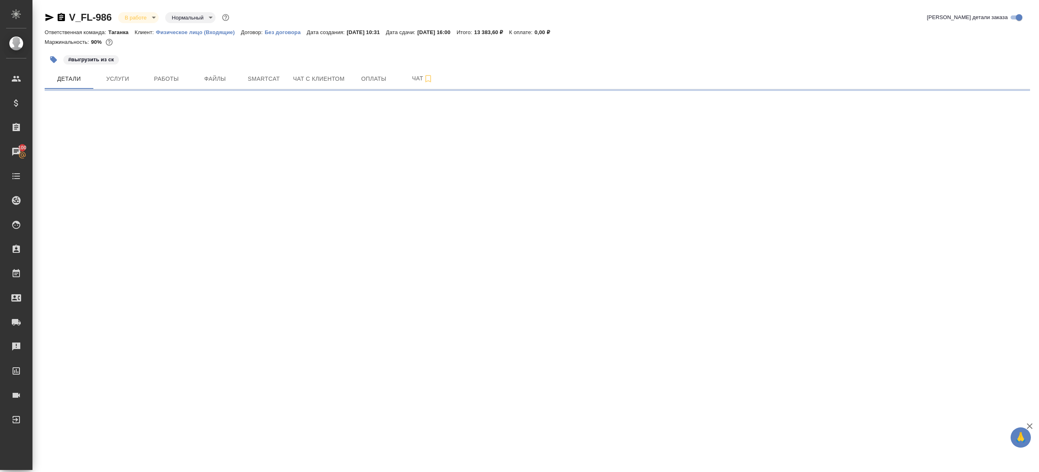
select select "RU"
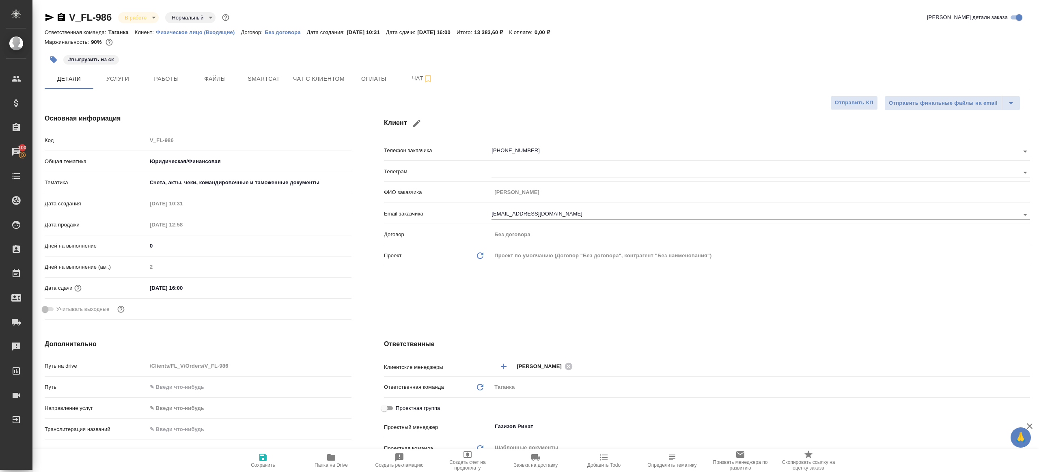
type textarea "x"
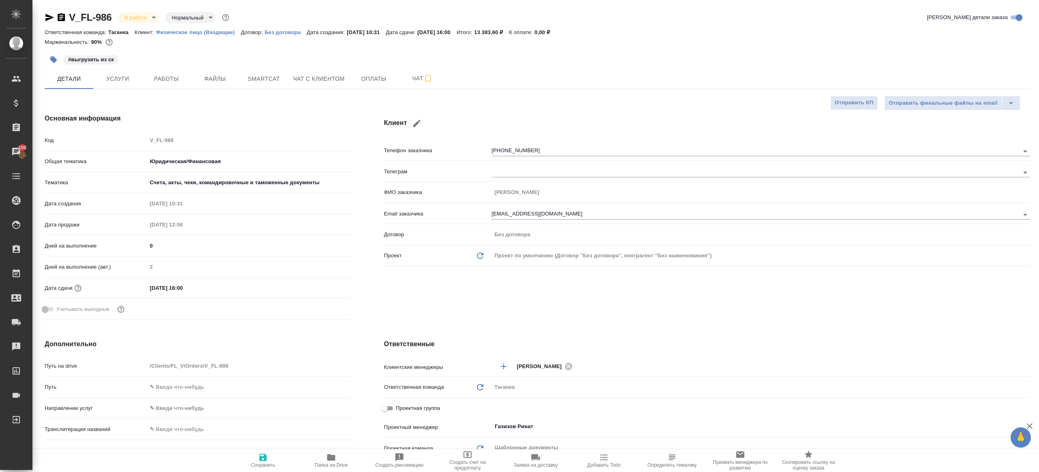
type textarea "x"
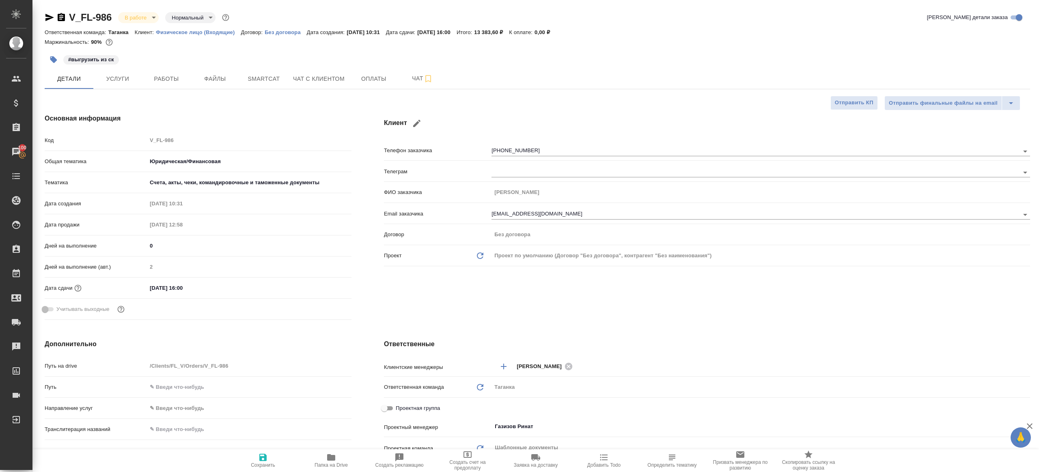
type textarea "x"
click at [167, 78] on span "Работы" at bounding box center [166, 79] width 39 height 10
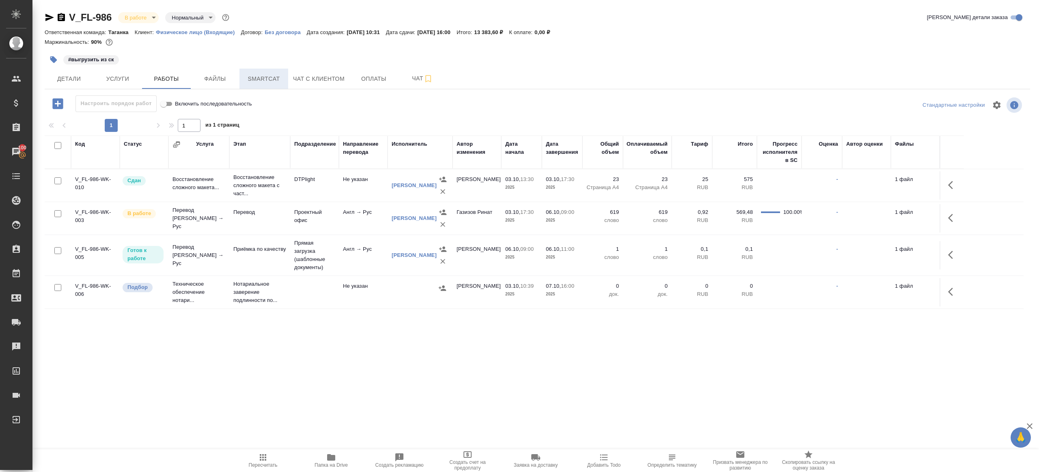
click at [260, 77] on span "Smartcat" at bounding box center [263, 79] width 39 height 10
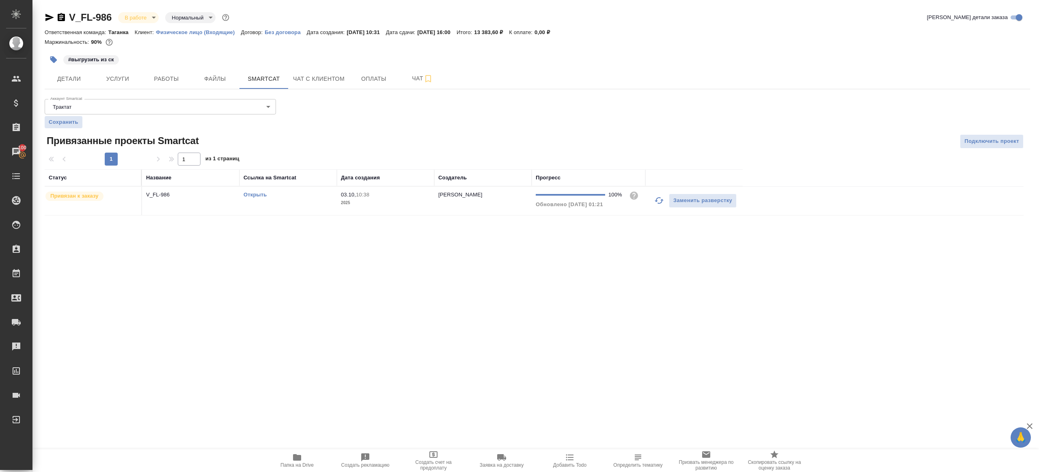
click at [254, 193] on link "Открыть" at bounding box center [255, 195] width 23 height 6
click at [173, 71] on button "Работы" at bounding box center [166, 79] width 49 height 20
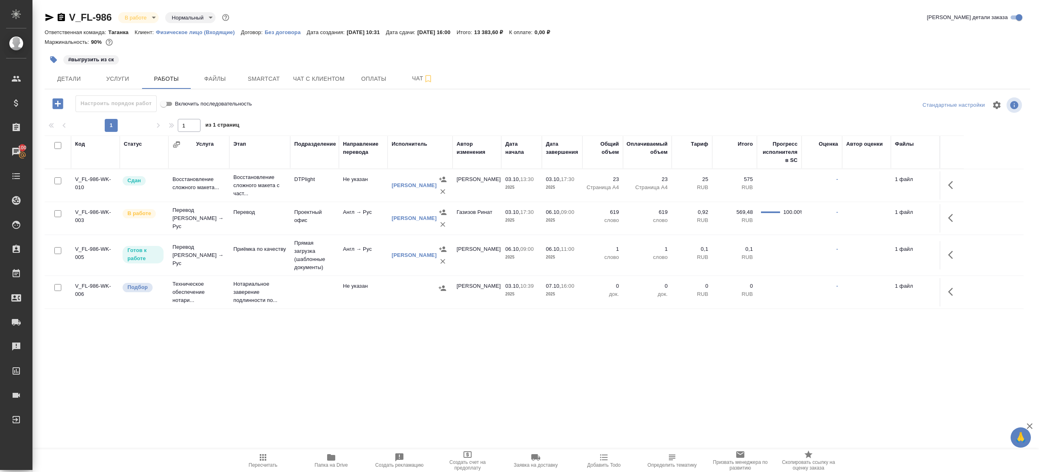
click at [332, 456] on icon "button" at bounding box center [331, 457] width 8 height 6
click at [947, 215] on button "button" at bounding box center [952, 217] width 19 height 19
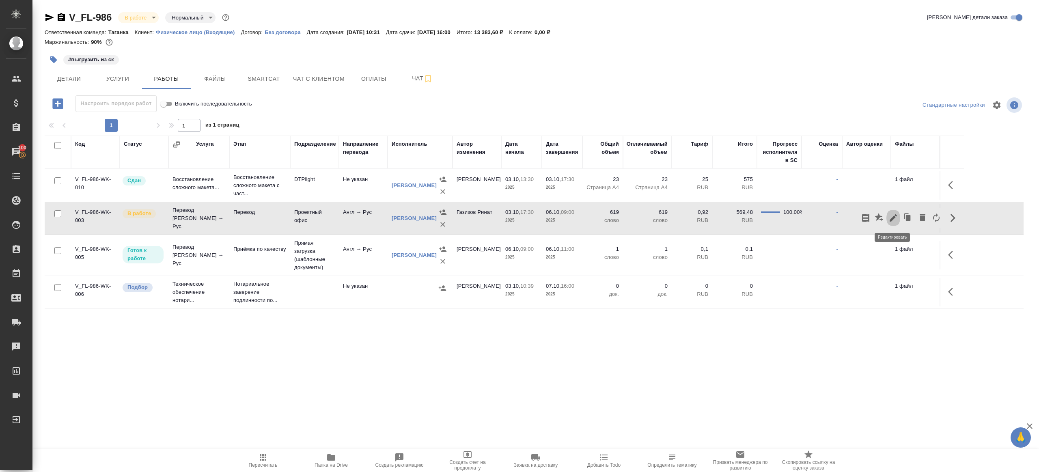
click at [898, 217] on icon "button" at bounding box center [894, 218] width 10 height 10
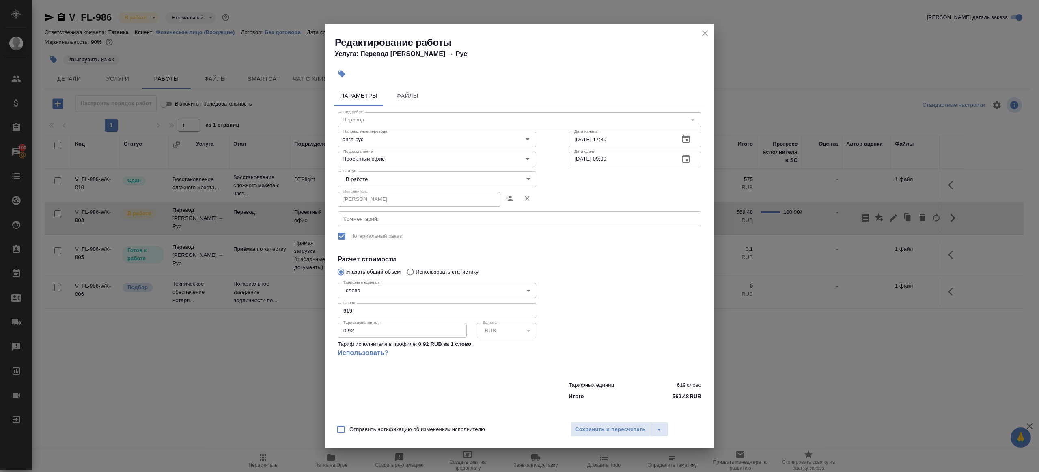
click at [407, 180] on body "🙏 .cls-1 fill:#fff; AWATERA Gazizov Rinat Клиенты Спецификации Заказы 100 Чаты …" at bounding box center [519, 236] width 1039 height 472
click at [375, 208] on li "Сдан" at bounding box center [437, 207] width 198 height 14
type input "closed"
click at [387, 309] on input "619" at bounding box center [437, 310] width 198 height 15
paste input "583.1"
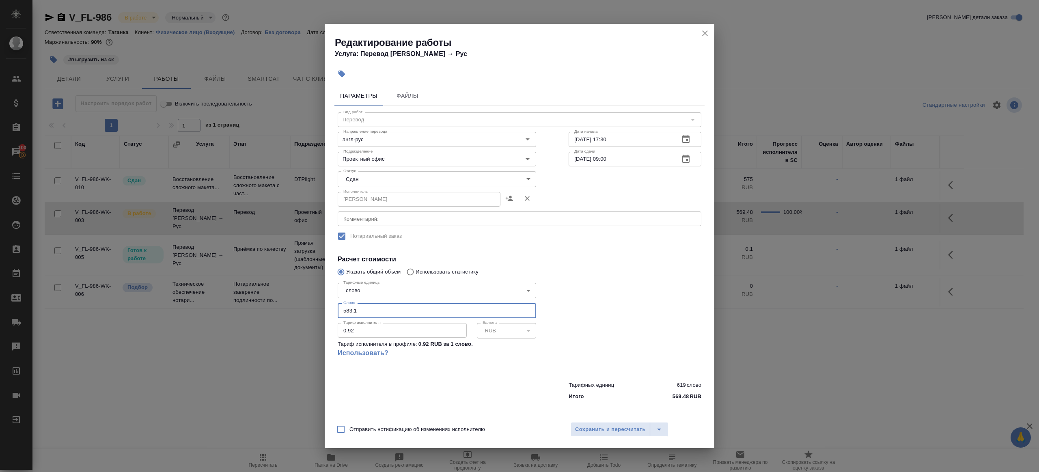
type input "583.1"
click at [593, 312] on div at bounding box center [634, 323] width 165 height 121
click at [610, 435] on button "Сохранить и пересчитать" at bounding box center [611, 429] width 80 height 15
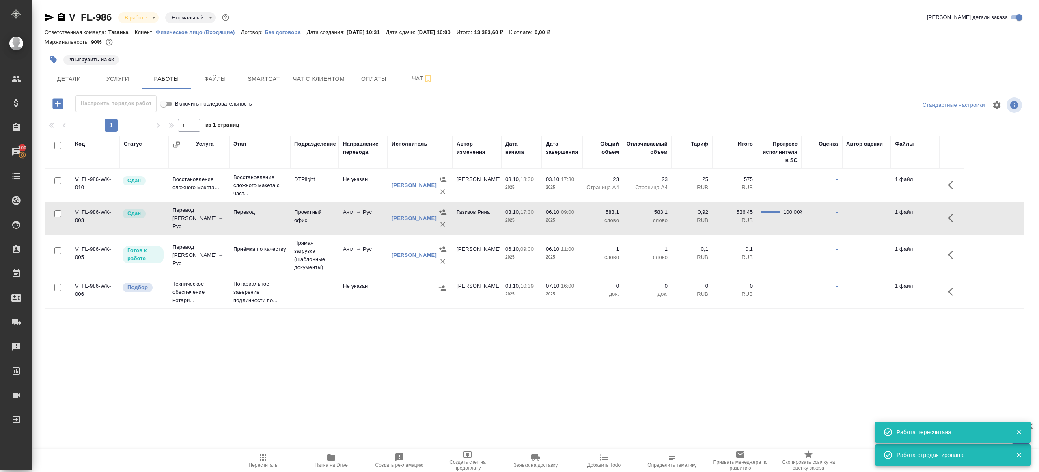
click at [267, 455] on icon "button" at bounding box center [263, 458] width 10 height 10
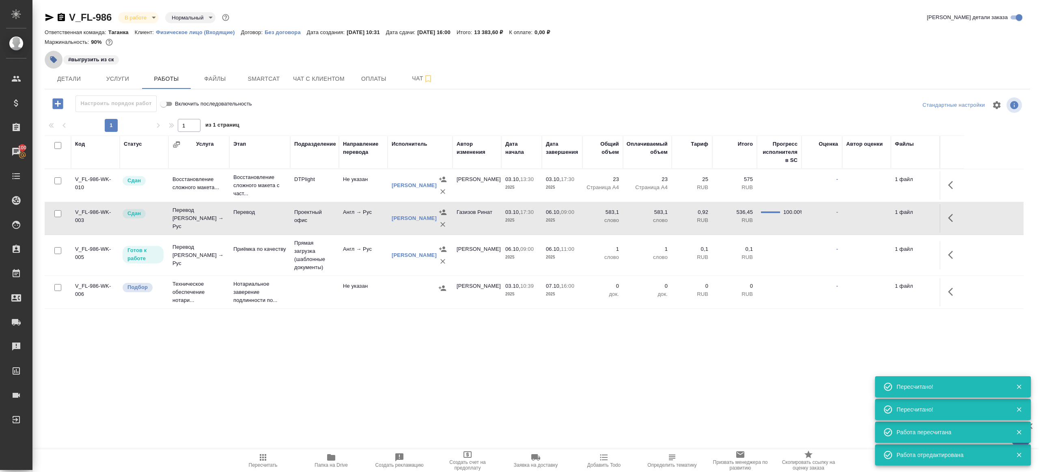
click at [50, 57] on icon "button" at bounding box center [53, 59] width 7 height 7
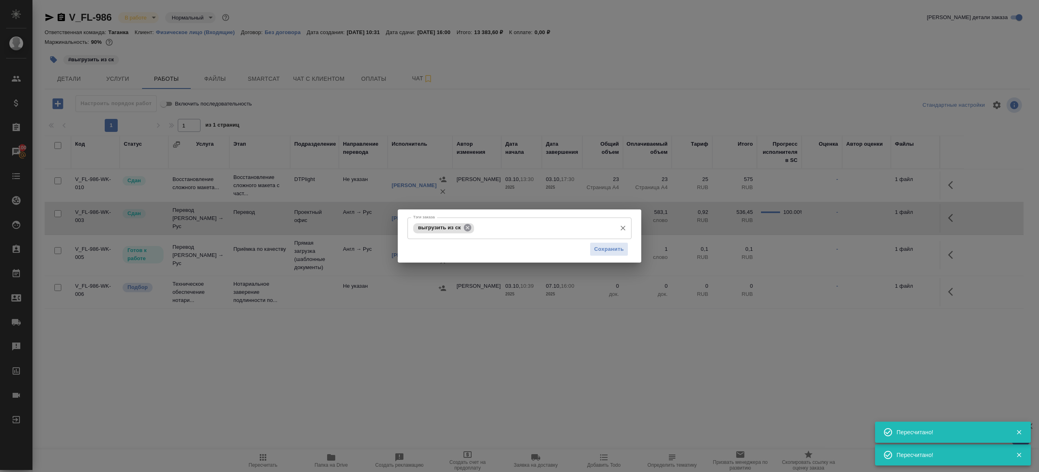
click at [469, 225] on icon at bounding box center [467, 227] width 7 height 7
click at [604, 249] on span "Сохранить" at bounding box center [609, 248] width 30 height 9
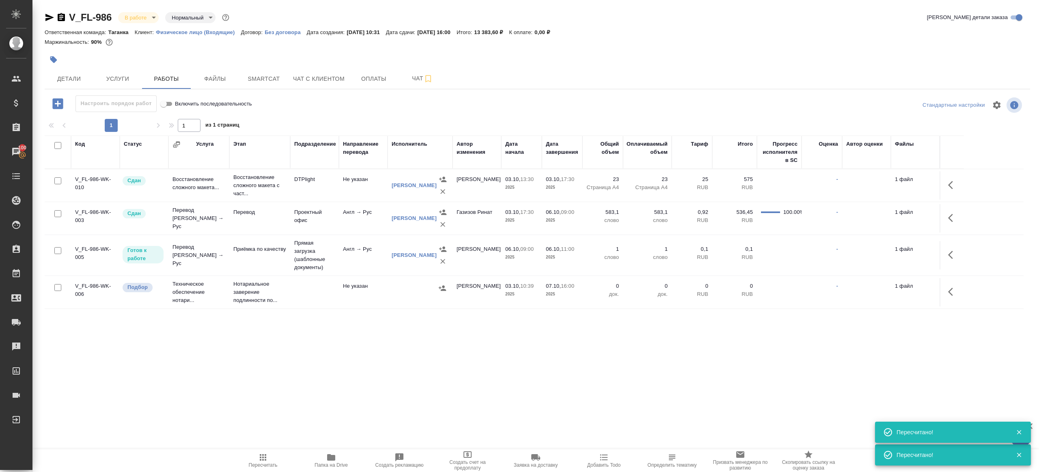
click at [257, 466] on span "Пересчитать" at bounding box center [263, 465] width 29 height 6
click at [336, 408] on div ".cls-1 fill:#fff; AWATERA Gazizov Rinat Клиенты Спецификации Заказы 100 Чаты To…" at bounding box center [519, 236] width 1039 height 472
click at [269, 449] on button "Пересчитать" at bounding box center [263, 460] width 68 height 23
drag, startPoint x: 269, startPoint y: 449, endPoint x: 297, endPoint y: 429, distance: 34.0
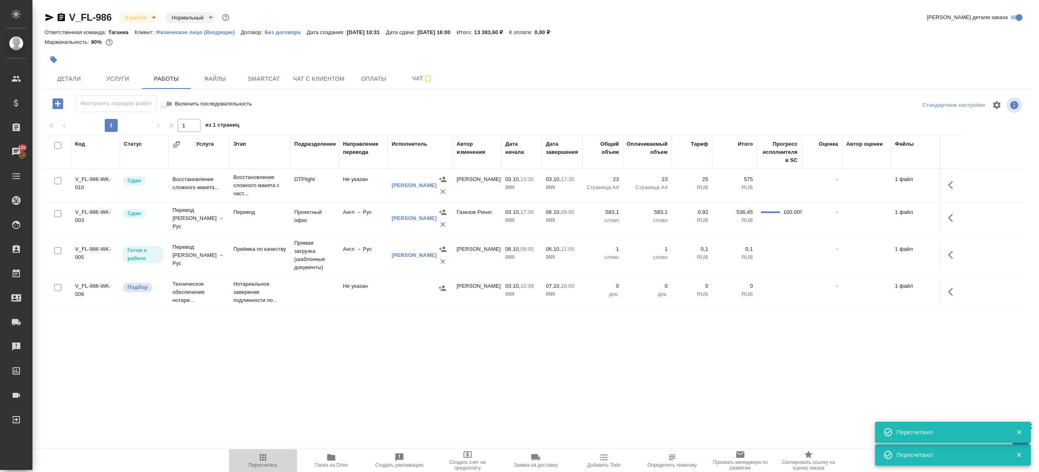
click at [269, 449] on button "Пересчитать" at bounding box center [263, 460] width 68 height 23
click at [373, 383] on div ".cls-1 fill:#fff; AWATERA Gazizov Rinat Клиенты Спецификации Заказы 100 Чаты To…" at bounding box center [519, 236] width 1039 height 472
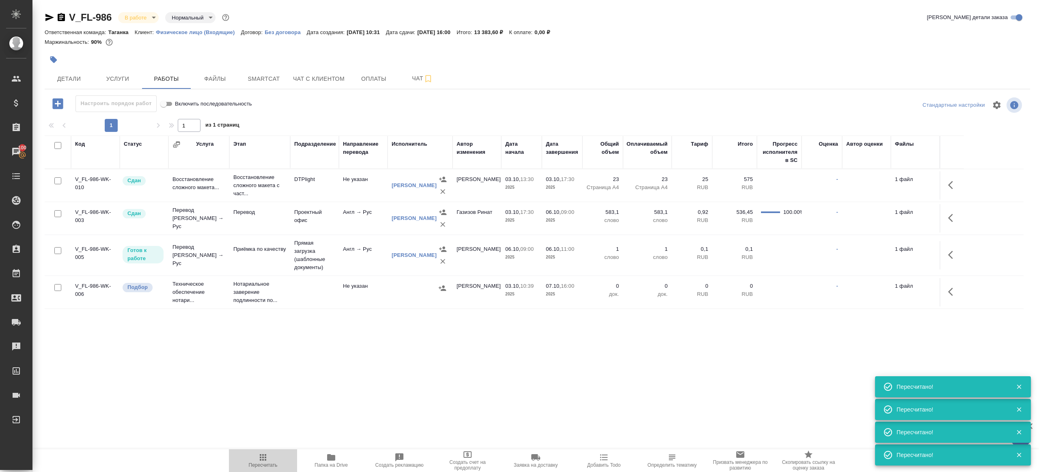
click at [274, 457] on span "Пересчитать" at bounding box center [263, 460] width 58 height 15
click at [275, 456] on span "Пересчитать" at bounding box center [263, 460] width 58 height 15
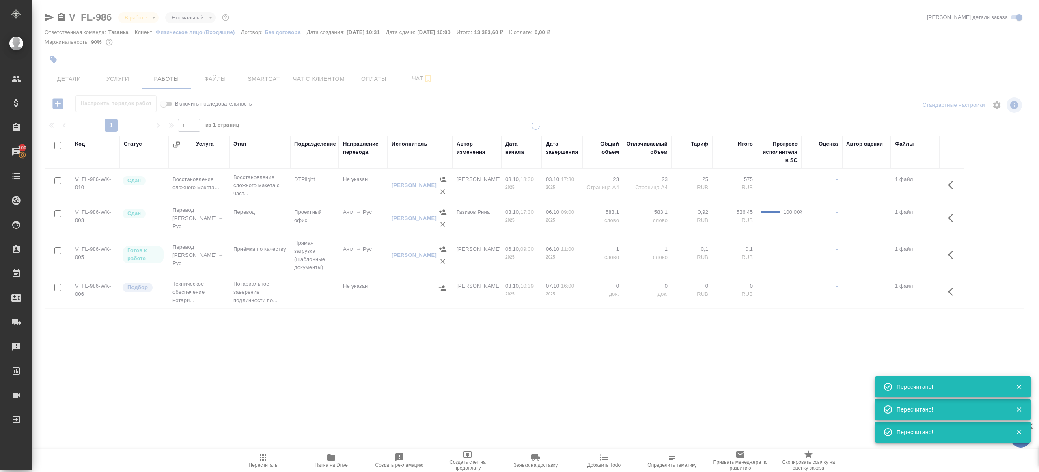
click at [382, 369] on div ".cls-1 fill:#fff; AWATERA Gazizov Rinat Клиенты Спецификации Заказы 100 Чаты To…" at bounding box center [519, 236] width 1039 height 472
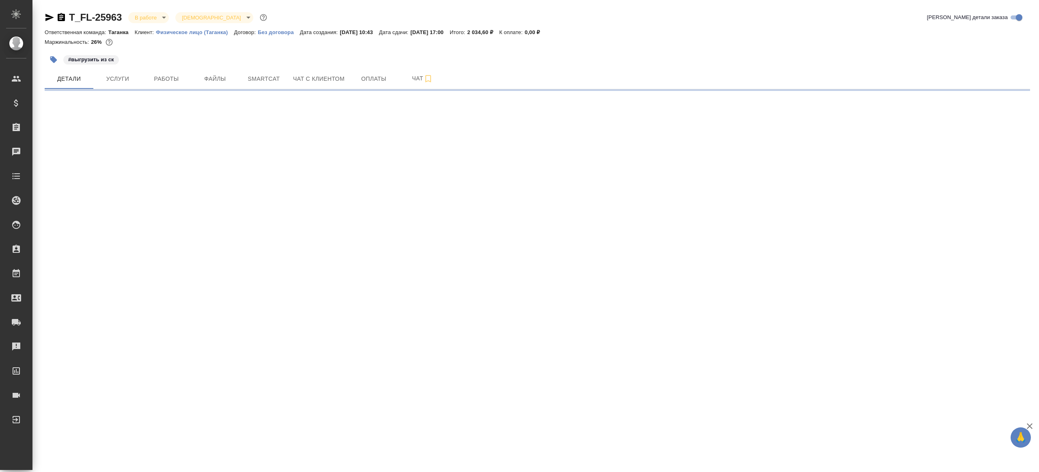
select select "RU"
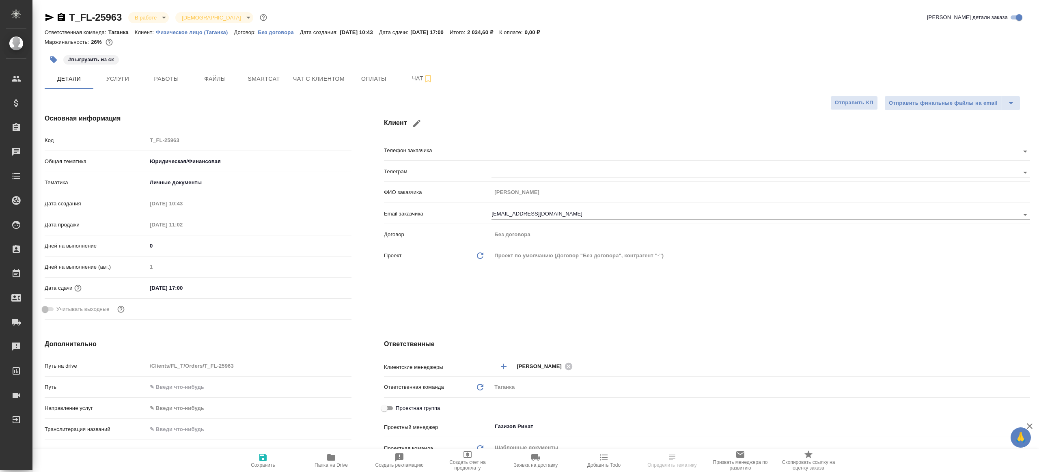
type textarea "x"
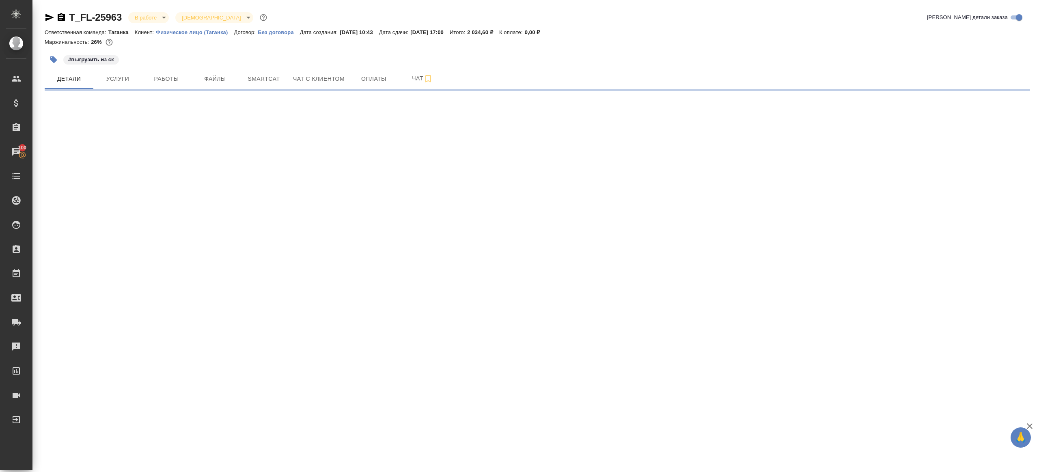
select select "RU"
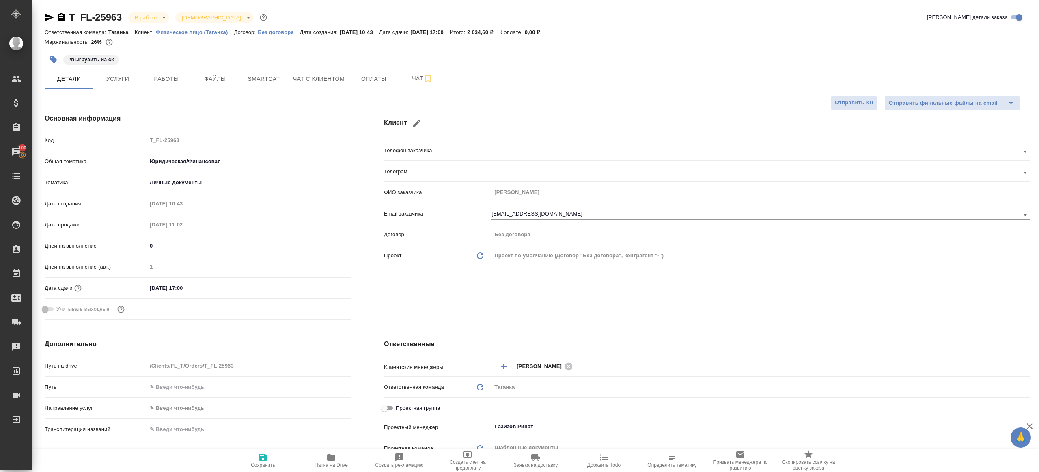
type textarea "x"
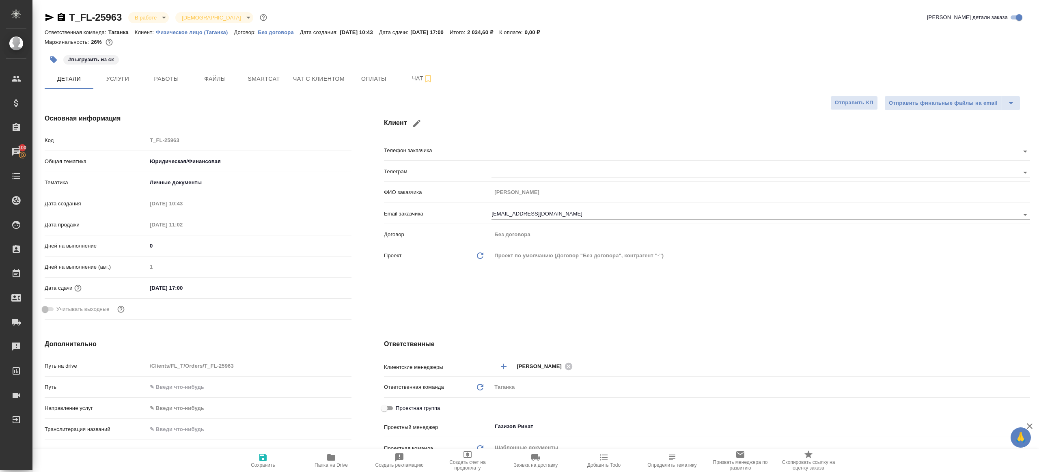
type textarea "x"
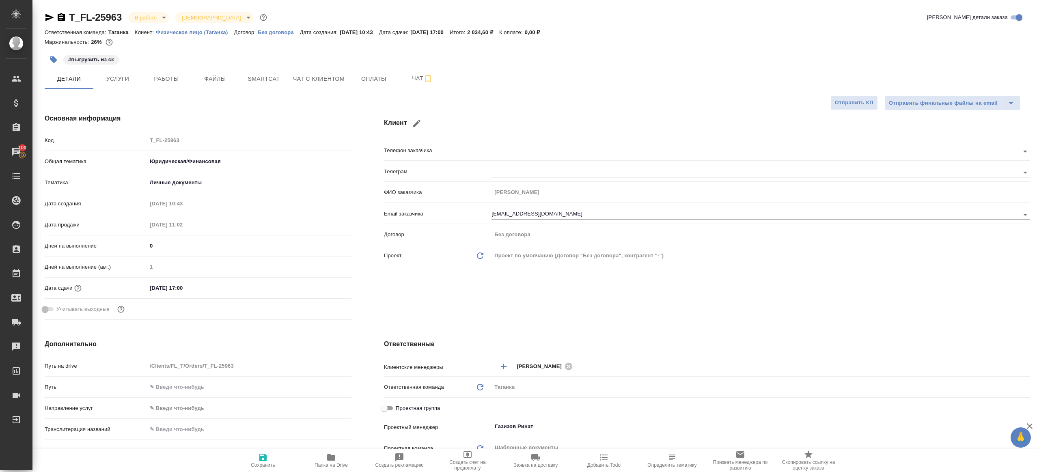
type textarea "x"
click at [175, 86] on button "Работы" at bounding box center [166, 79] width 49 height 20
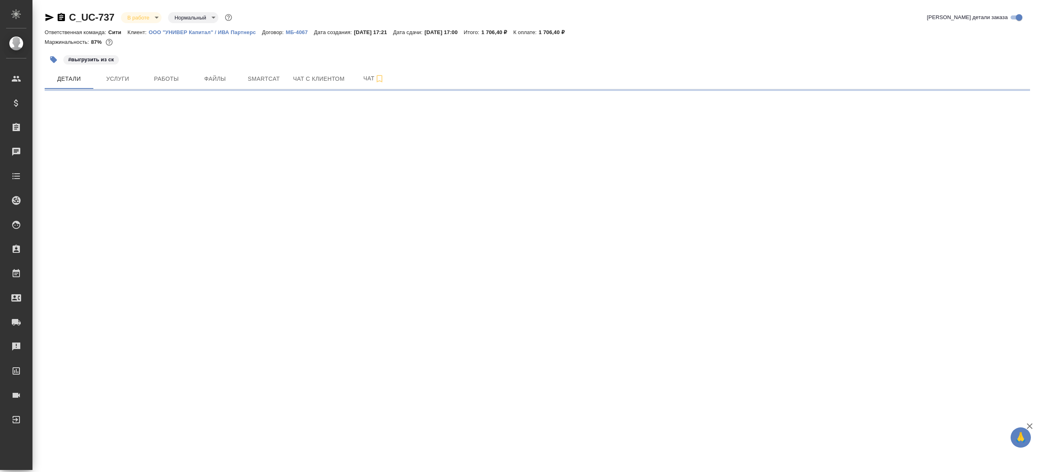
select select "RU"
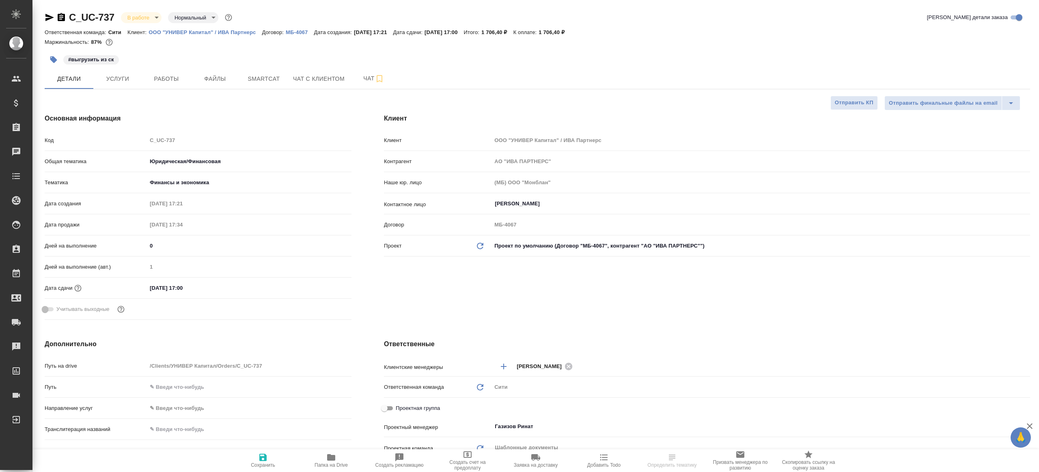
type textarea "x"
select select "RU"
type textarea "x"
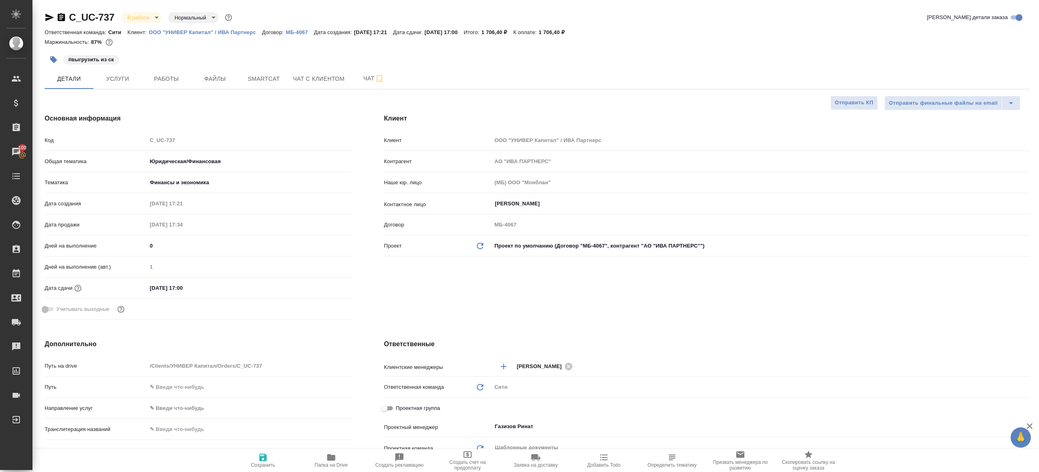
type textarea "x"
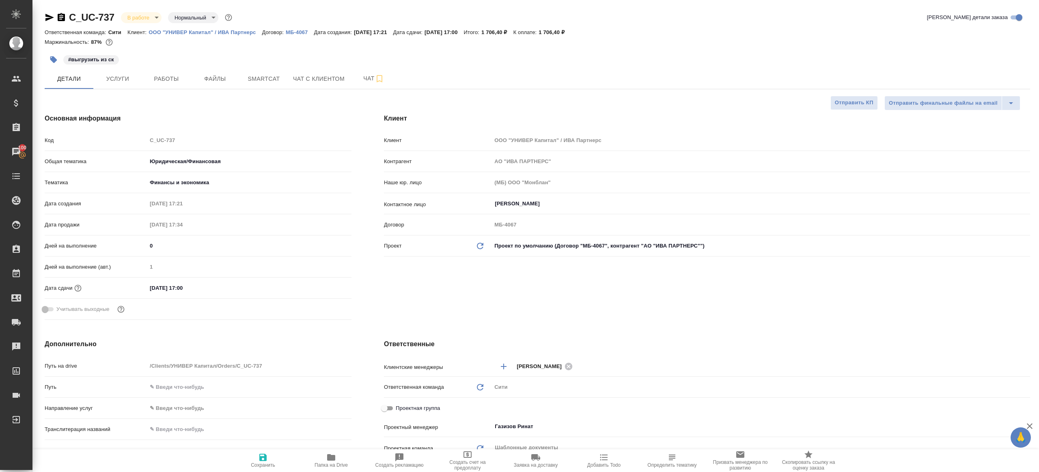
type textarea "x"
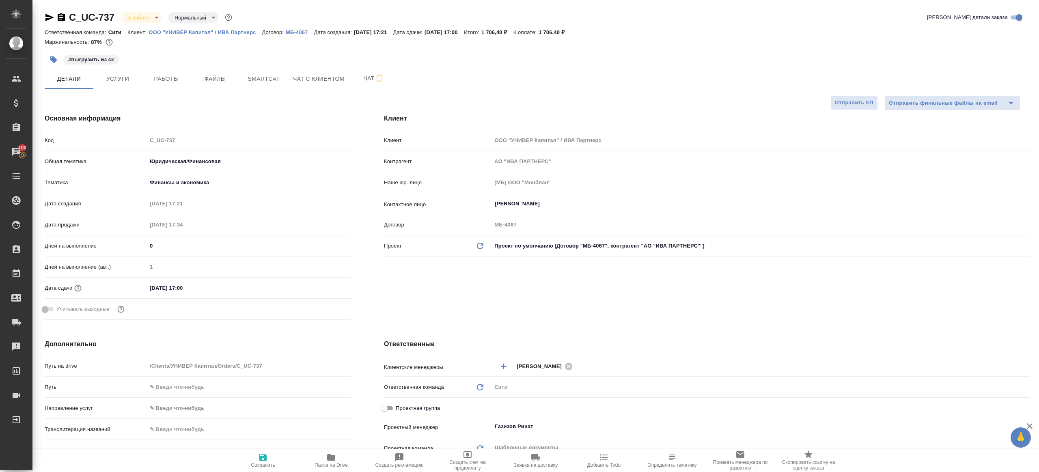
type textarea "x"
click at [163, 78] on span "Работы" at bounding box center [166, 79] width 39 height 10
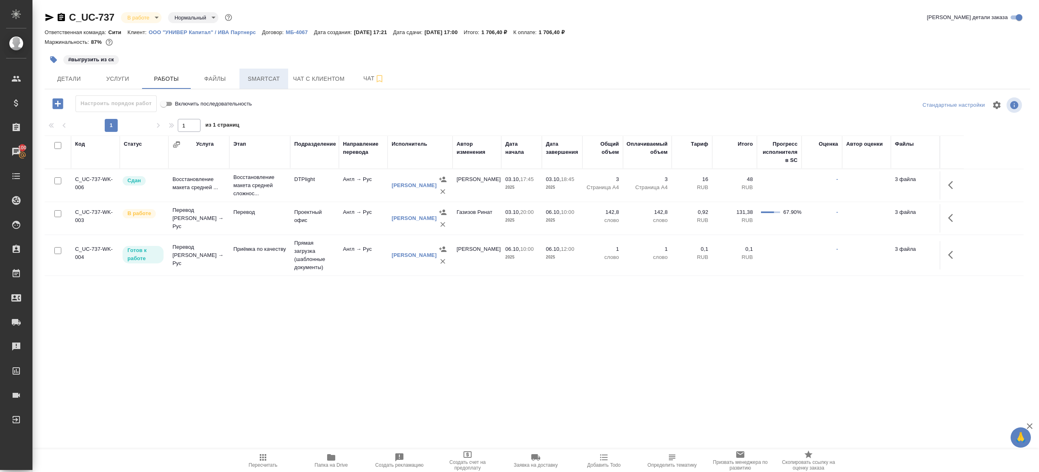
click at [248, 76] on span "Smartcat" at bounding box center [263, 79] width 39 height 10
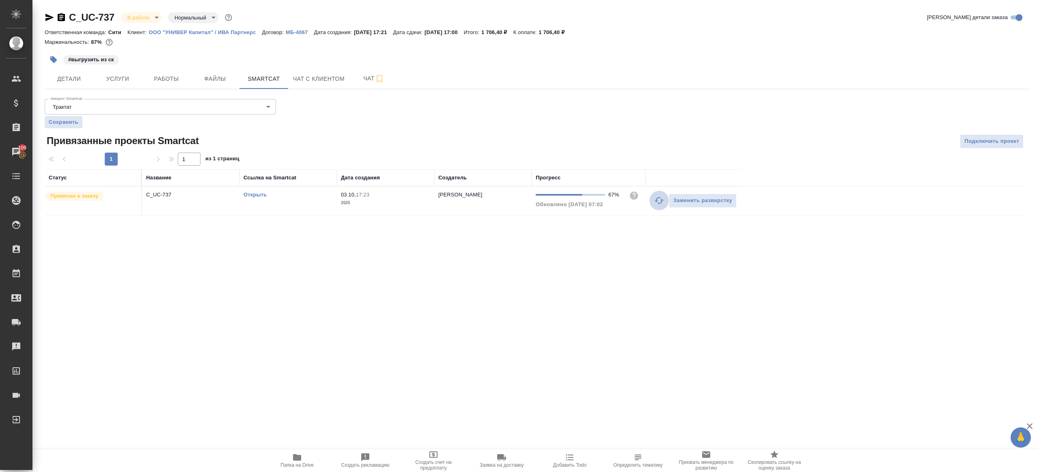
click at [658, 197] on icon "button" at bounding box center [659, 200] width 9 height 6
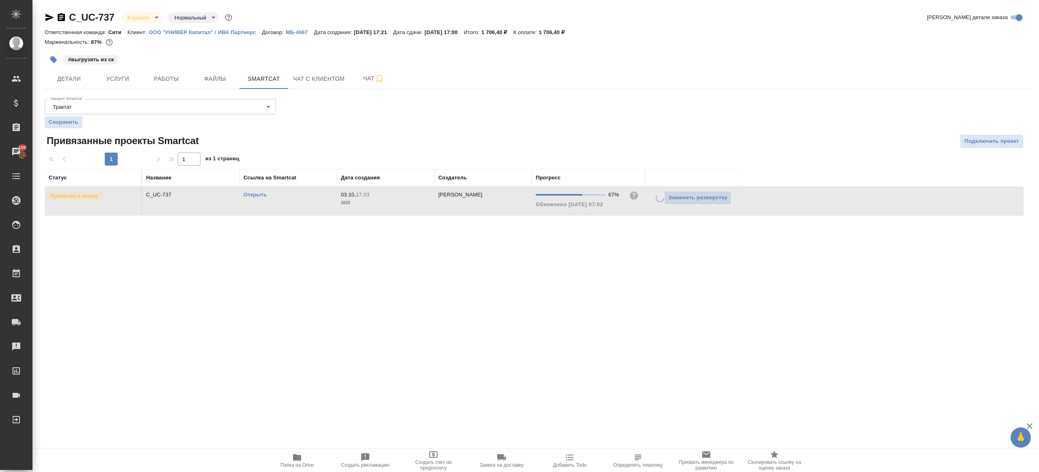
click at [642, 279] on div ".cls-1 fill:#fff; AWATERA [PERSON_NAME] Клиенты Спецификации Заказы 100 Чаты To…" at bounding box center [519, 236] width 1039 height 472
drag, startPoint x: 664, startPoint y: 201, endPoint x: 628, endPoint y: 250, distance: 61.6
click at [664, 201] on icon "button" at bounding box center [659, 201] width 10 height 10
click at [607, 276] on div ".cls-1 fill:#fff; AWATERA [PERSON_NAME] Клиенты Спецификации Заказы 100 Чаты To…" at bounding box center [519, 236] width 1039 height 472
click at [658, 196] on icon "button" at bounding box center [659, 201] width 10 height 10
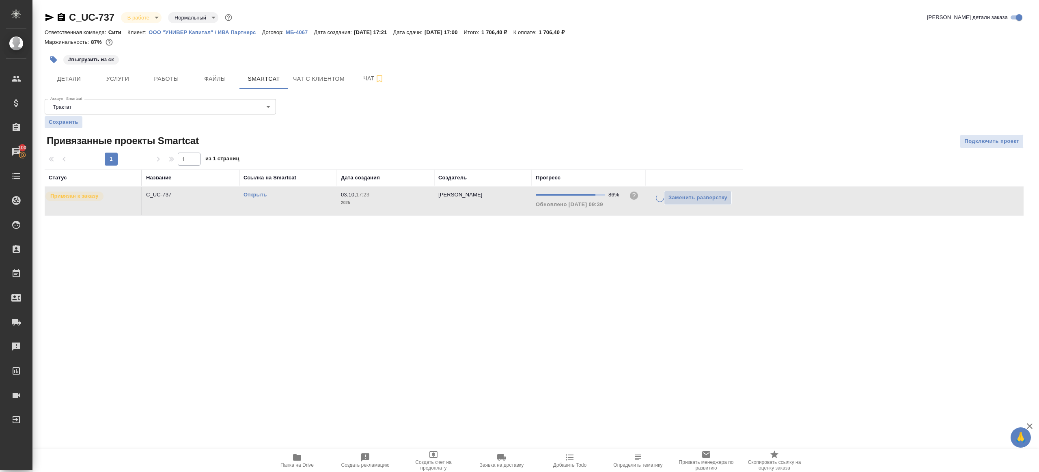
click at [569, 274] on div ".cls-1 fill:#fff; AWATERA [PERSON_NAME] Клиенты Спецификации Заказы 100 Чаты To…" at bounding box center [519, 236] width 1039 height 472
click at [253, 192] on link "Открыть" at bounding box center [255, 195] width 23 height 6
click at [156, 84] on button "Работы" at bounding box center [166, 79] width 49 height 20
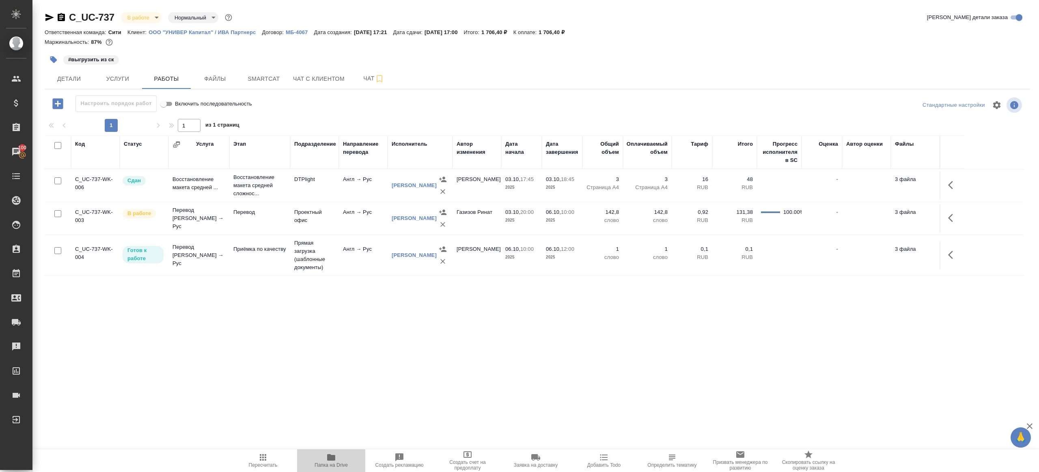
click at [329, 453] on icon "button" at bounding box center [331, 458] width 10 height 10
click at [945, 218] on button "button" at bounding box center [952, 217] width 19 height 19
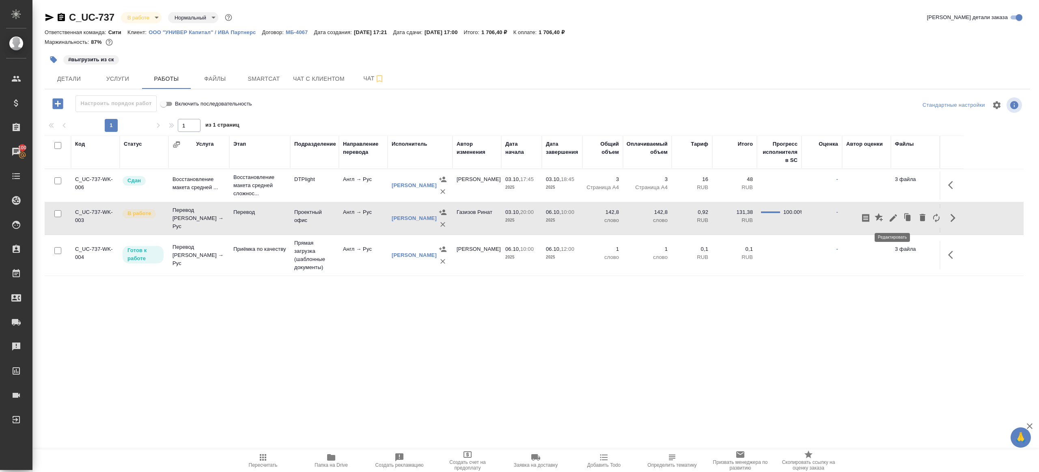
click at [890, 215] on icon "button" at bounding box center [894, 218] width 10 height 10
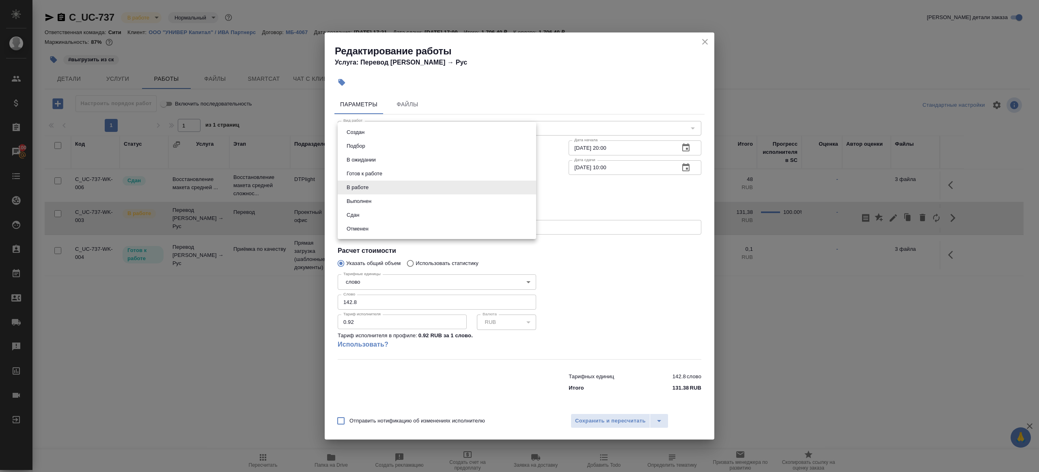
click at [373, 190] on body "🙏 .cls-1 fill:#fff; AWATERA Gazizov Rinat Клиенты Спецификации Заказы 100 Чаты …" at bounding box center [519, 236] width 1039 height 472
click at [374, 219] on li "Сдан" at bounding box center [437, 215] width 198 height 14
type input "closed"
click at [398, 303] on input "142.8" at bounding box center [437, 302] width 198 height 15
paste input "03"
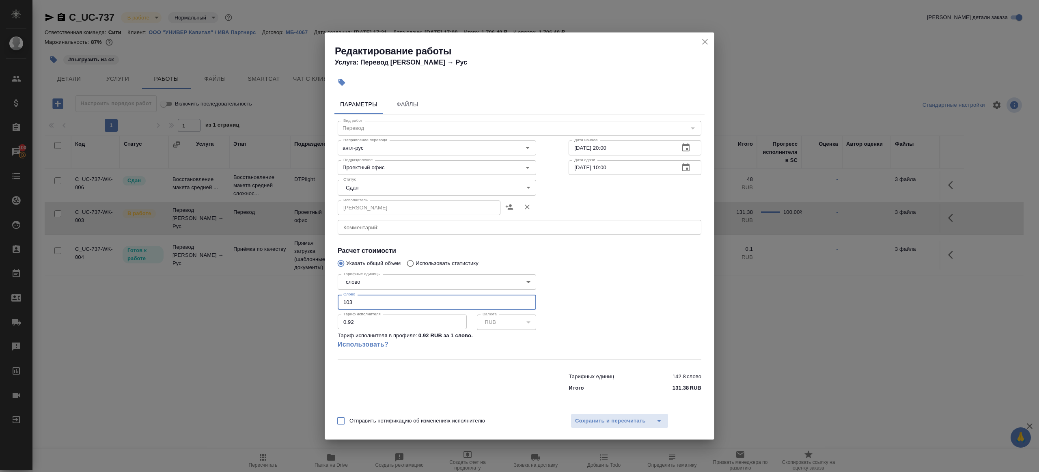
type input "103"
click at [645, 320] on div at bounding box center [634, 315] width 165 height 121
click at [633, 425] on span "Сохранить и пересчитать" at bounding box center [610, 420] width 71 height 9
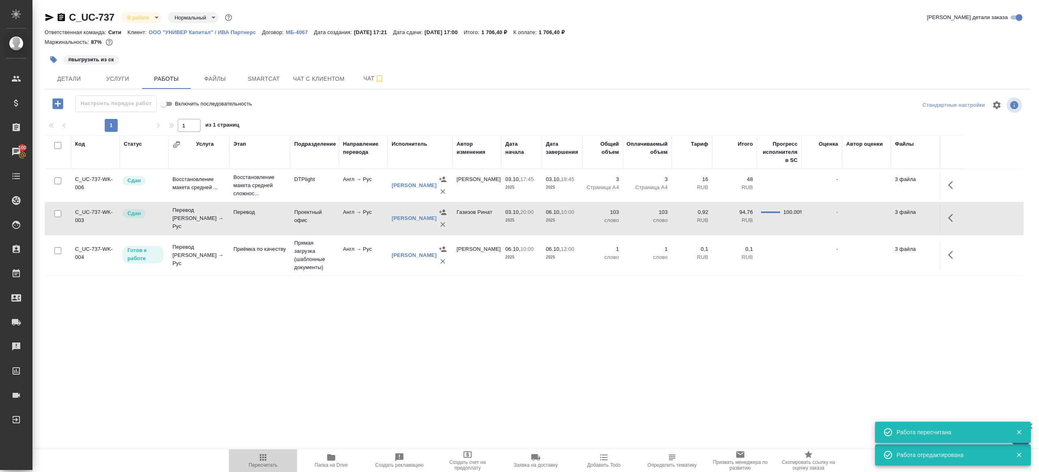
click at [267, 456] on icon "button" at bounding box center [263, 458] width 10 height 10
drag, startPoint x: 286, startPoint y: 373, endPoint x: 282, endPoint y: 358, distance: 15.6
click at [286, 372] on div ".cls-1 fill:#fff; AWATERA Gazizov Rinat Клиенты Спецификации Заказы 100 Чаты To…" at bounding box center [519, 236] width 1039 height 472
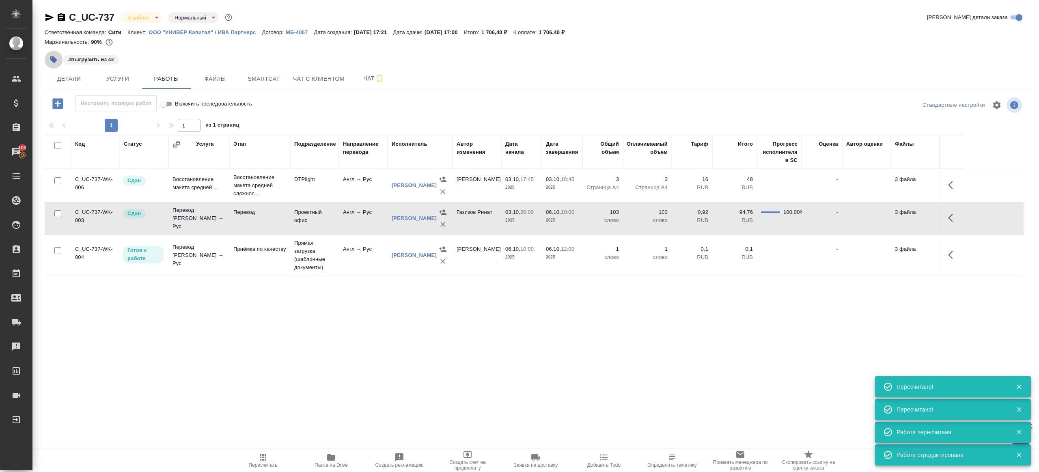
click at [54, 56] on icon "button" at bounding box center [54, 60] width 8 height 8
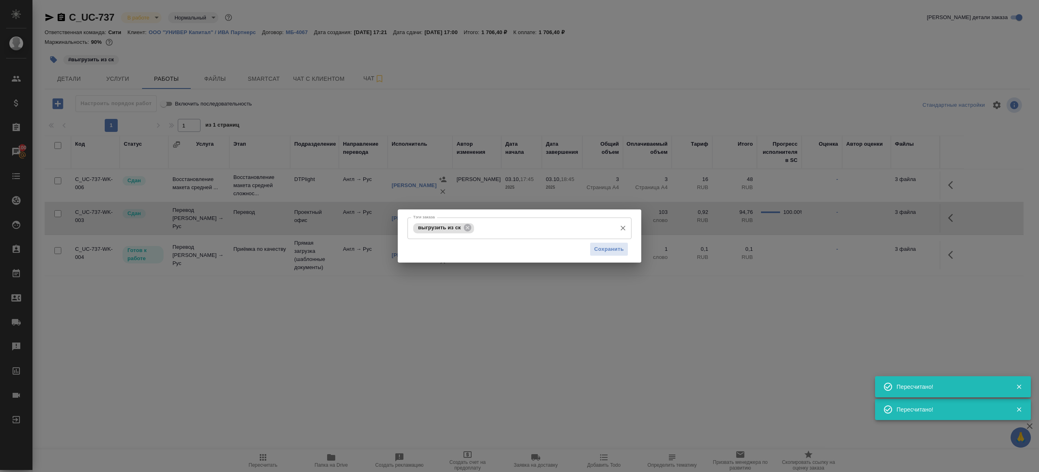
click at [474, 231] on div "выгрузить из ск" at bounding box center [443, 228] width 61 height 10
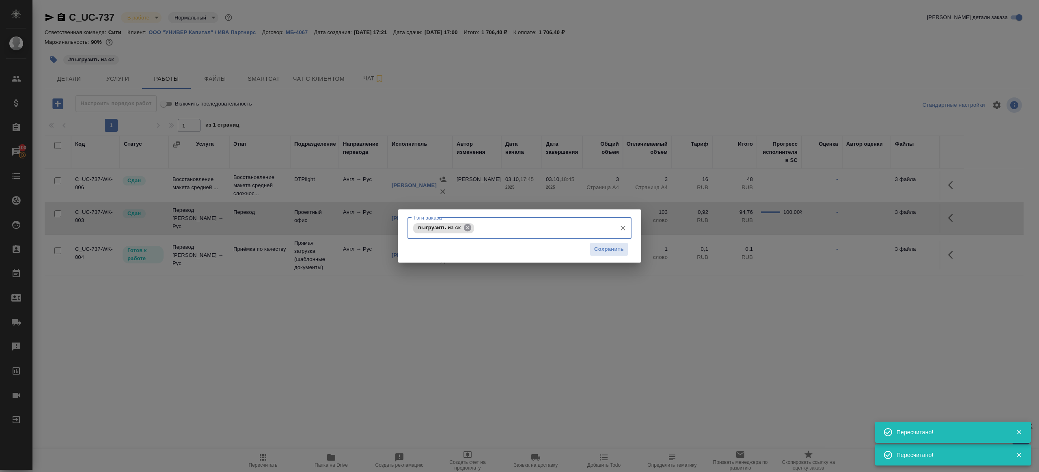
click at [470, 228] on icon at bounding box center [467, 227] width 7 height 7
click at [594, 256] on button "Сохранить" at bounding box center [609, 249] width 39 height 14
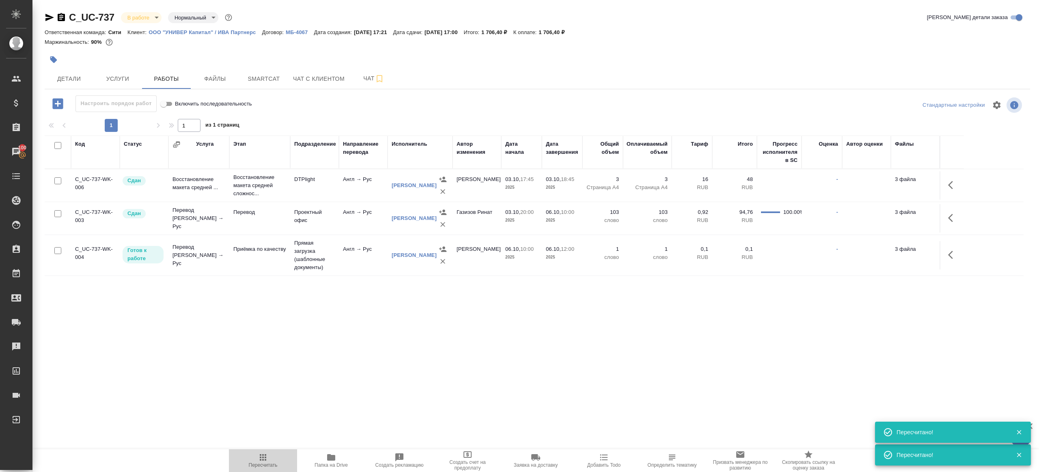
click at [263, 456] on icon "button" at bounding box center [263, 458] width 10 height 10
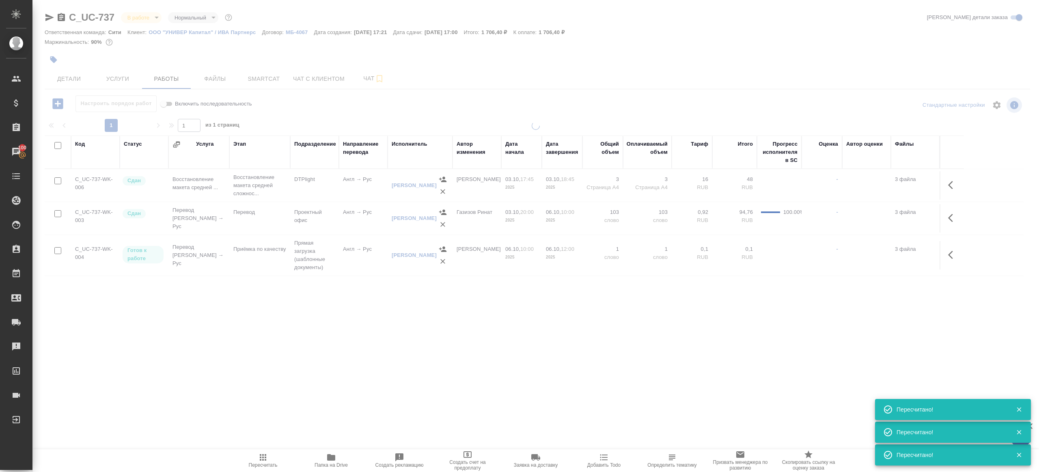
click at [326, 390] on div ".cls-1 fill:#fff; AWATERA Gazizov Rinat Клиенты Спецификации Заказы 100 Чаты To…" at bounding box center [519, 236] width 1039 height 472
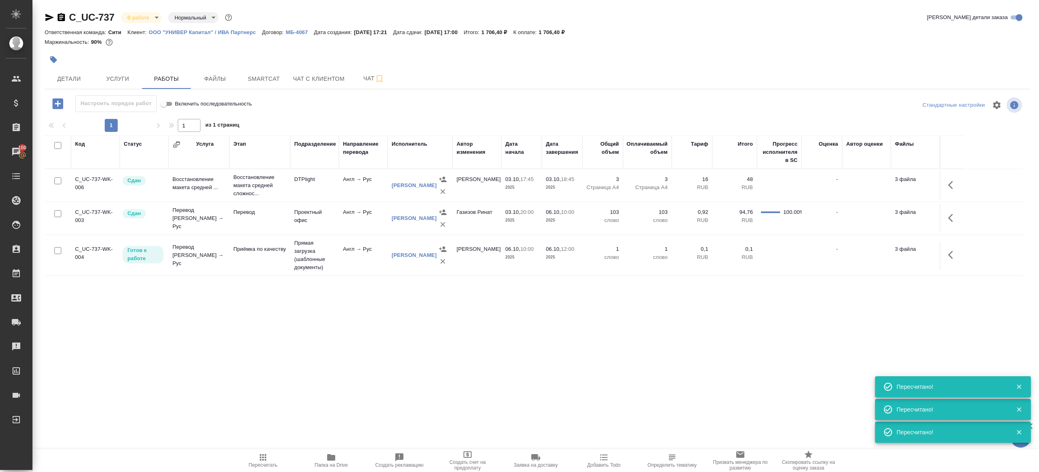
click at [276, 457] on span "Пересчитать" at bounding box center [263, 460] width 58 height 15
click at [275, 457] on span "Пересчитать" at bounding box center [263, 460] width 58 height 15
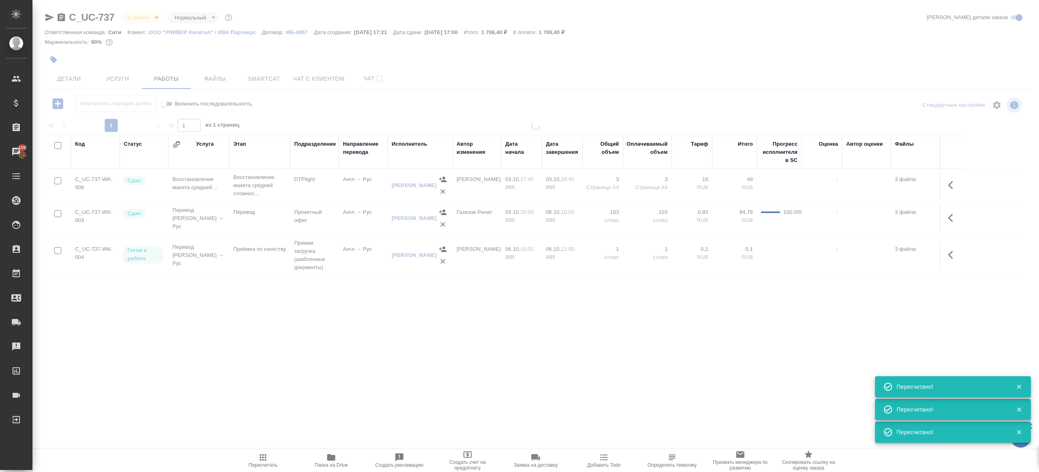
click at [354, 368] on div ".cls-1 fill:#fff; AWATERA Gazizov Rinat Клиенты Спецификации Заказы 100 Чаты To…" at bounding box center [519, 236] width 1039 height 472
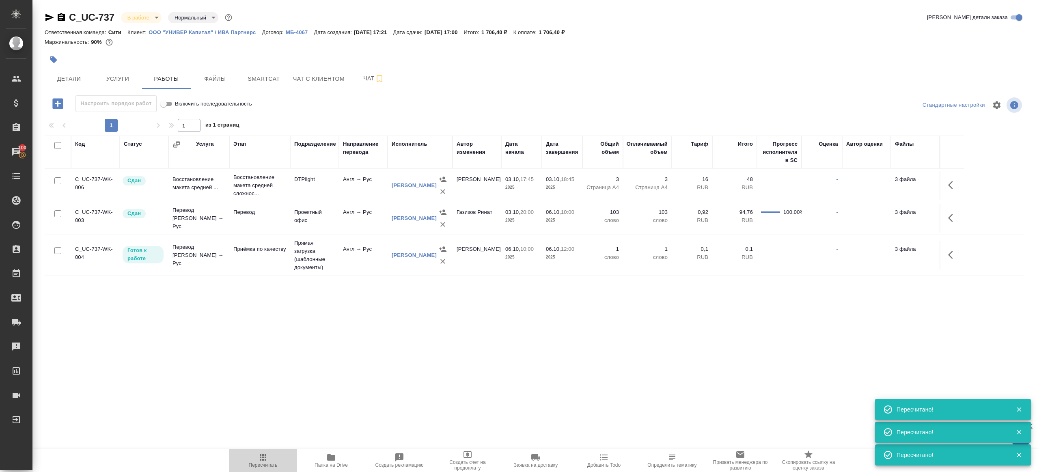
click at [263, 457] on icon "button" at bounding box center [263, 457] width 6 height 6
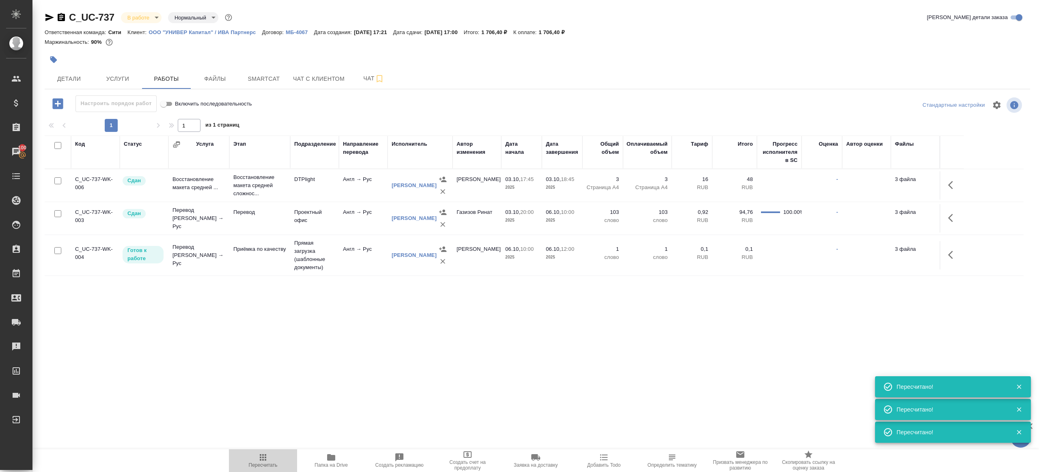
click at [263, 457] on icon "button" at bounding box center [263, 457] width 6 height 6
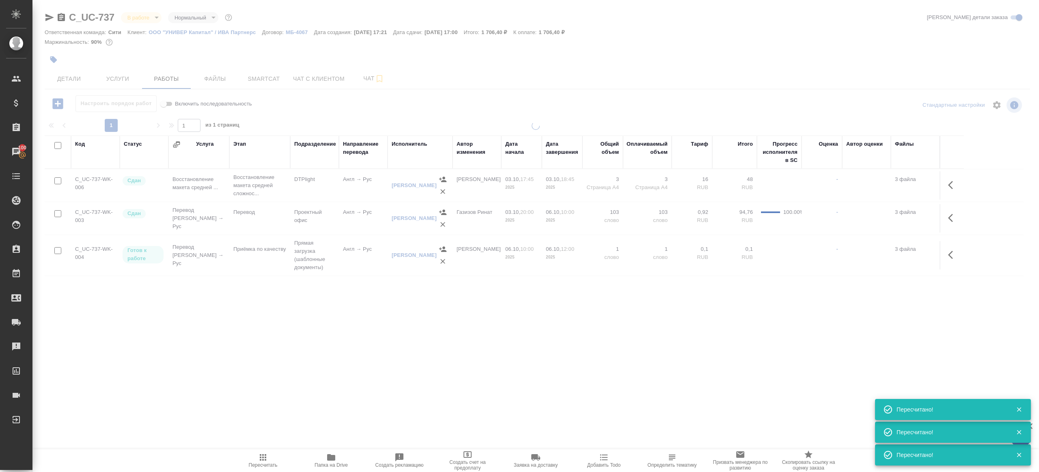
click at [295, 288] on div at bounding box center [535, 230] width 1007 height 217
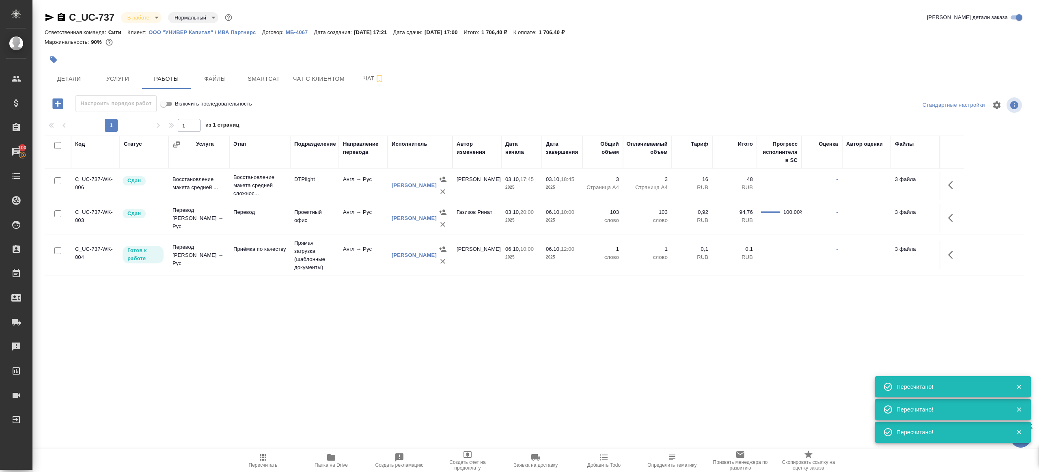
click at [257, 451] on button "Пересчитать" at bounding box center [263, 460] width 68 height 23
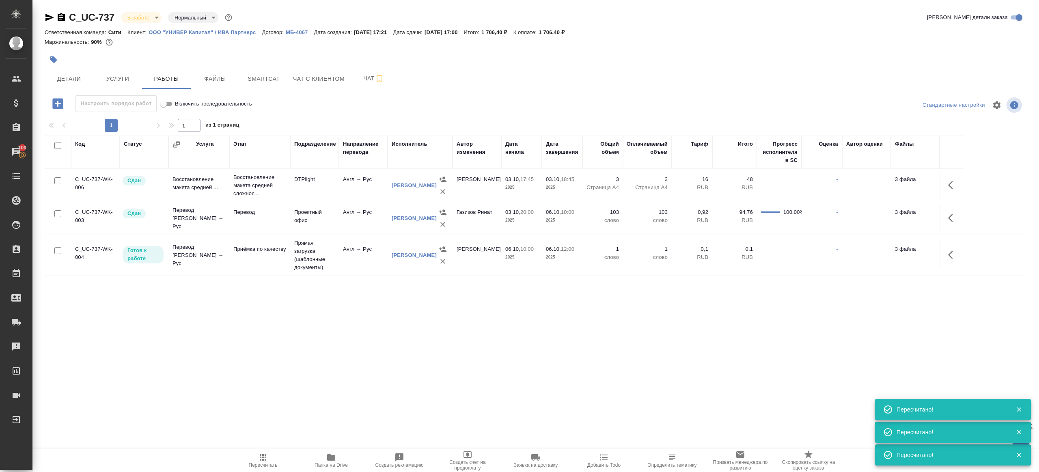
drag, startPoint x: 257, startPoint y: 451, endPoint x: 274, endPoint y: 366, distance: 86.2
click at [257, 449] on button "Пересчитать" at bounding box center [263, 460] width 68 height 23
drag, startPoint x: 274, startPoint y: 366, endPoint x: 247, endPoint y: 155, distance: 213.2
click at [274, 366] on div ".cls-1 fill:#fff; AWATERA Gazizov Rinat Клиенты Спецификации Заказы 100 Чаты To…" at bounding box center [519, 236] width 1039 height 472
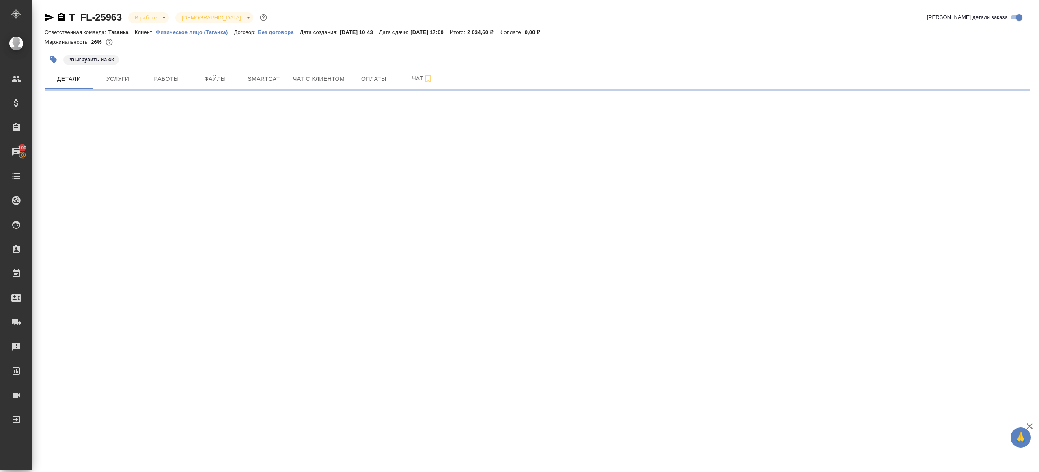
select select "RU"
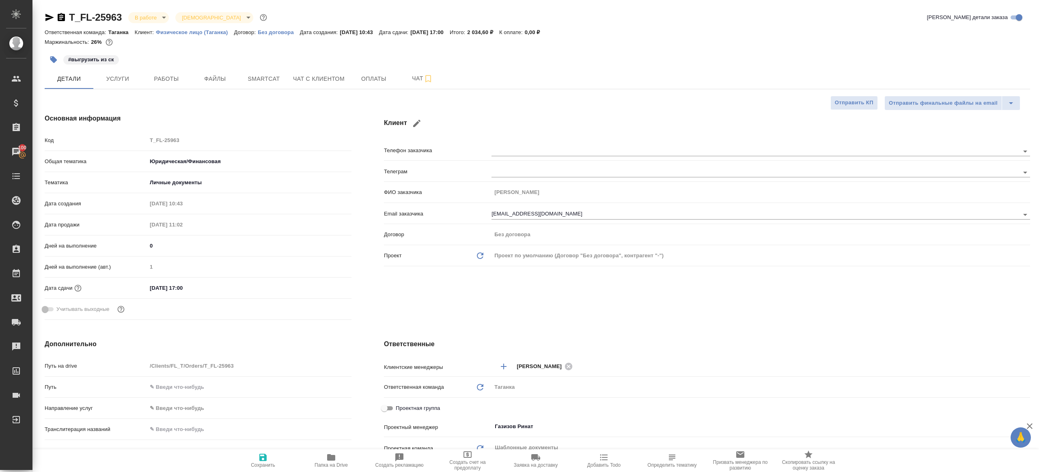
type textarea "x"
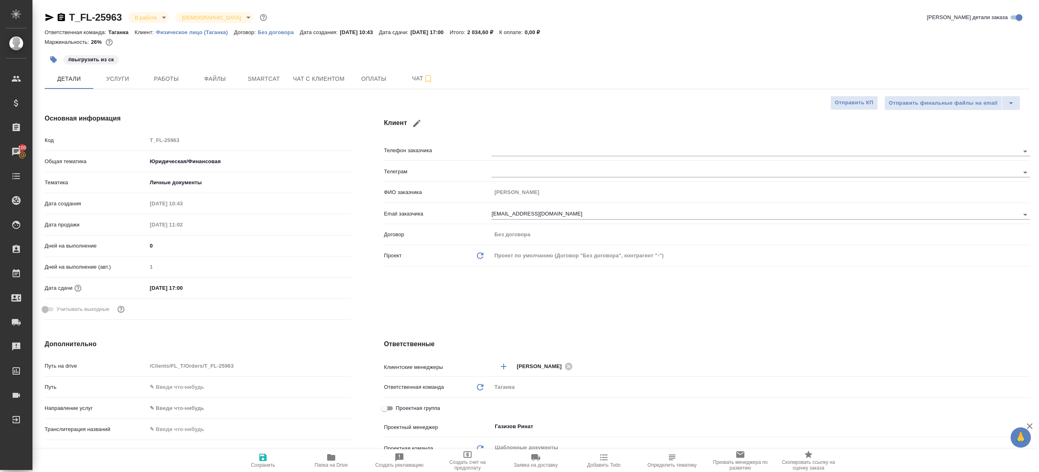
type textarea "x"
click at [177, 80] on span "Работы" at bounding box center [166, 79] width 39 height 10
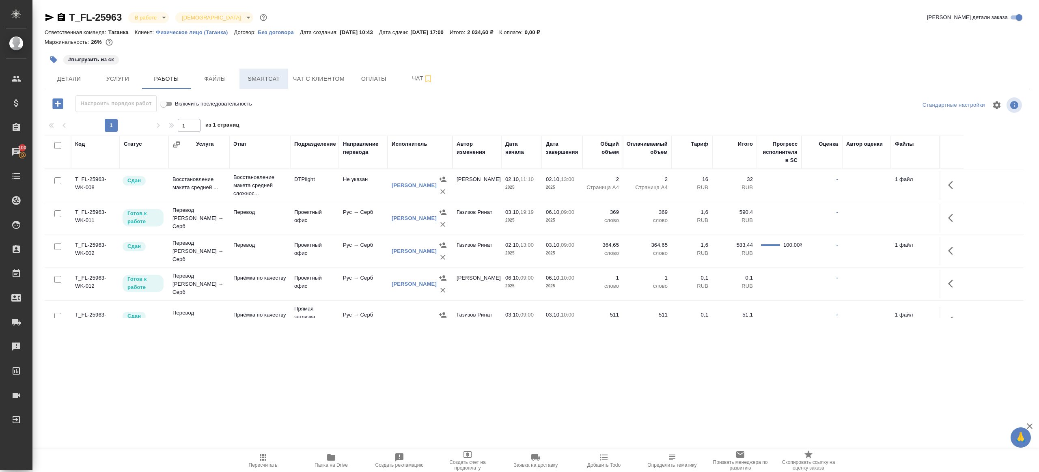
click at [262, 77] on span "Smartcat" at bounding box center [263, 79] width 39 height 10
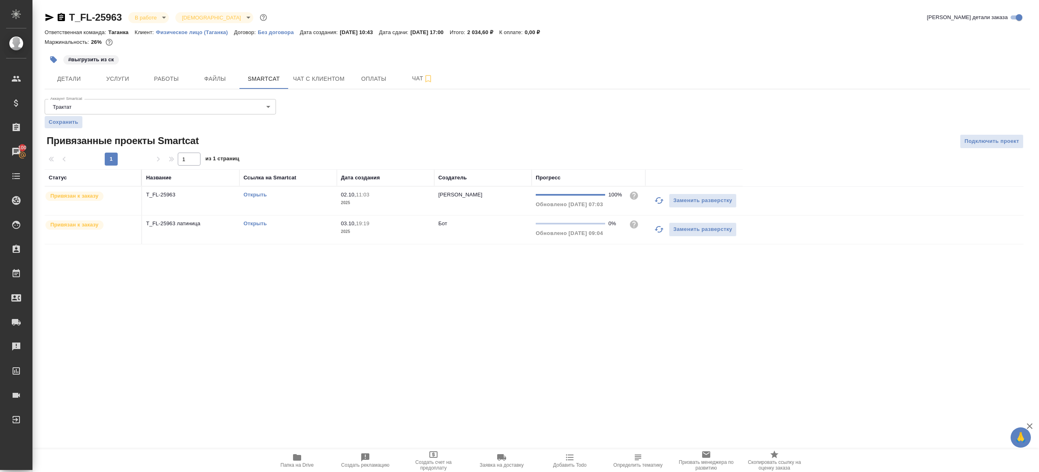
click at [658, 227] on icon "button" at bounding box center [659, 229] width 10 height 10
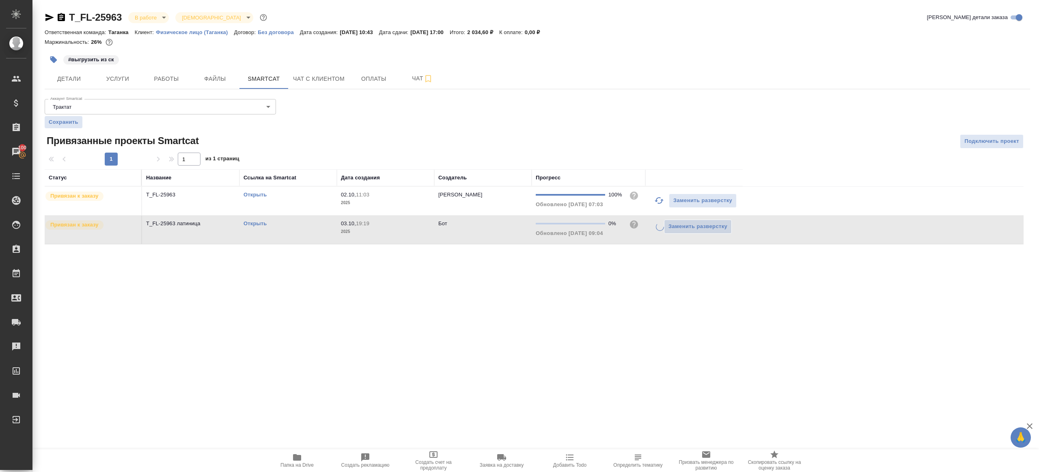
click at [621, 308] on div ".cls-1 fill:#fff; AWATERA Gazizov Rinat Клиенты Спецификации Заказы 100 Чаты To…" at bounding box center [519, 236] width 1039 height 472
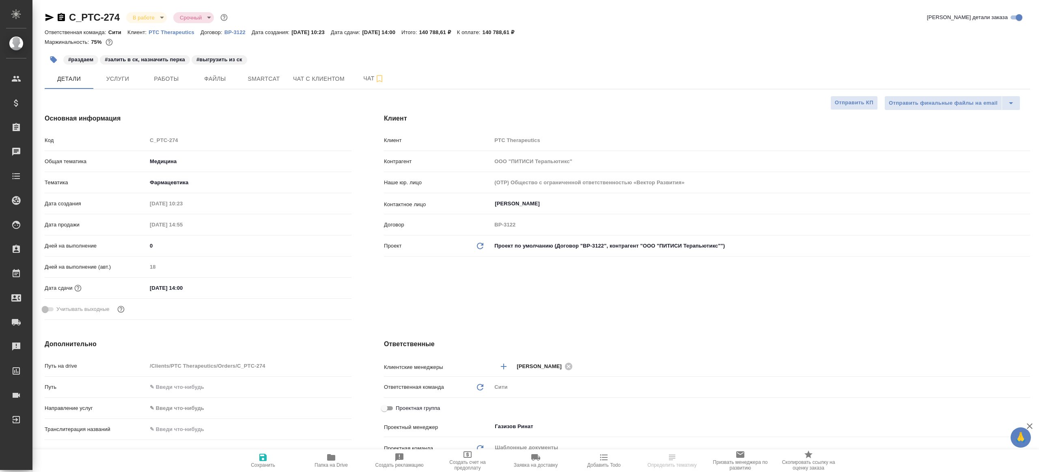
select select "RU"
type textarea "x"
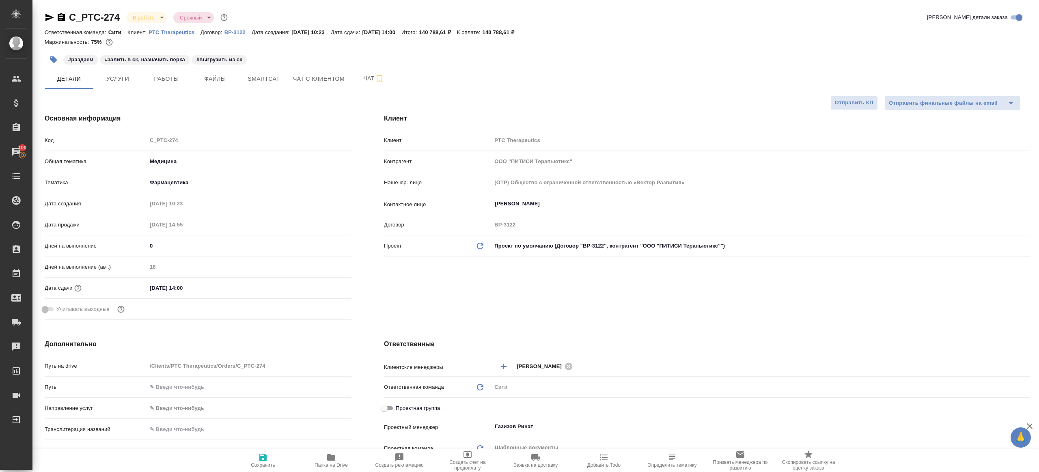
type textarea "x"
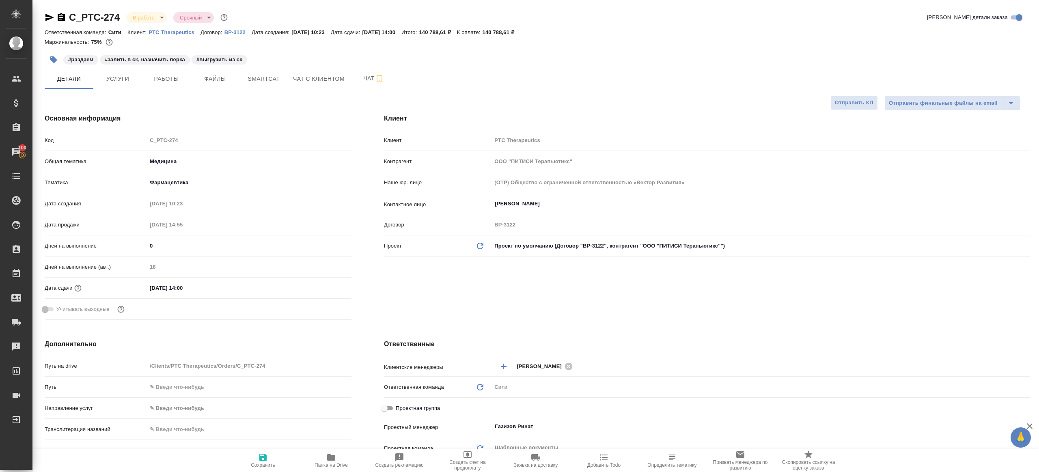
type textarea "x"
click at [173, 83] on span "Работы" at bounding box center [166, 79] width 39 height 10
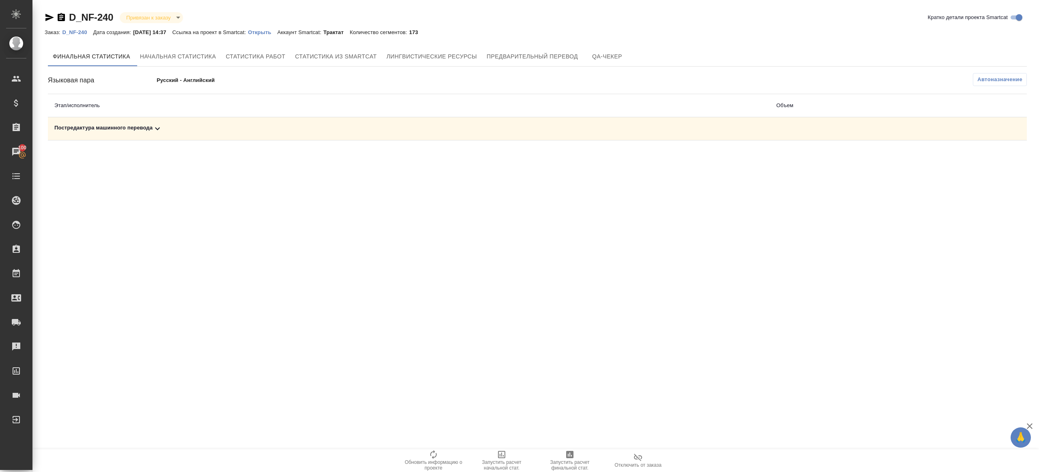
click at [993, 80] on span "Автоназначение" at bounding box center [999, 80] width 45 height 8
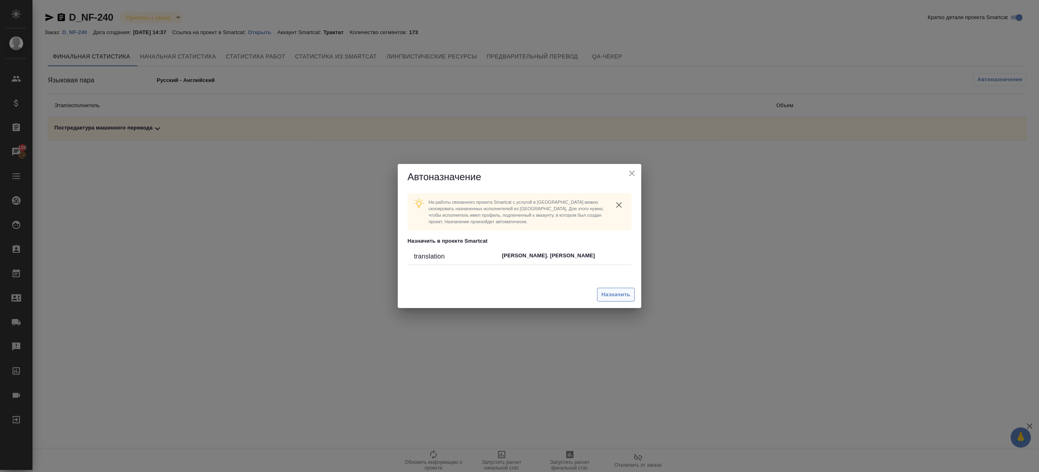
click at [613, 290] on span "Назначить" at bounding box center [616, 294] width 29 height 9
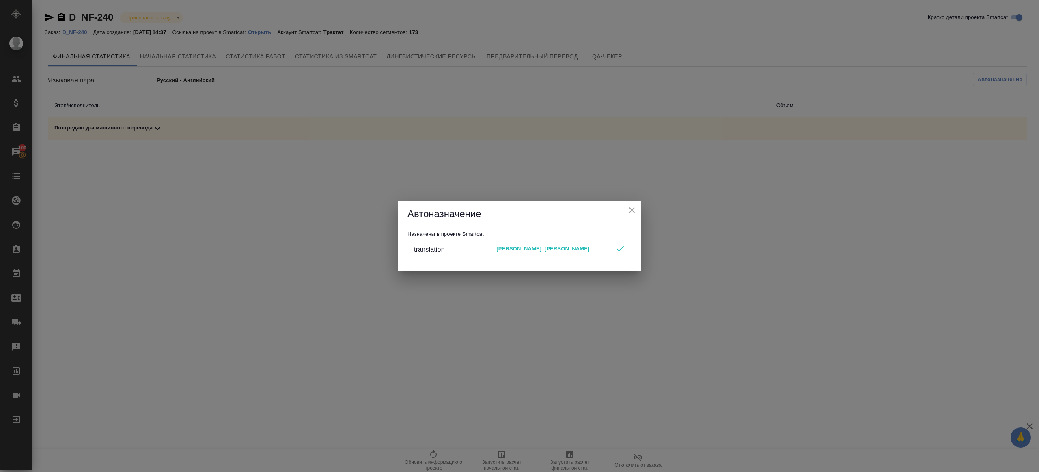
click at [633, 210] on icon "close" at bounding box center [632, 210] width 10 height 10
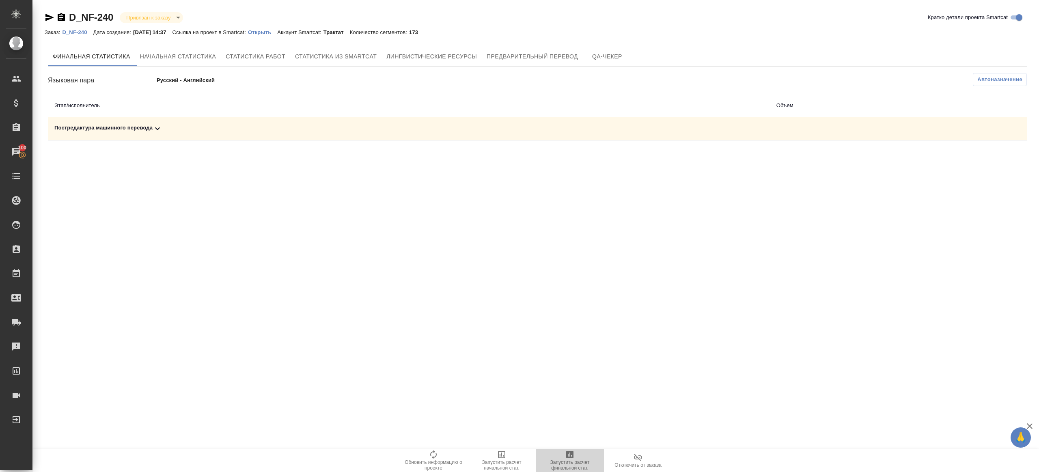
click at [561, 459] on span "Запустить расчет финальной стат." at bounding box center [570, 460] width 58 height 21
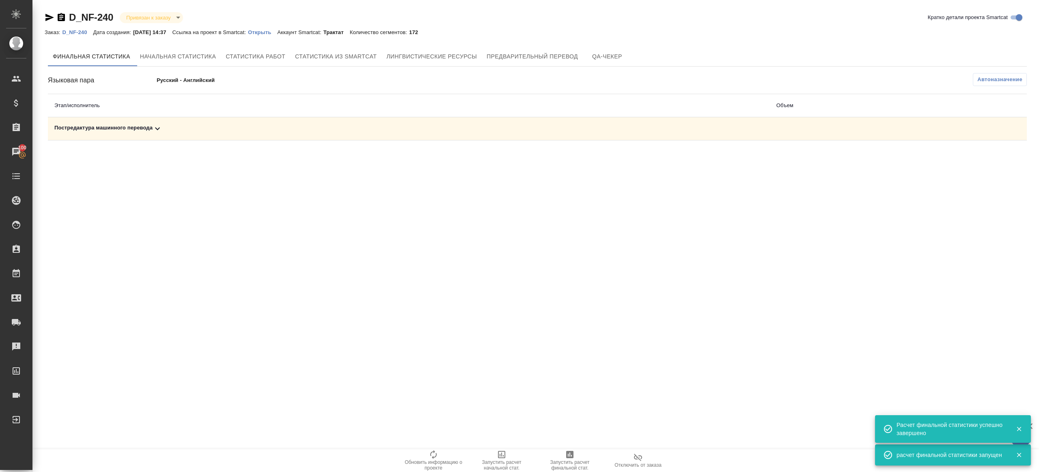
click at [165, 127] on div "Постредактура машинного перевода" at bounding box center [408, 129] width 709 height 10
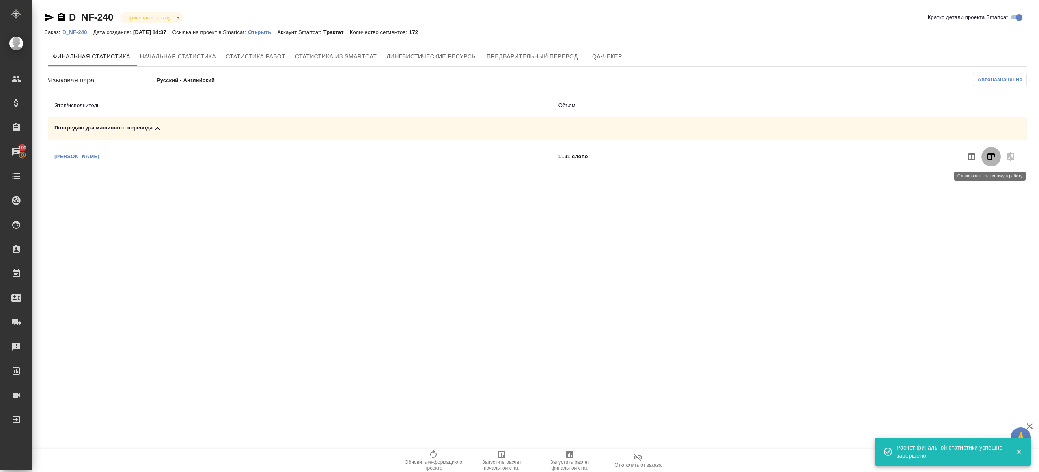
click at [990, 158] on icon "button" at bounding box center [991, 157] width 10 height 10
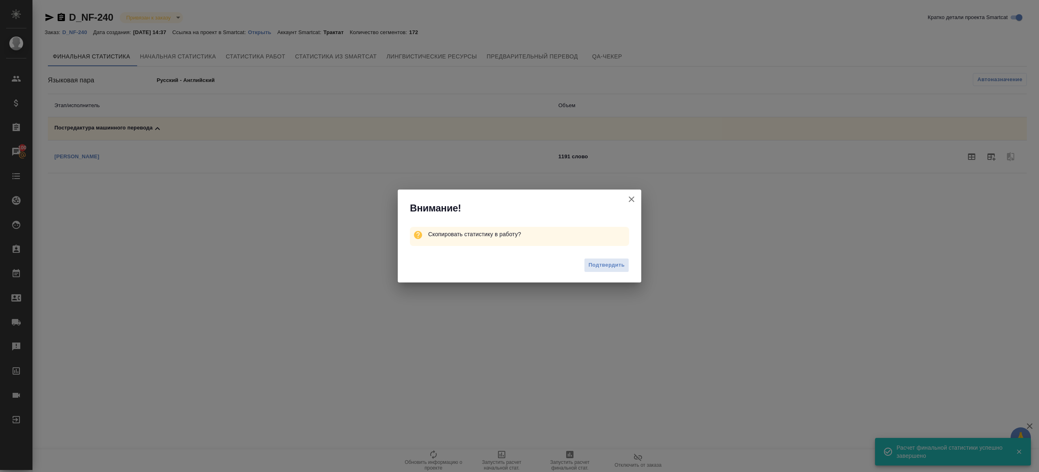
click at [610, 274] on div "Подтвердить" at bounding box center [520, 266] width 244 height 32
click at [610, 271] on button "Подтвердить" at bounding box center [606, 265] width 45 height 14
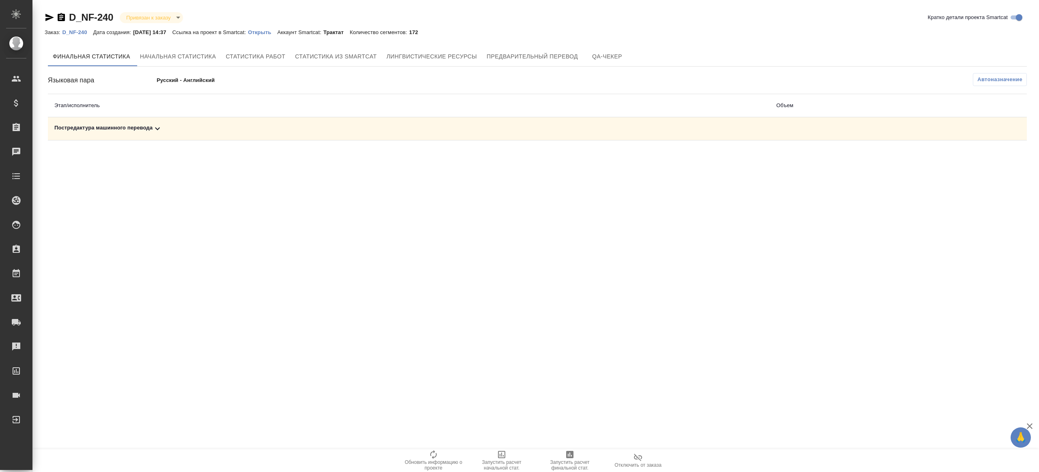
click at [158, 129] on icon at bounding box center [157, 128] width 5 height 3
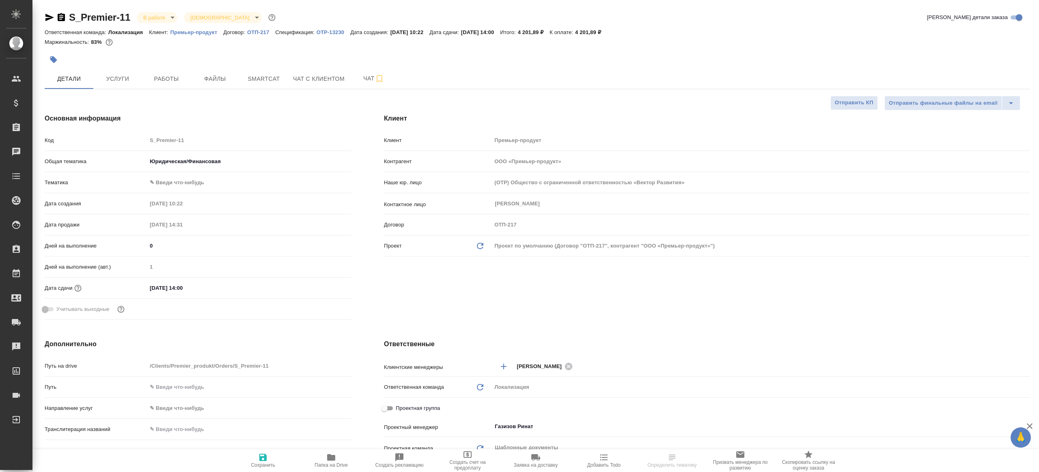
select select "RU"
click at [172, 75] on span "Работы" at bounding box center [166, 79] width 39 height 10
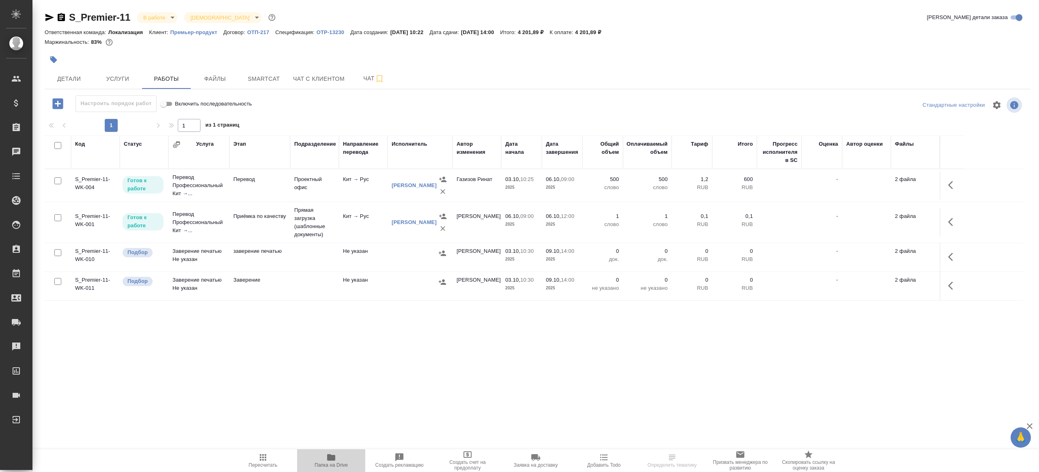
click at [330, 463] on span "Папка на Drive" at bounding box center [331, 465] width 33 height 6
click at [955, 187] on icon "button" at bounding box center [953, 185] width 10 height 10
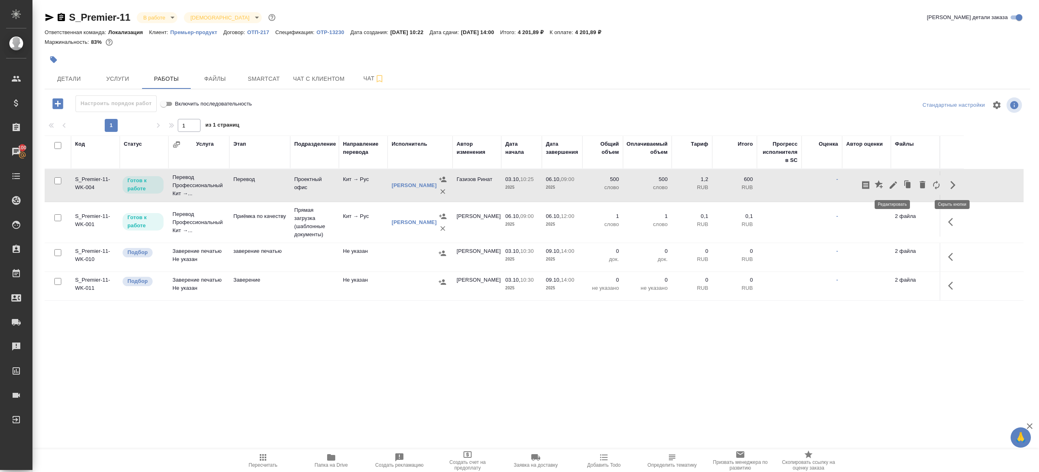
click at [895, 181] on icon "button" at bounding box center [893, 184] width 7 height 7
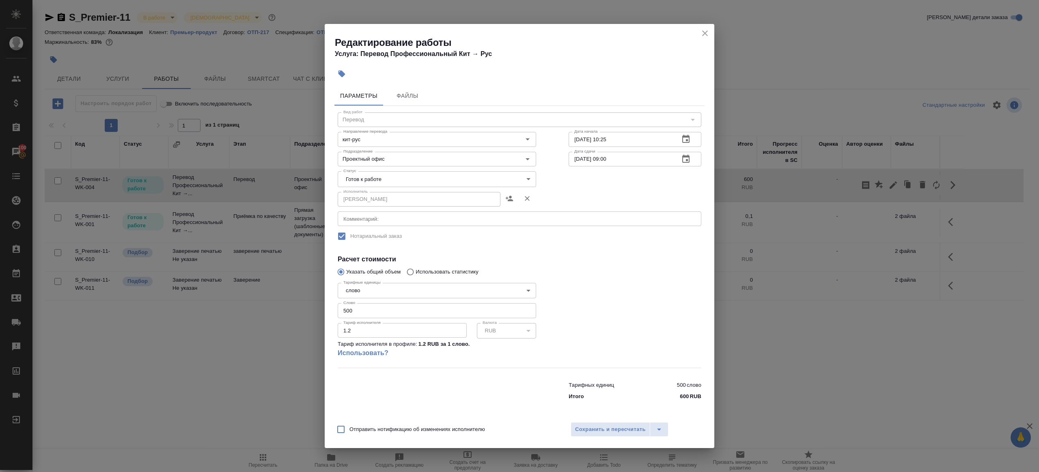
click at [389, 181] on body "🙏 .cls-1 fill:#fff; AWATERA Gazizov Rinat Клиенты Спецификации Заказы 100 Чаты …" at bounding box center [519, 236] width 1039 height 472
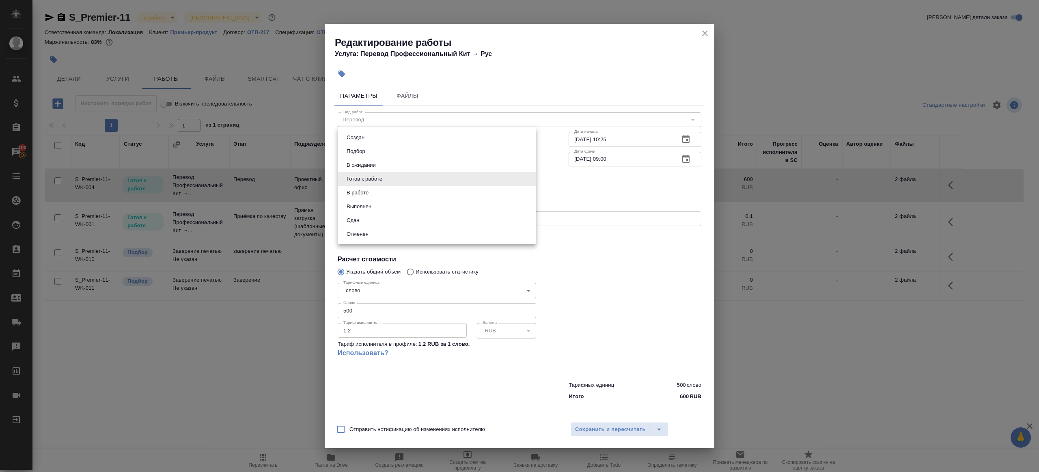
click at [390, 222] on li "Сдан" at bounding box center [437, 221] width 198 height 14
type input "closed"
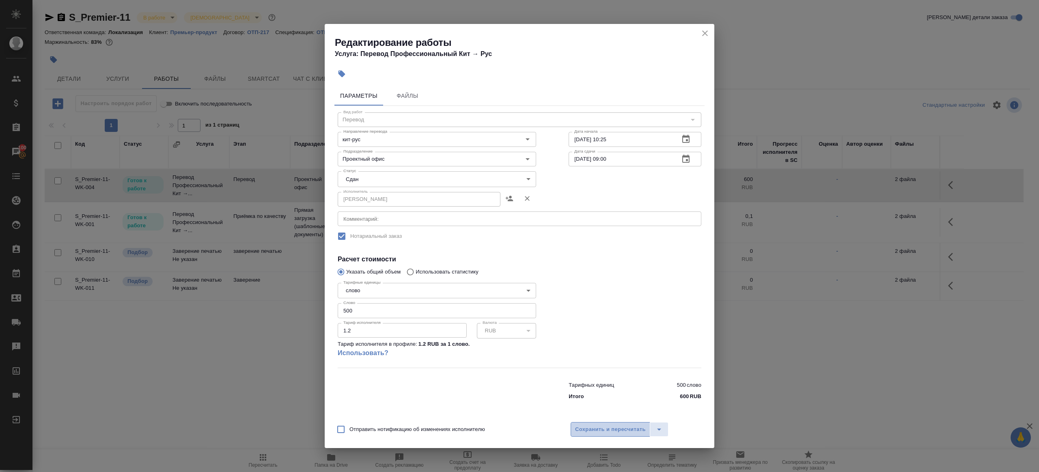
click at [607, 429] on span "Сохранить и пересчитать" at bounding box center [610, 429] width 71 height 9
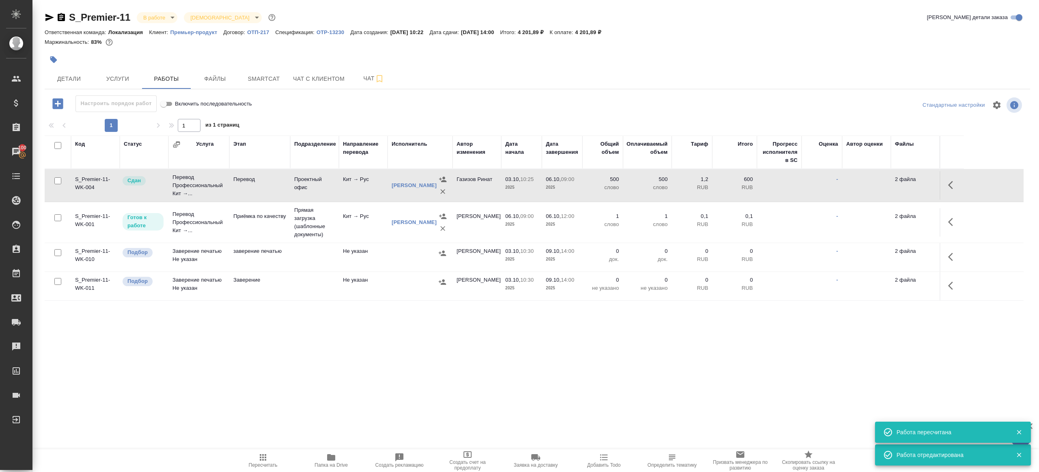
click at [269, 460] on span "Пересчитать" at bounding box center [263, 460] width 58 height 15
click at [334, 391] on div ".cls-1 fill:#fff; AWATERA Gazizov Rinat Клиенты Спецификации Заказы 100 Чаты To…" at bounding box center [519, 236] width 1039 height 472
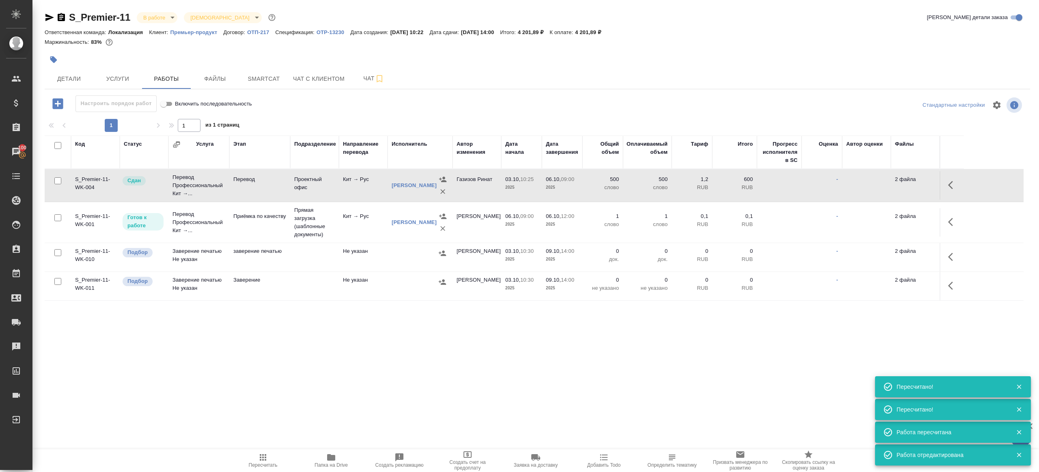
click at [265, 460] on icon "button" at bounding box center [263, 457] width 6 height 6
click at [345, 392] on div ".cls-1 fill:#fff; AWATERA Gazizov Rinat Клиенты Спецификации Заказы 100 Чаты To…" at bounding box center [519, 236] width 1039 height 472
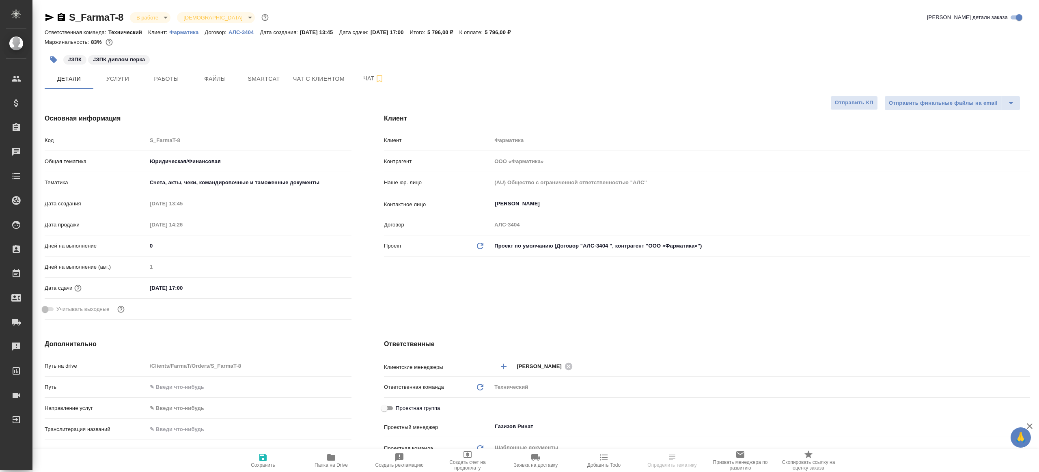
select select "RU"
click at [161, 82] on span "Работы" at bounding box center [166, 79] width 39 height 10
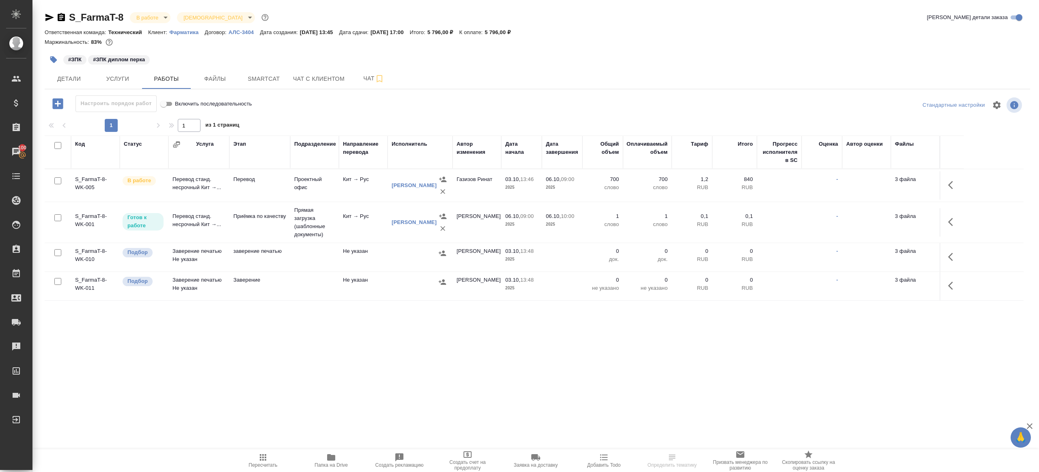
click at [452, 90] on div "S_FarmaT-8 В работе inProgress Святая троица holyTrinity Кратко детали заказа О…" at bounding box center [537, 169] width 994 height 339
drag, startPoint x: 329, startPoint y: 462, endPoint x: 338, endPoint y: 430, distance: 33.7
click at [330, 462] on span "Папка на Drive" at bounding box center [331, 465] width 33 height 6
click at [961, 181] on button "button" at bounding box center [952, 184] width 19 height 19
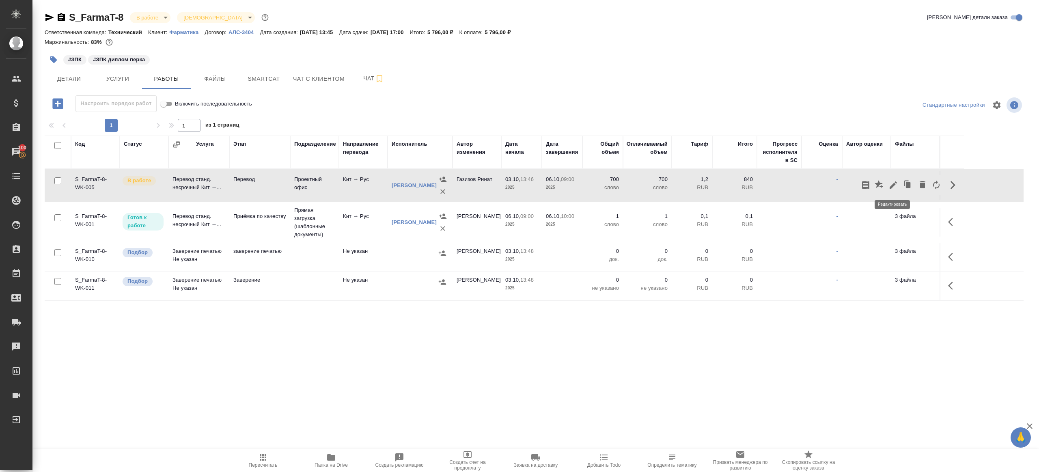
click at [895, 188] on icon "button" at bounding box center [894, 185] width 10 height 10
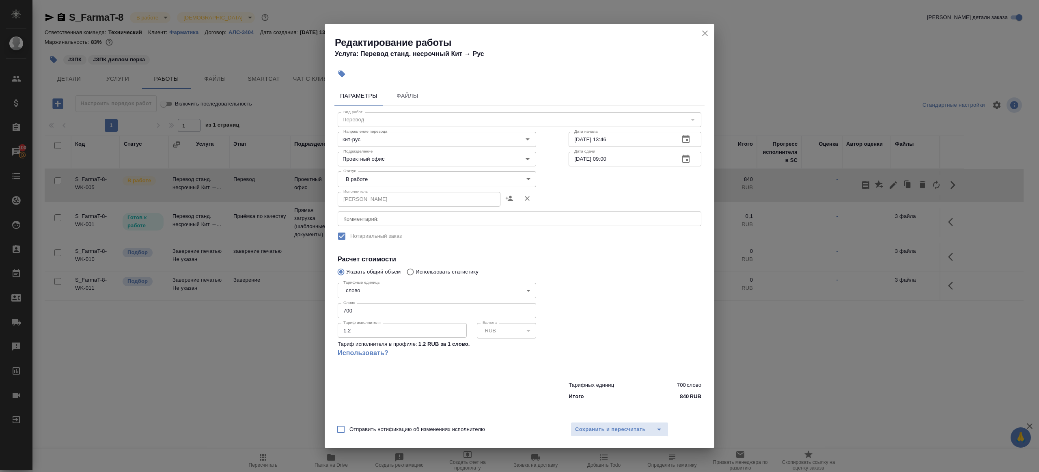
click at [394, 173] on body "🙏 .cls-1 fill:#fff; AWATERA [PERSON_NAME] Клиенты Спецификации Заказы 100 Чаты …" at bounding box center [519, 236] width 1039 height 472
click at [388, 204] on li "Сдан" at bounding box center [437, 207] width 198 height 14
type input "closed"
click at [589, 430] on span "Сохранить и пересчитать" at bounding box center [610, 429] width 71 height 9
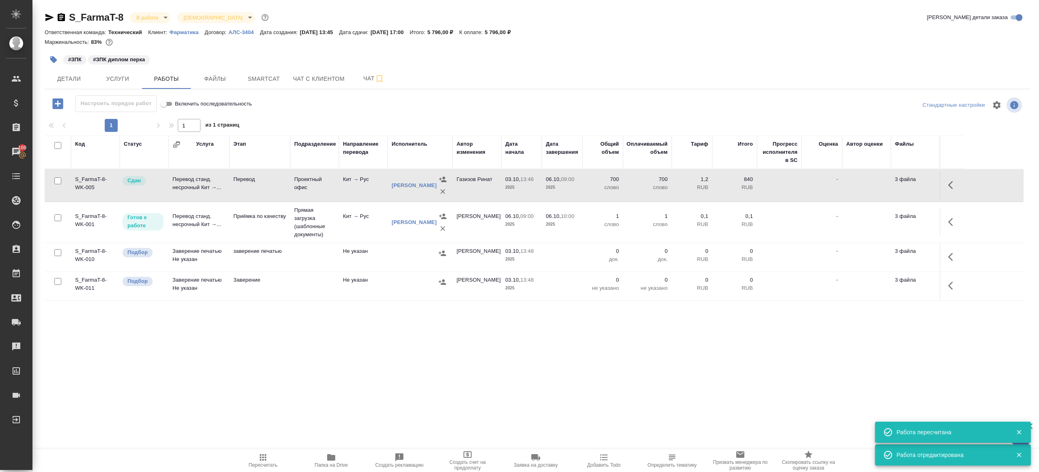
click at [242, 430] on div ".cls-1 fill:#fff; AWATERA [PERSON_NAME] Клиенты Спецификации Заказы 100 Чаты To…" at bounding box center [519, 236] width 1039 height 472
click at [263, 465] on span "Пересчитать" at bounding box center [263, 465] width 29 height 6
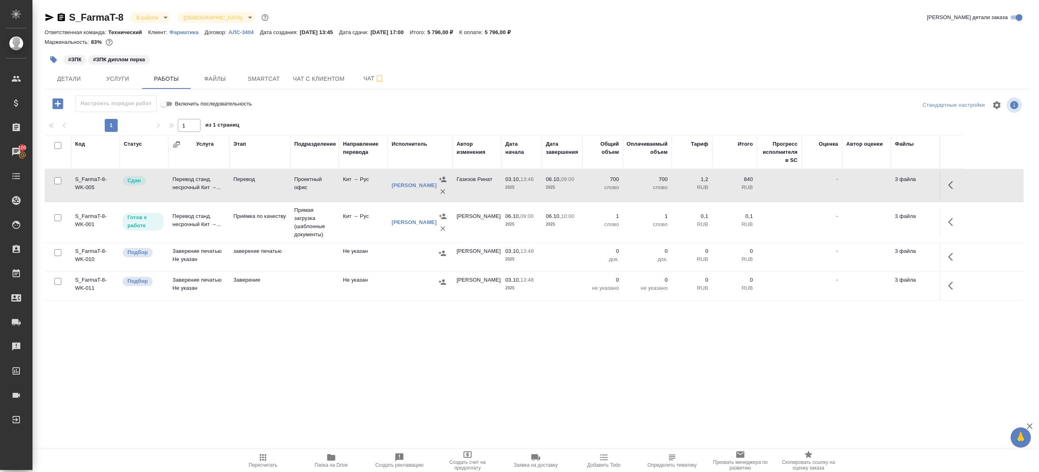
click at [330, 387] on div ".cls-1 fill:#fff; AWATERA [PERSON_NAME] Клиенты Спецификации Заказы 100 Чаты To…" at bounding box center [519, 236] width 1039 height 472
